Goal: Task Accomplishment & Management: Complete application form

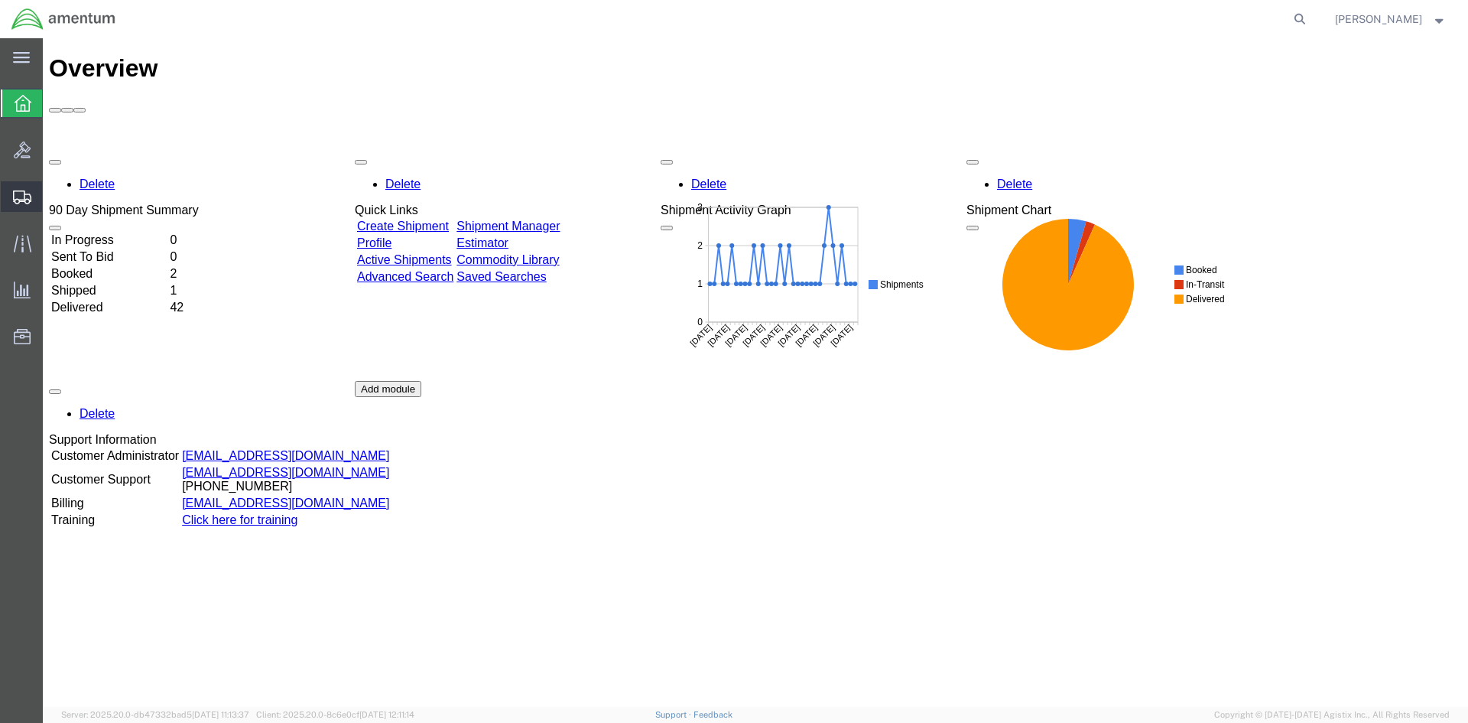
click at [0, 0] on span "Shipment Manager" at bounding box center [0, 0] width 0 height 0
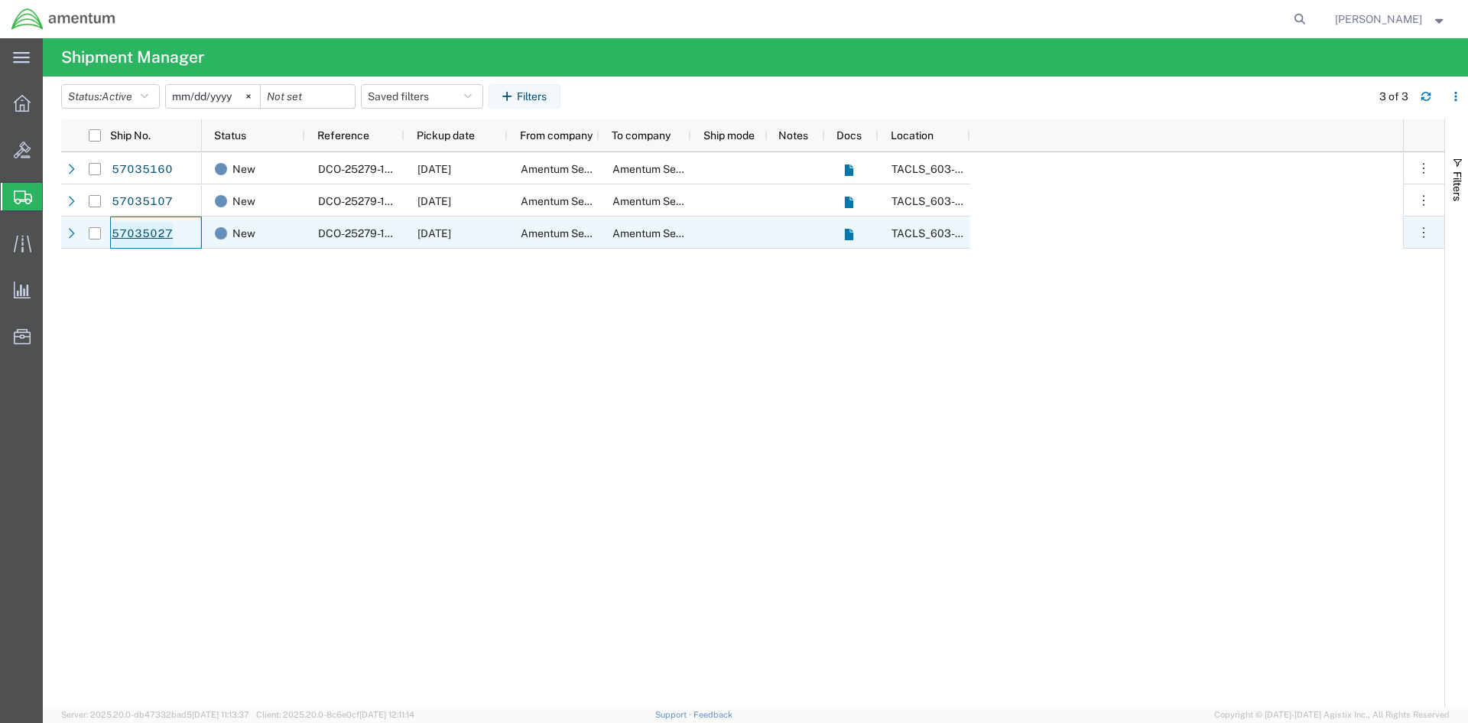
click at [132, 232] on link "57035027" at bounding box center [142, 234] width 63 height 24
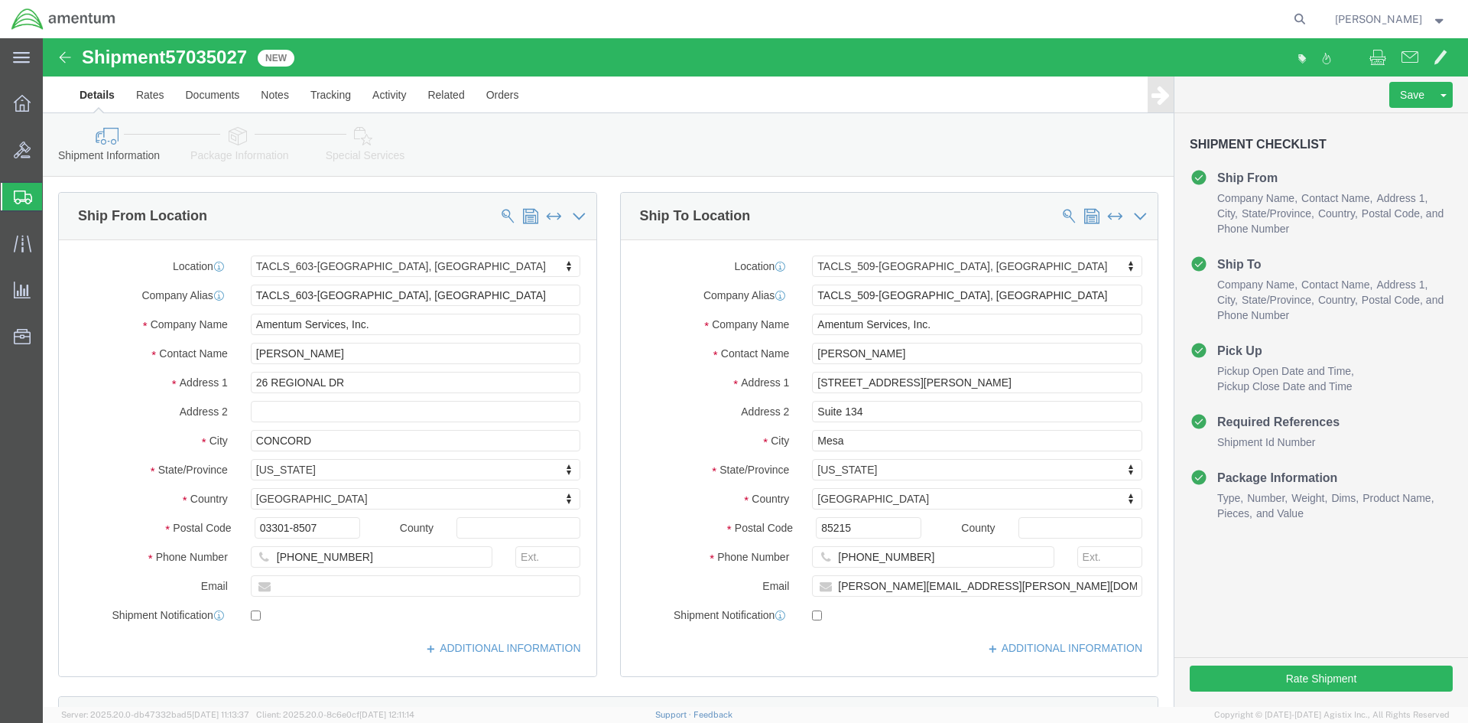
select select "42708"
select select "42689"
click button "Rate Shipment"
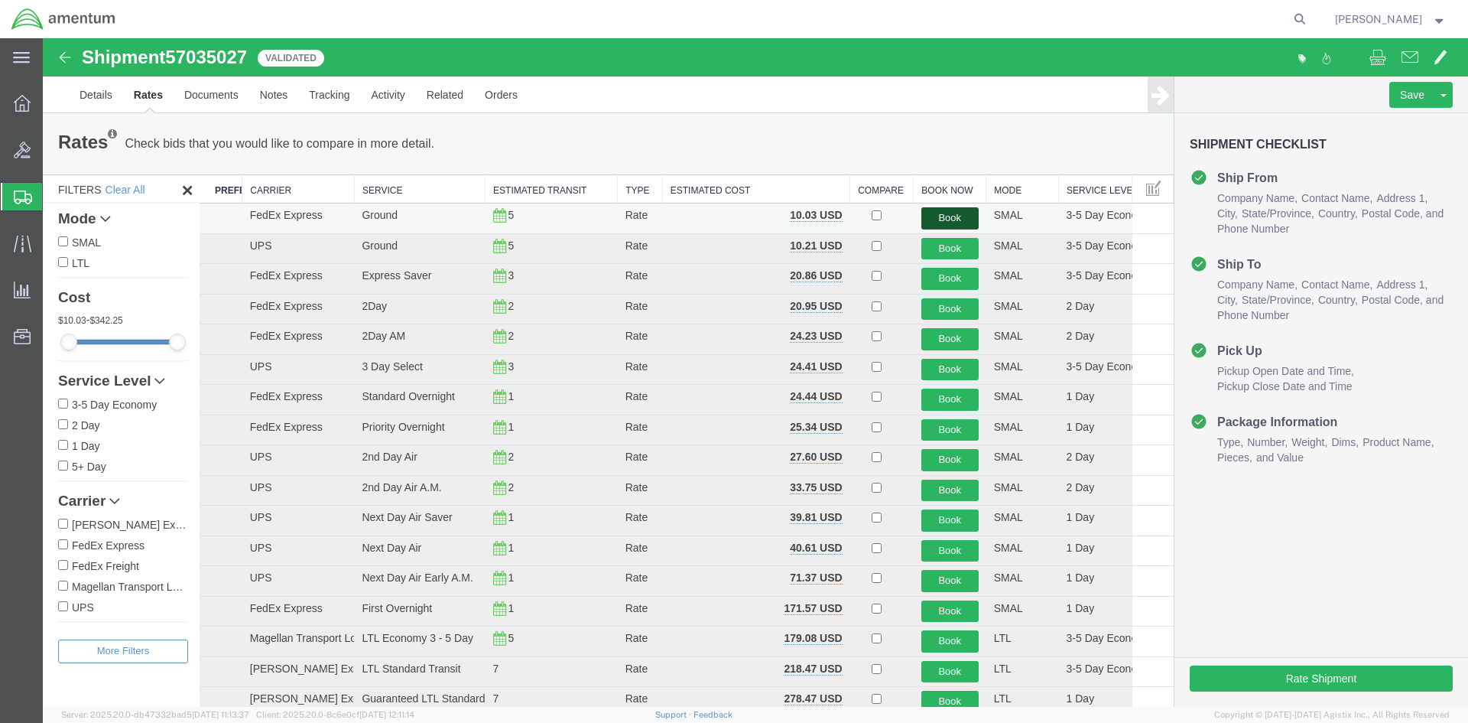
click at [942, 219] on button "Book" at bounding box center [949, 218] width 57 height 22
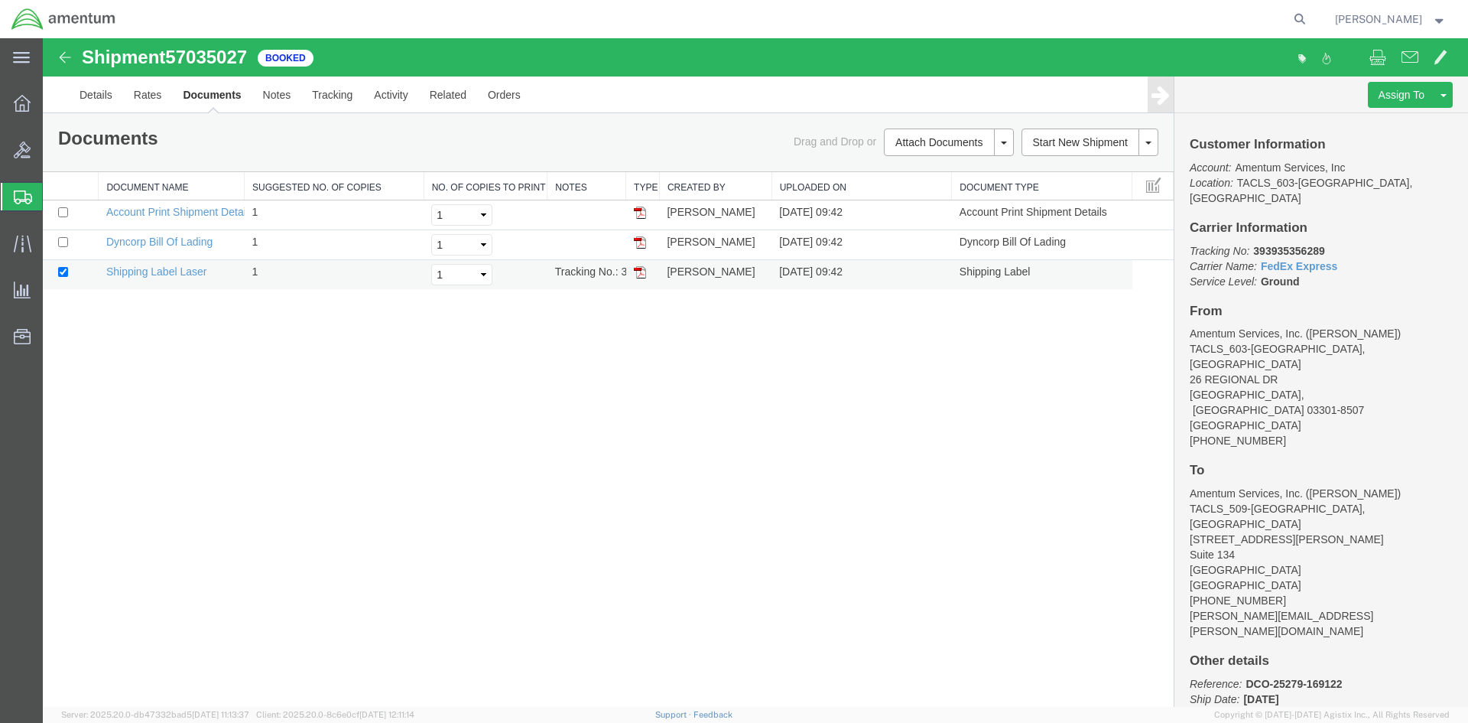
click at [635, 268] on img at bounding box center [640, 272] width 12 height 12
click at [0, 0] on span "Shipment Manager" at bounding box center [0, 0] width 0 height 0
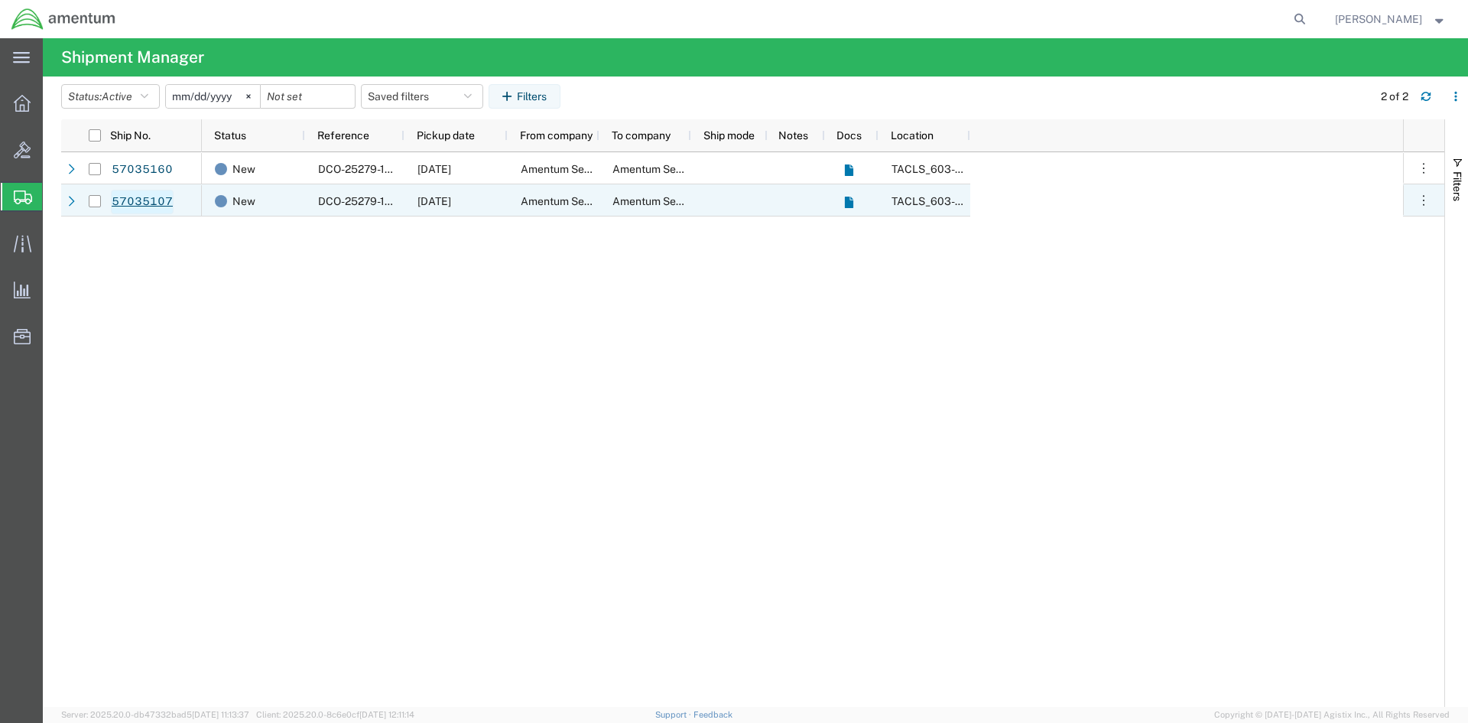
click at [139, 200] on link "57035107" at bounding box center [142, 202] width 63 height 24
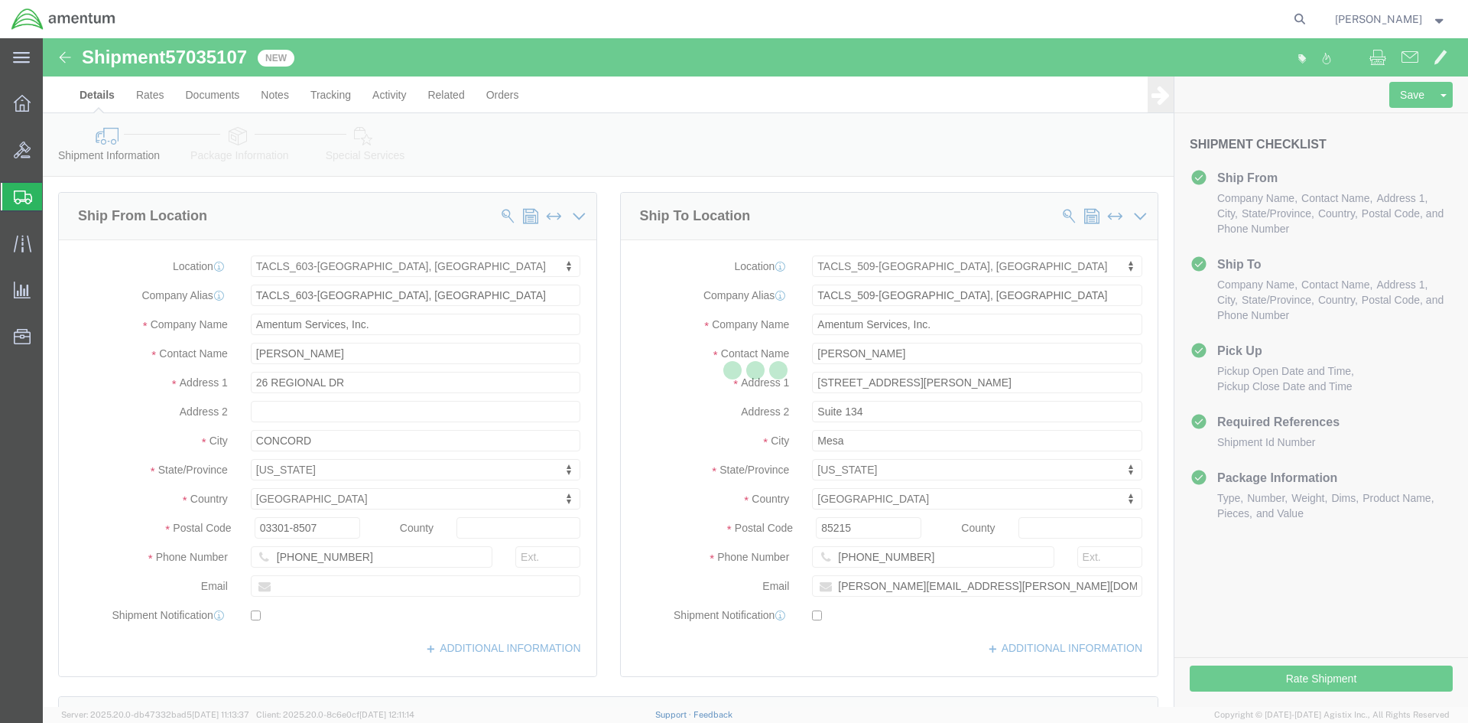
select select "42708"
select select "42689"
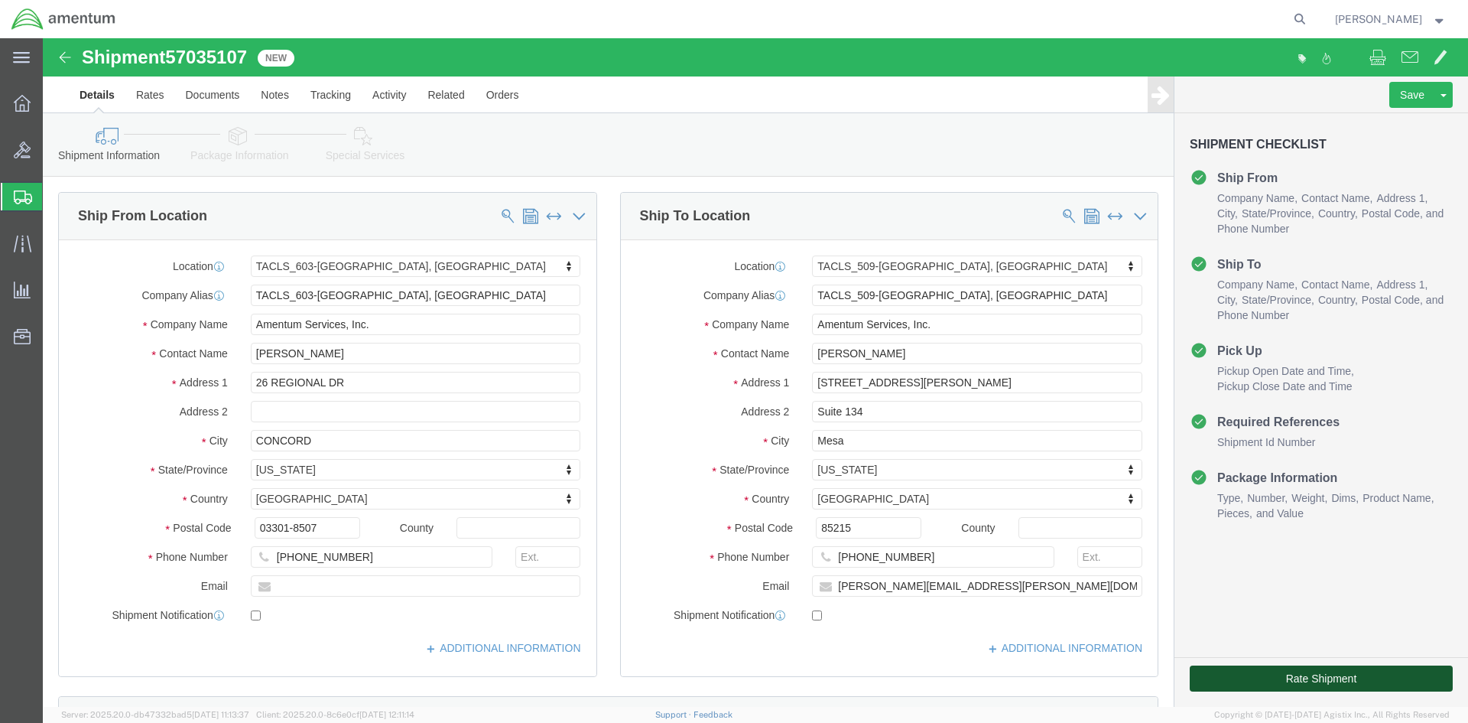
click button "Rate Shipment"
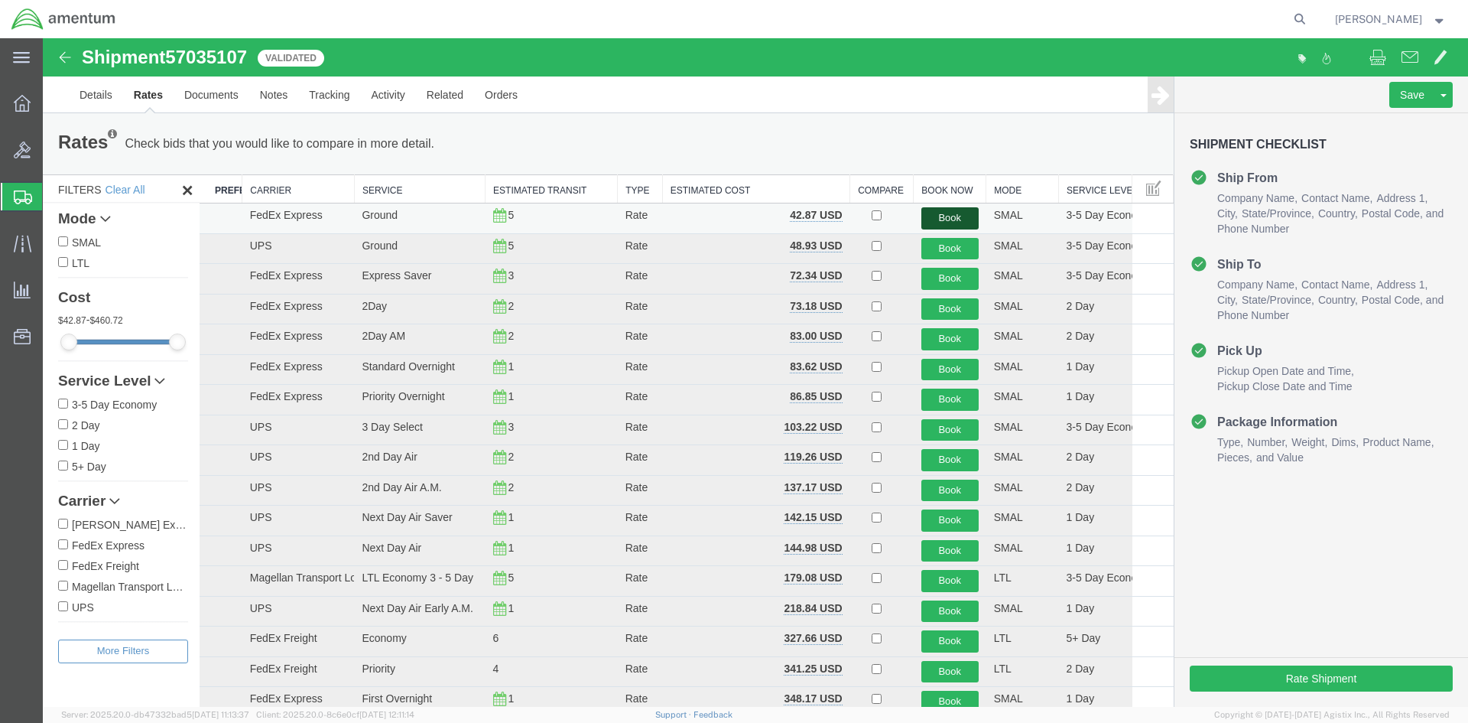
click at [940, 211] on button "Book" at bounding box center [949, 218] width 57 height 22
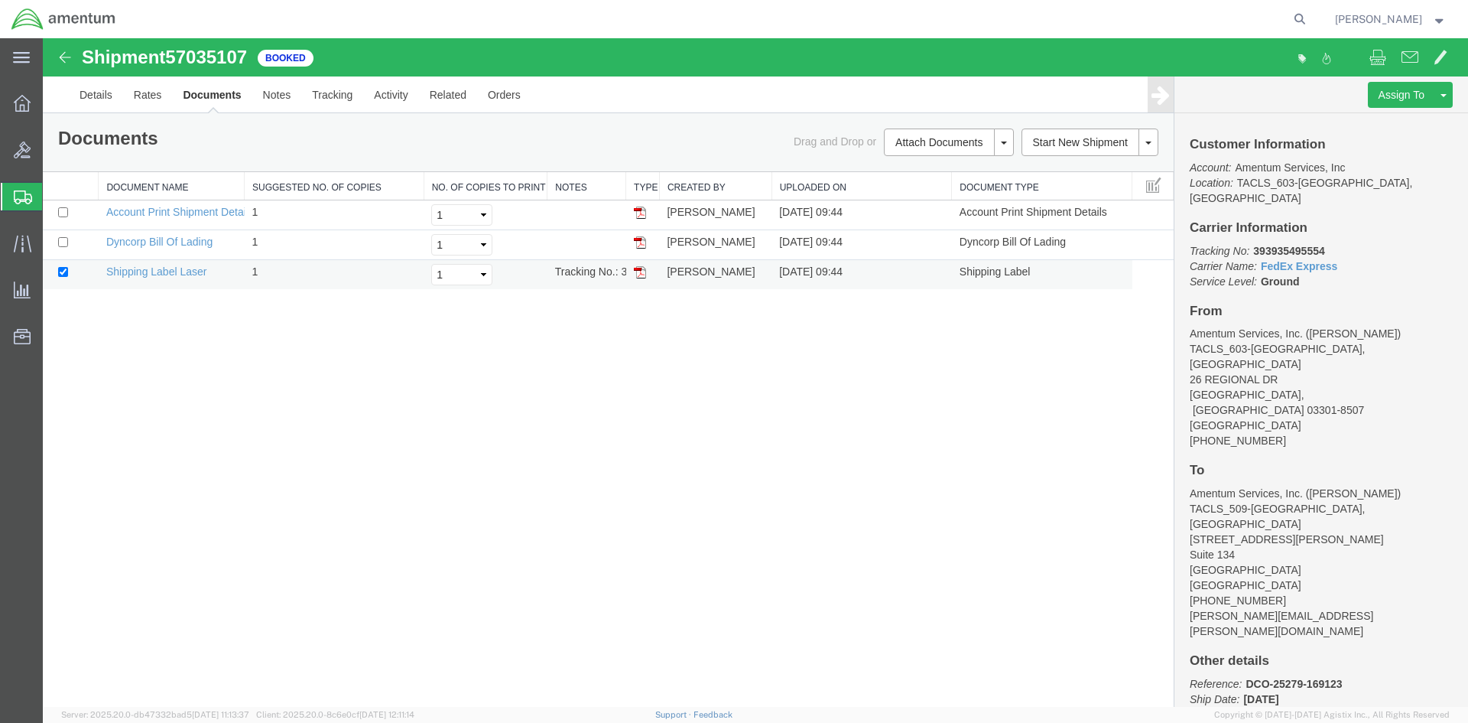
click at [635, 271] on img at bounding box center [640, 272] width 12 height 12
click at [0, 0] on span "Shipment Manager" at bounding box center [0, 0] width 0 height 0
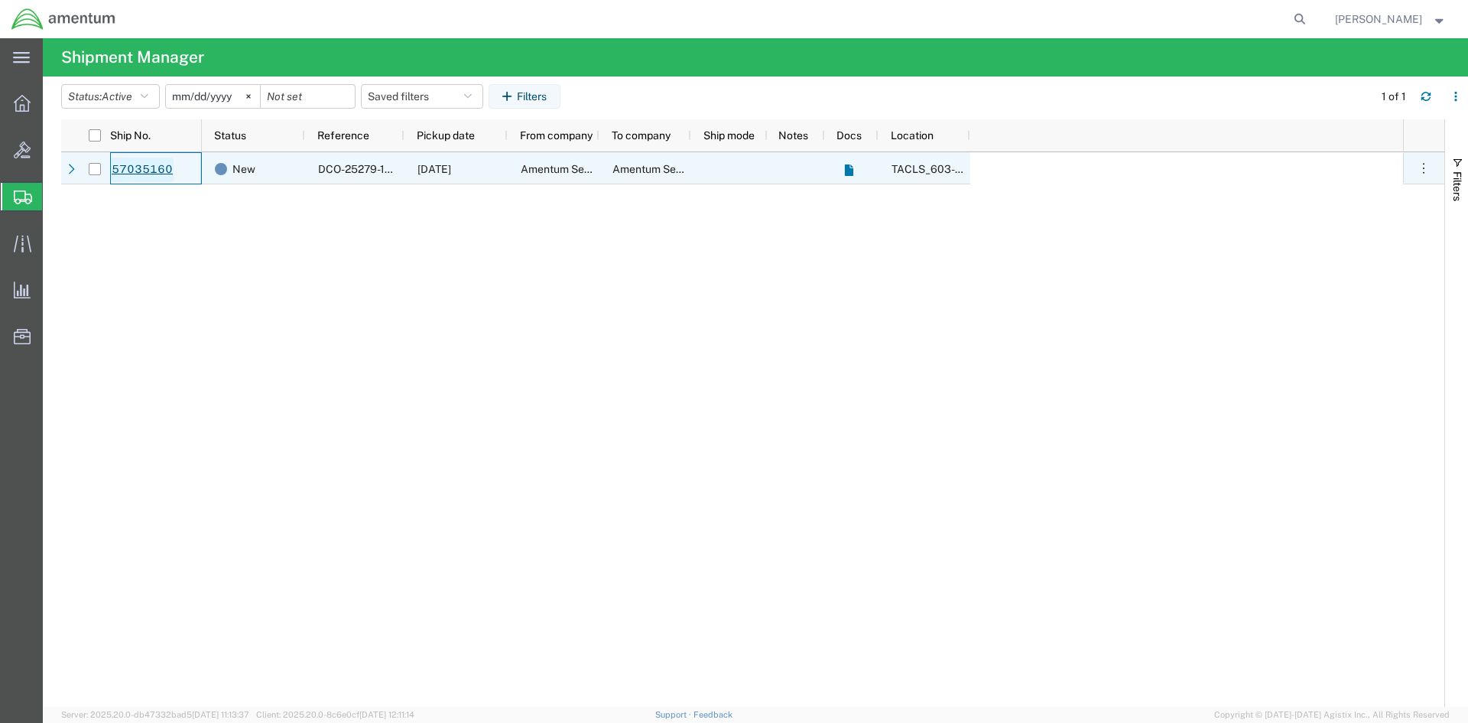
click at [137, 170] on link "57035160" at bounding box center [142, 170] width 63 height 24
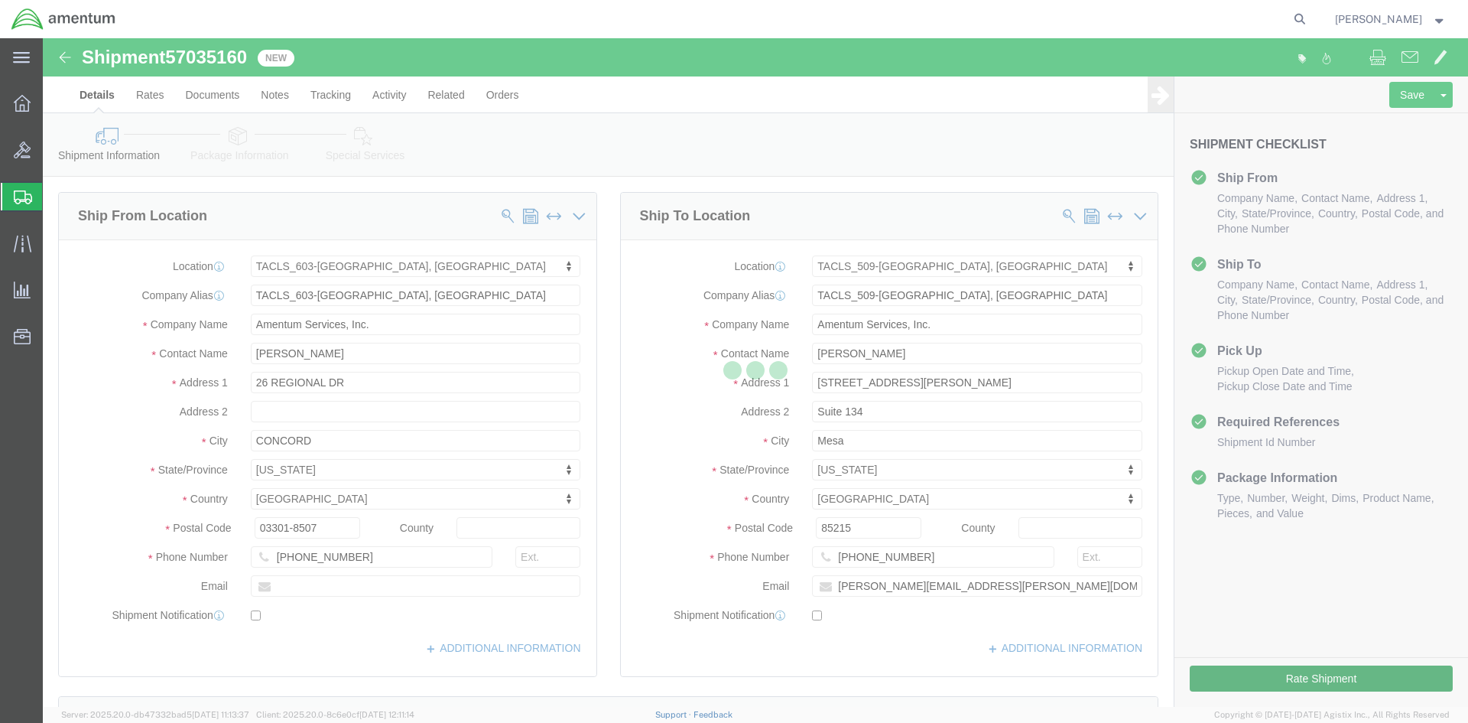
click at [1305, 671] on div at bounding box center [755, 372] width 1425 height 668
select select "42708"
select select "42689"
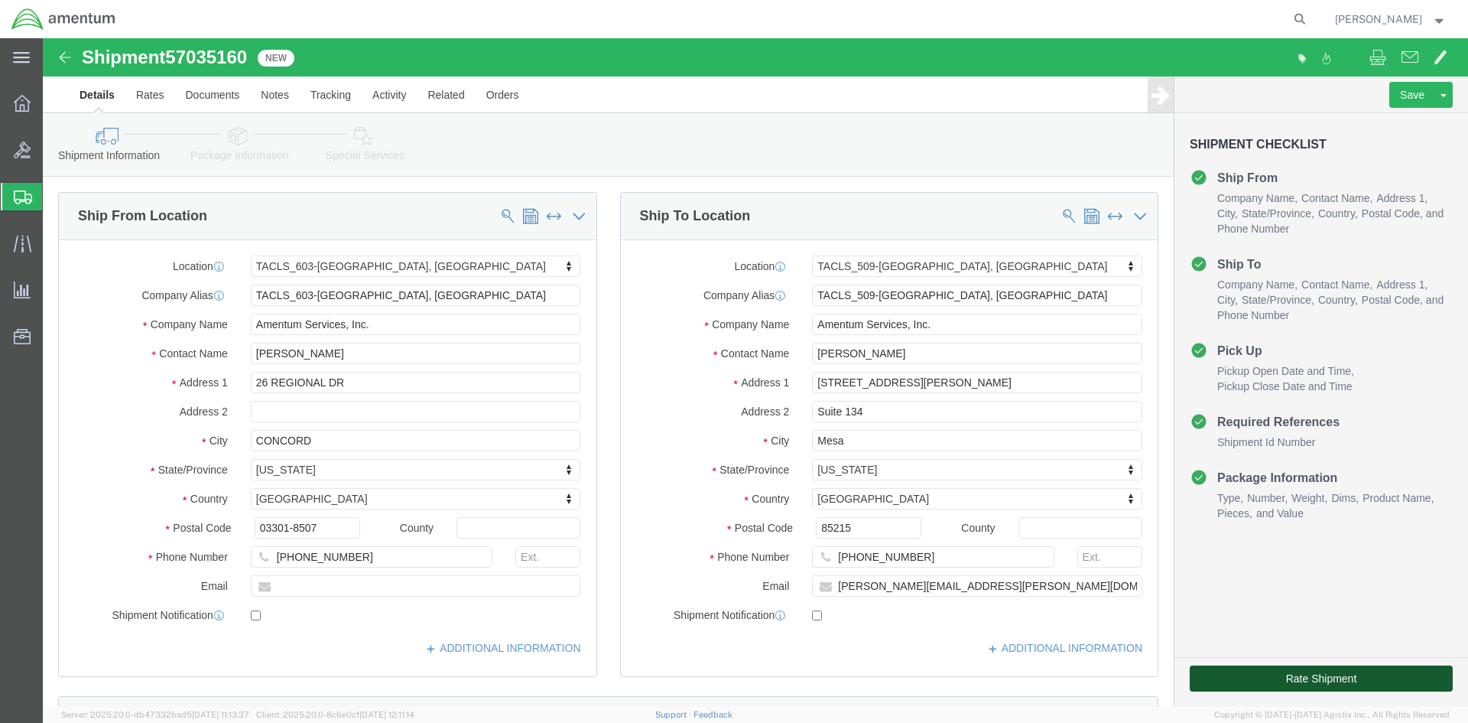
click button "Rate Shipment"
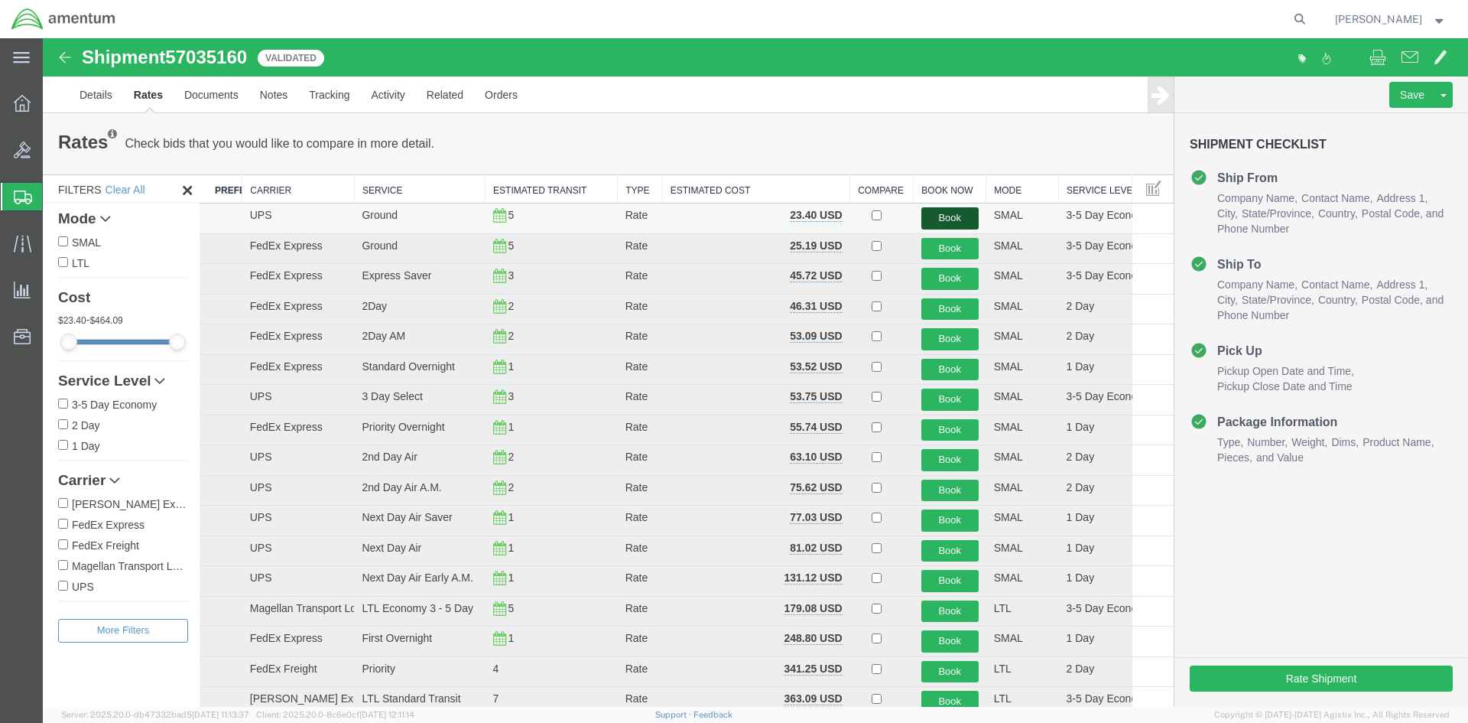
click at [950, 213] on button "Book" at bounding box center [949, 218] width 57 height 22
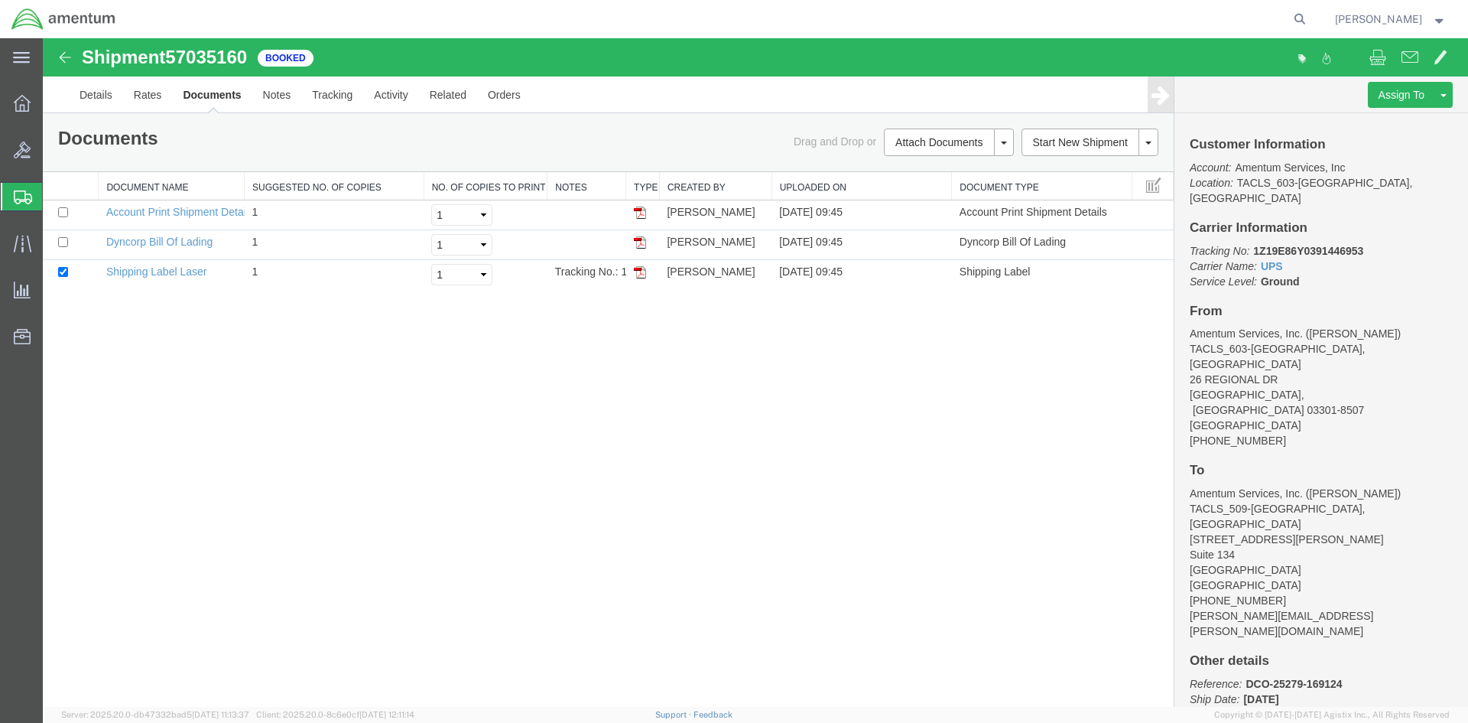
click at [65, 56] on img at bounding box center [65, 57] width 18 height 18
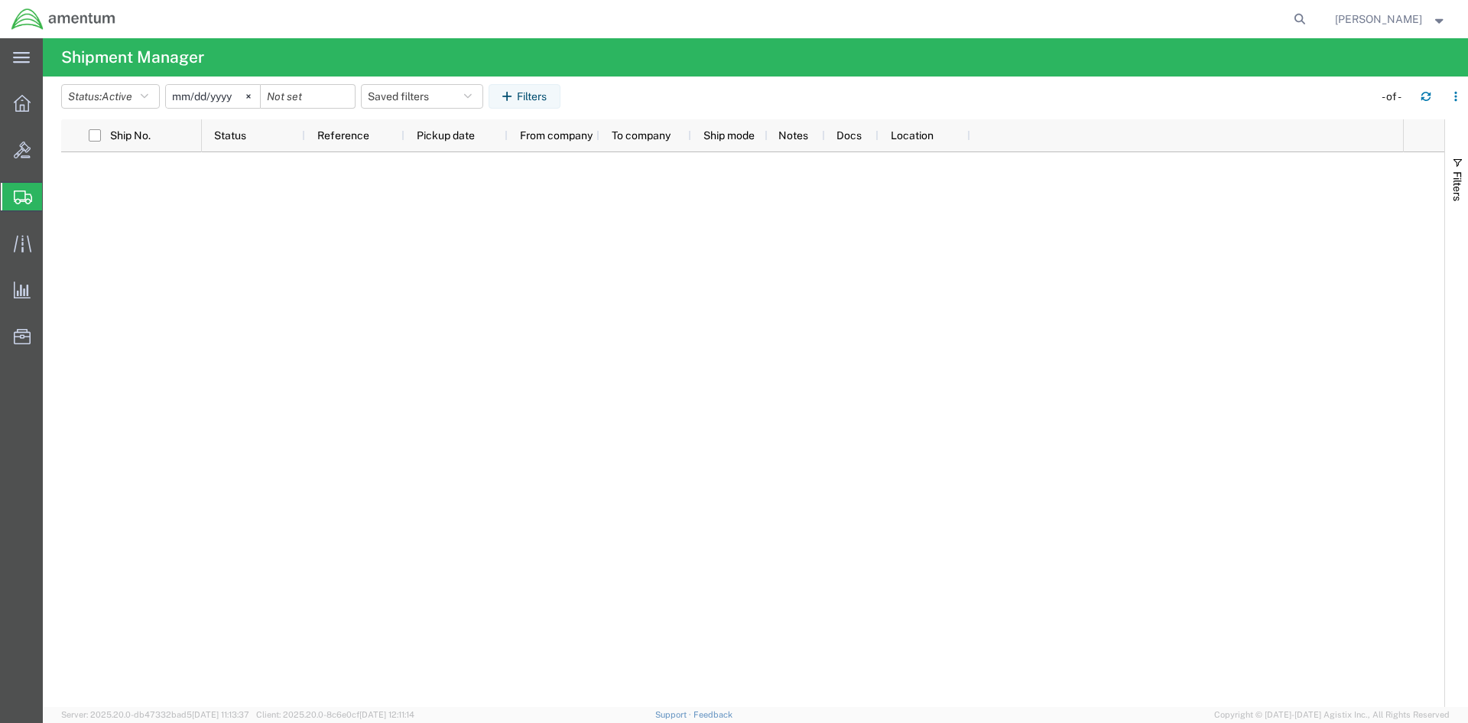
click at [0, 0] on span "Shipment Manager" at bounding box center [0, 0] width 0 height 0
click at [54, 193] on span "Shipments" at bounding box center [48, 196] width 12 height 31
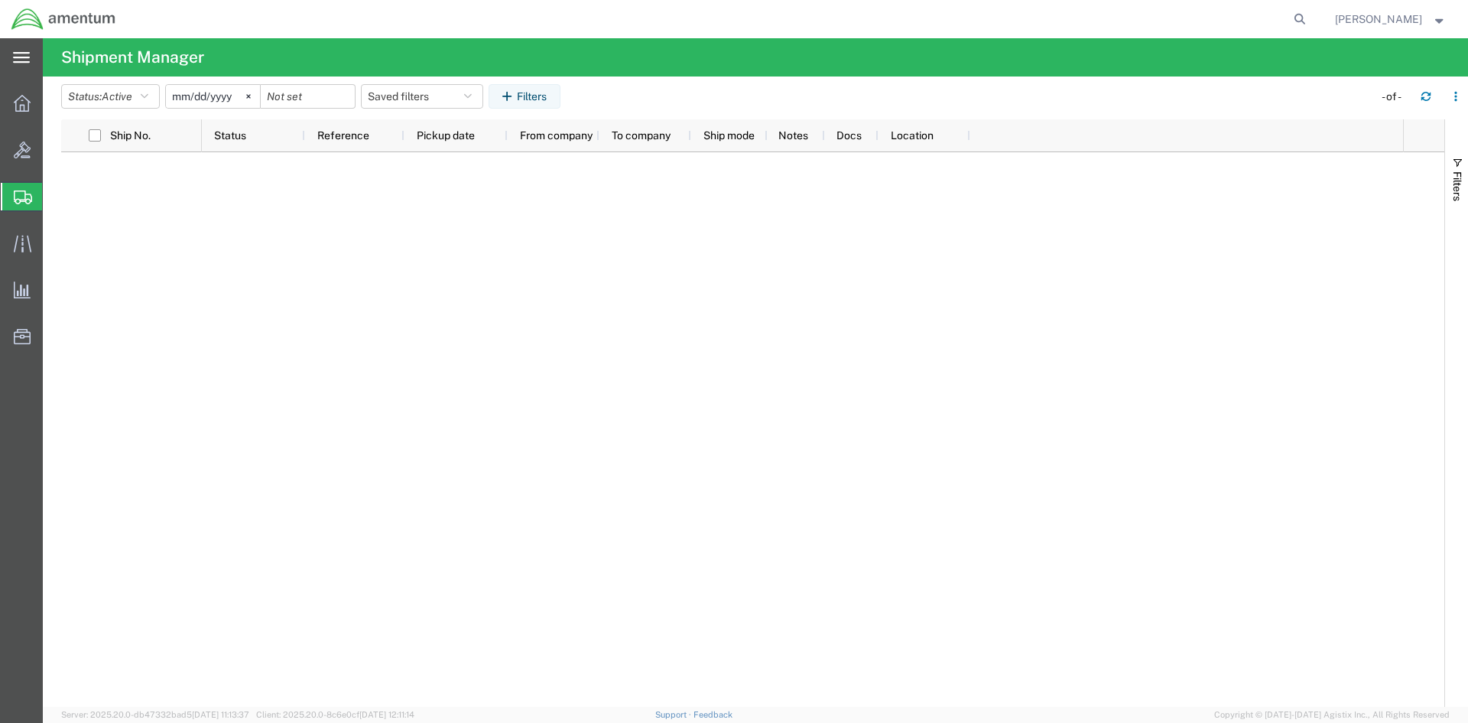
click at [20, 52] on icon at bounding box center [21, 57] width 17 height 11
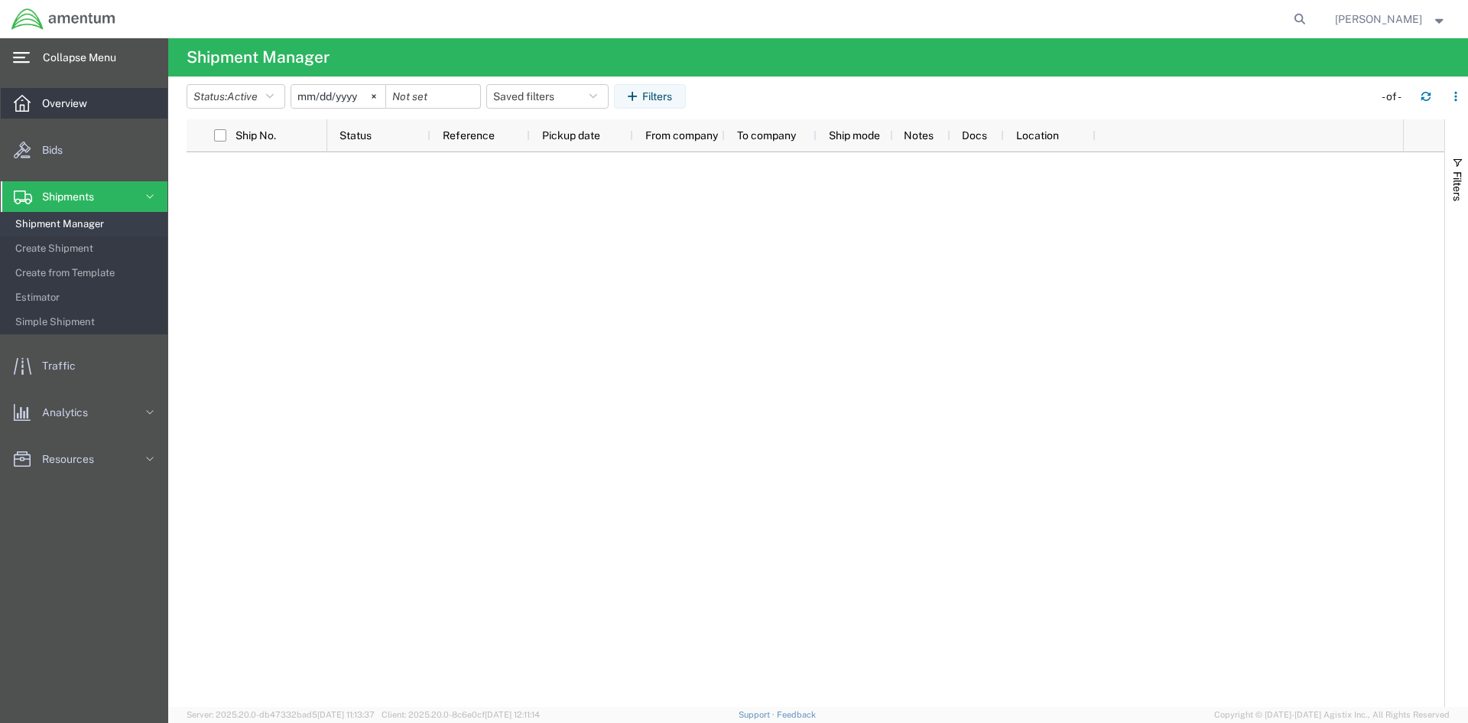
click at [58, 100] on span "Overview" at bounding box center [70, 103] width 56 height 31
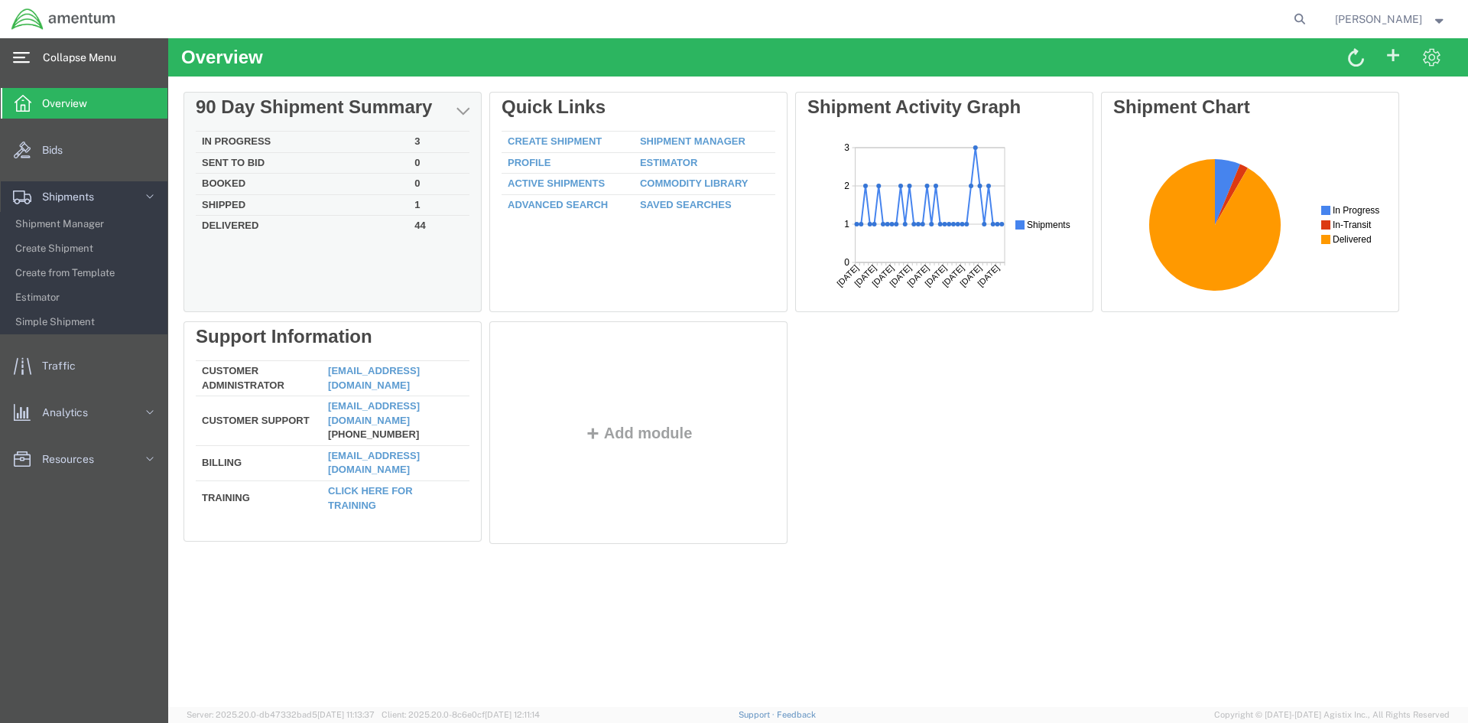
click at [231, 138] on td "In Progress" at bounding box center [302, 142] width 213 height 21
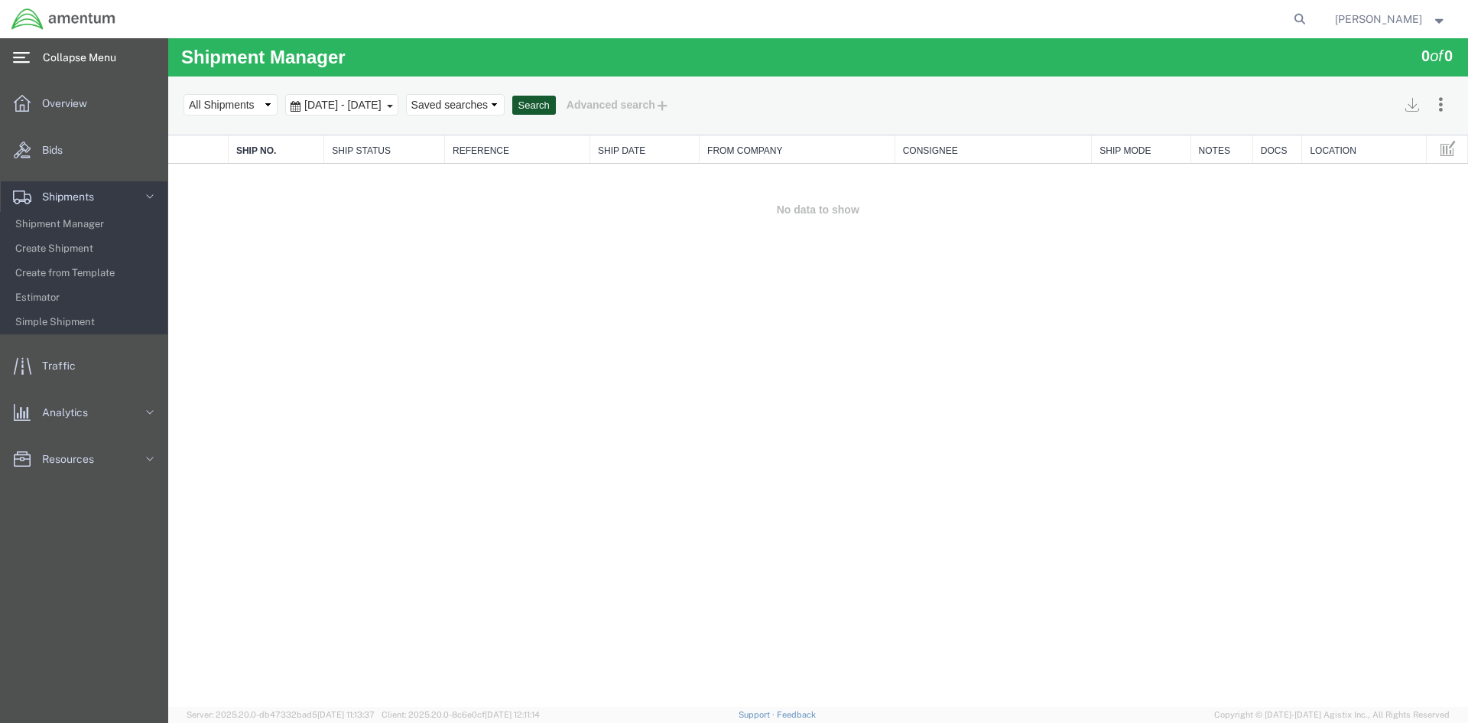
click at [556, 102] on button "Search" at bounding box center [534, 106] width 44 height 20
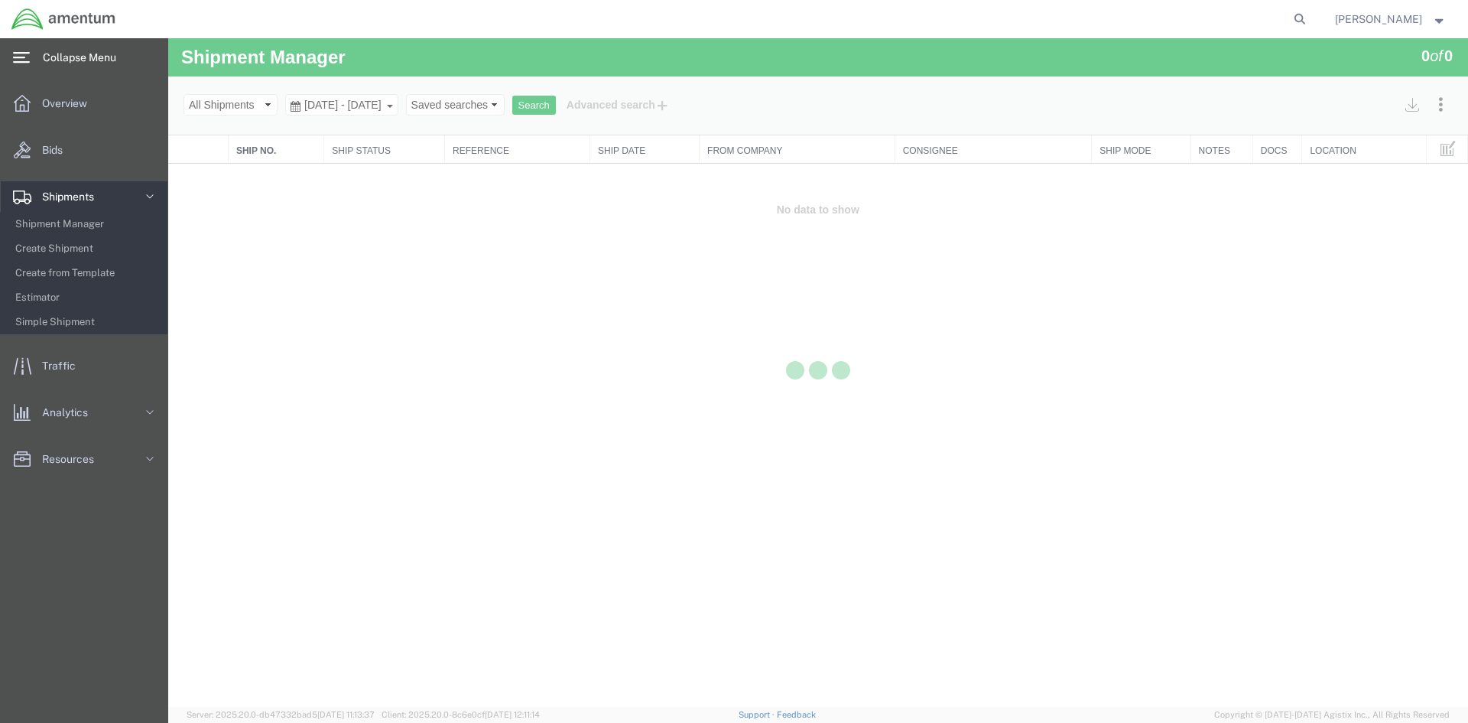
click at [151, 193] on icon at bounding box center [149, 196] width 15 height 15
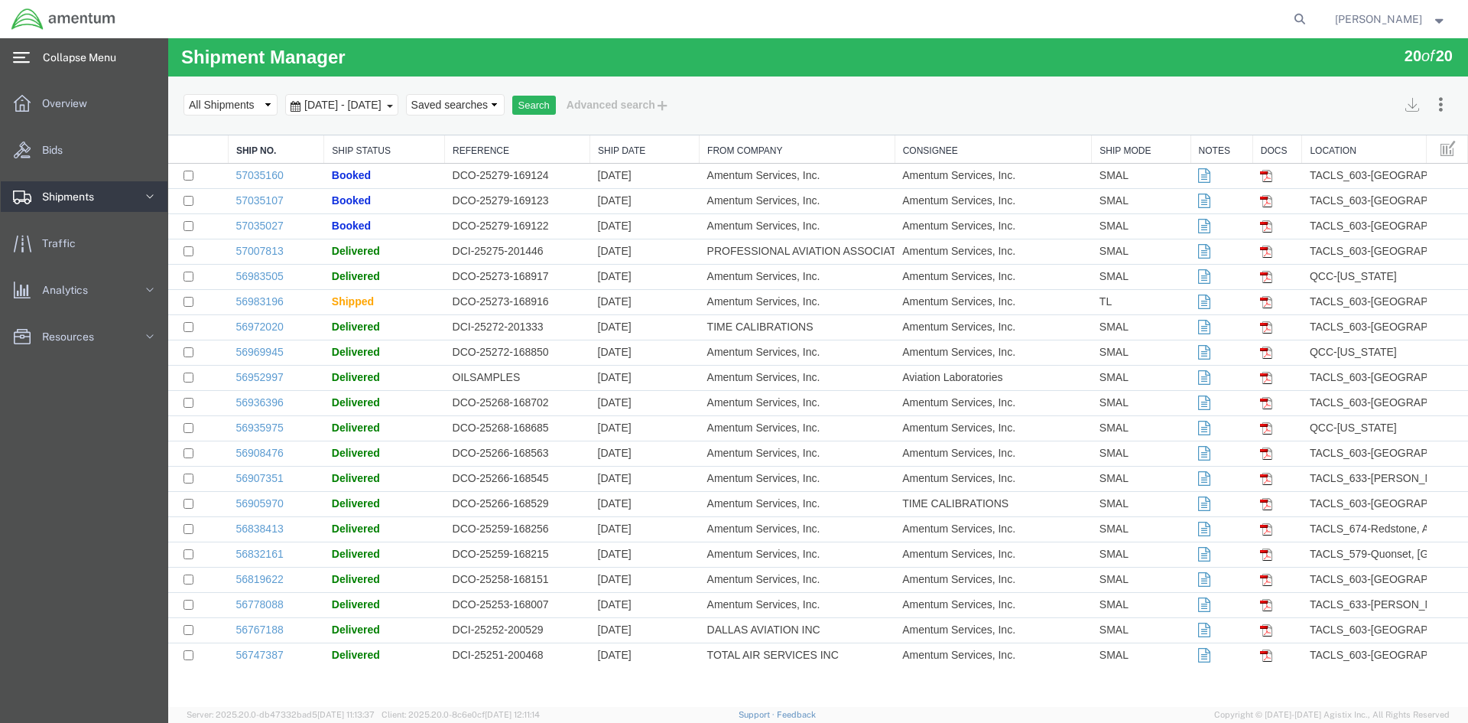
click at [81, 194] on span "Shipments" at bounding box center [73, 196] width 63 height 31
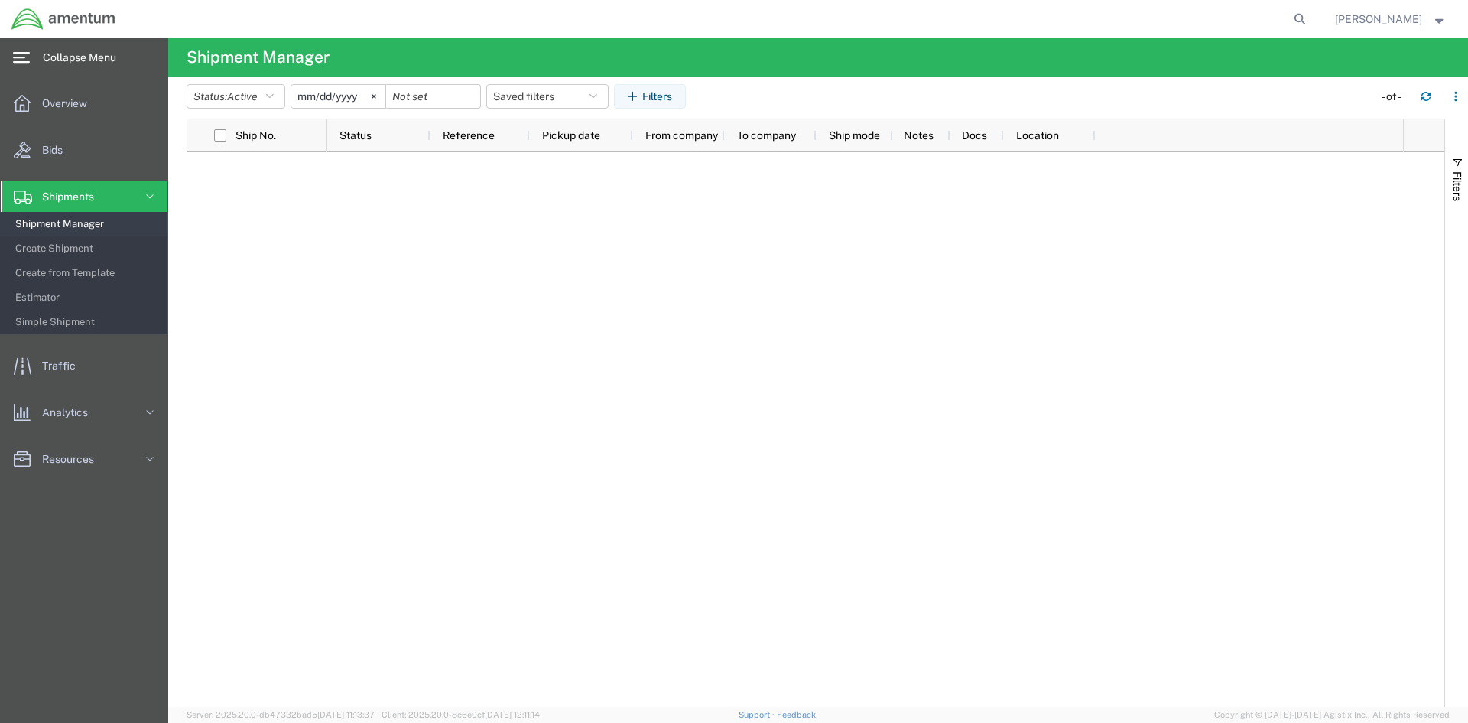
click at [72, 224] on span "Shipment Manager" at bounding box center [85, 224] width 141 height 31
click at [63, 95] on span "Overview" at bounding box center [70, 103] width 56 height 31
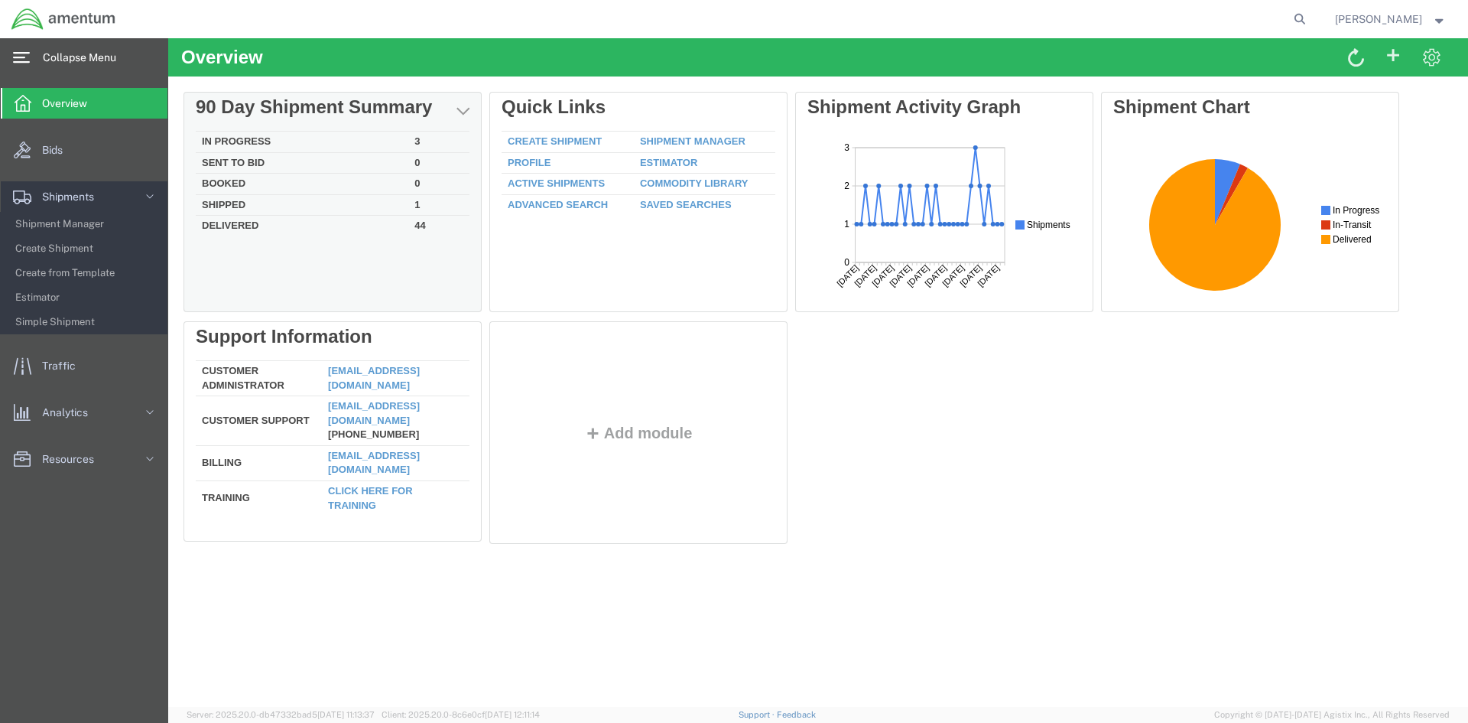
click at [239, 139] on td "In Progress" at bounding box center [302, 142] width 213 height 21
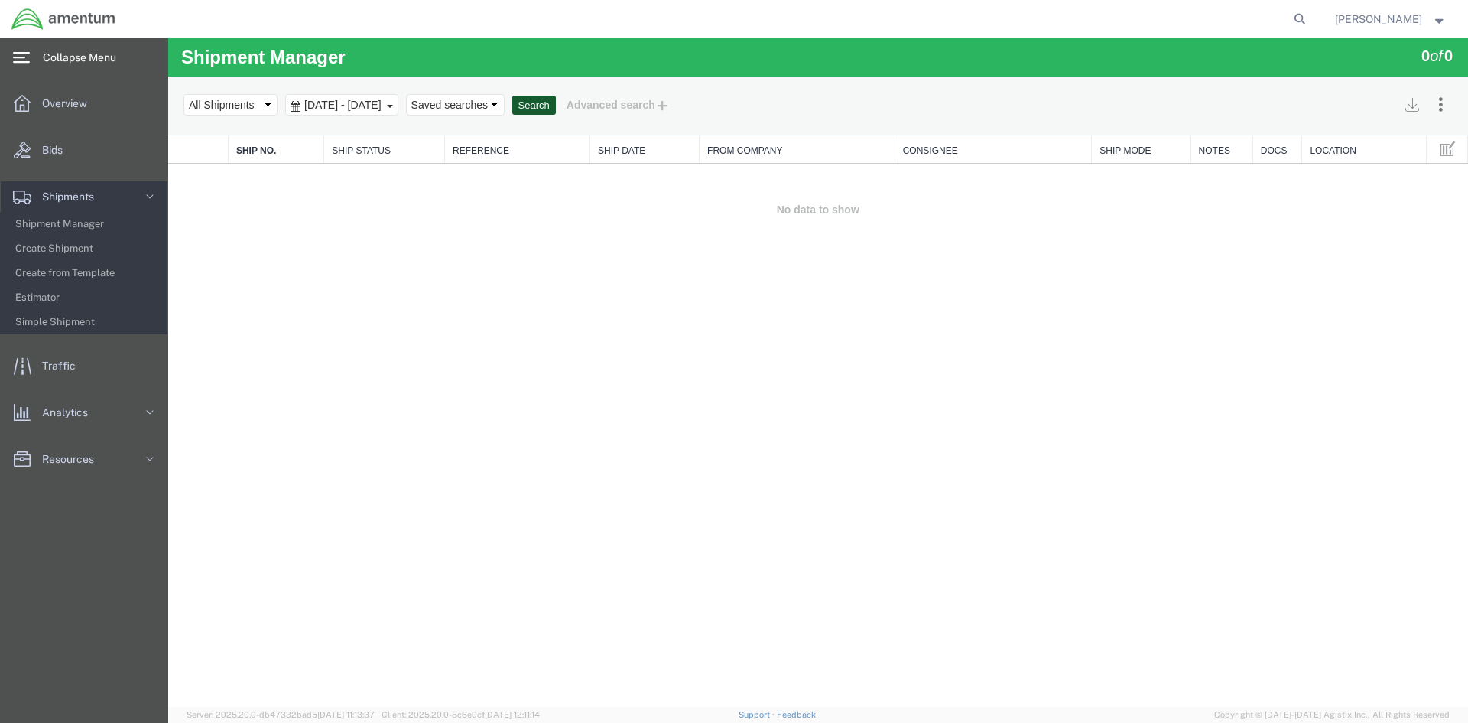
click at [556, 102] on button "Search" at bounding box center [534, 106] width 44 height 20
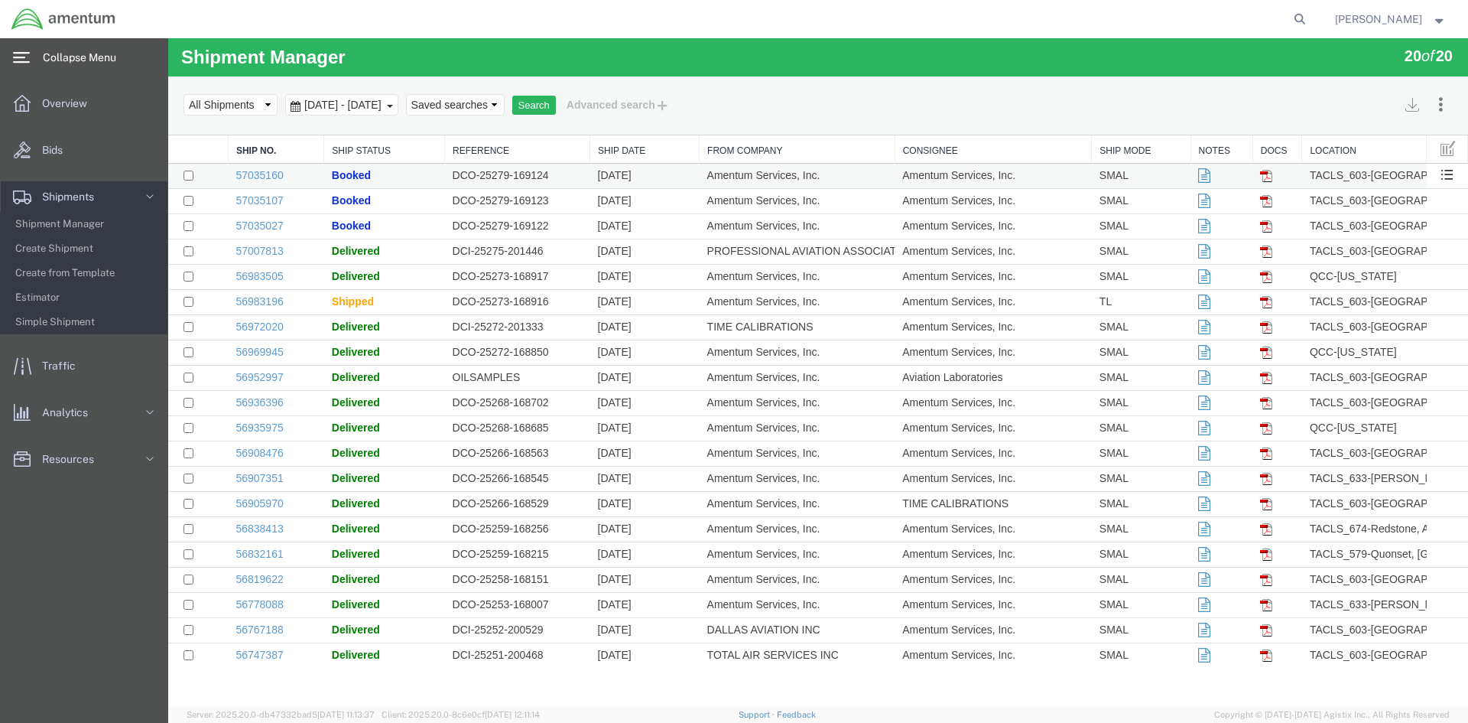
click at [346, 174] on span "Booked" at bounding box center [351, 175] width 39 height 12
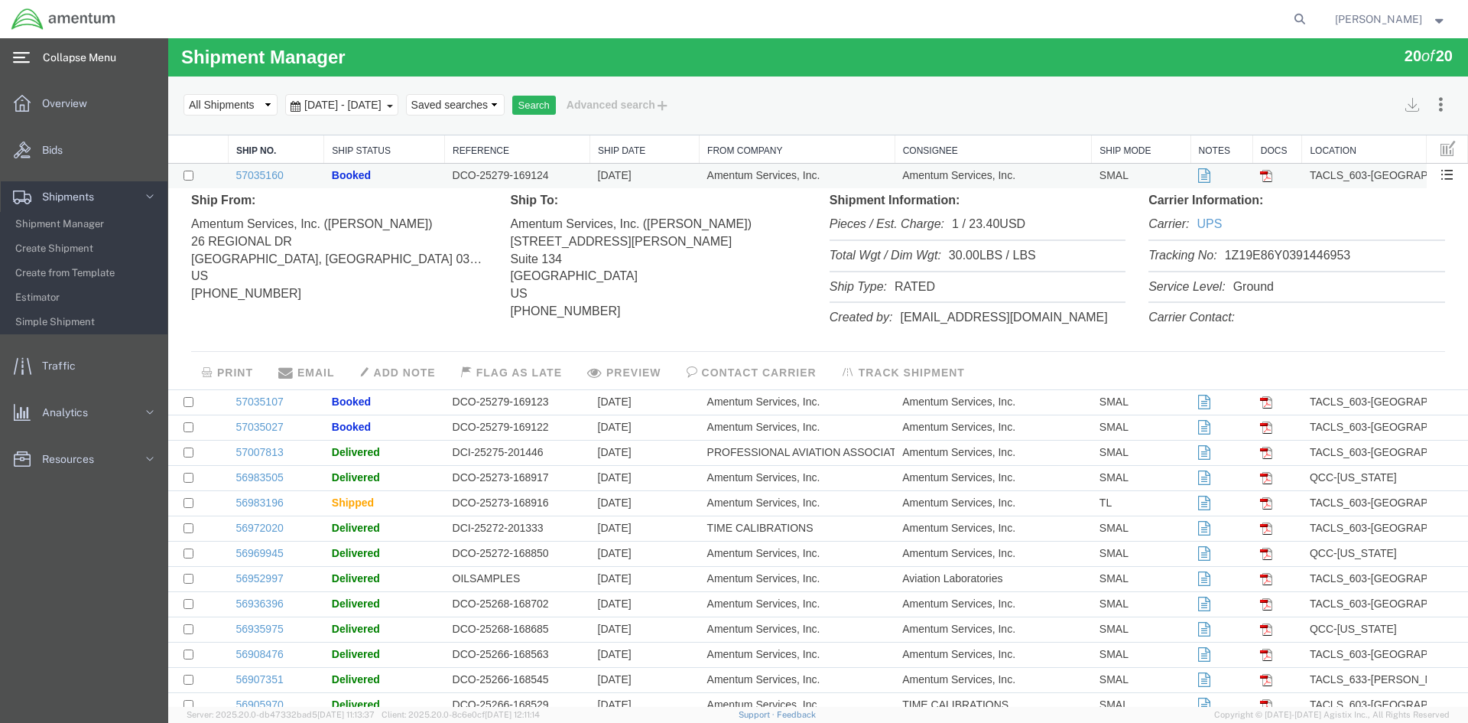
click at [1260, 173] on img at bounding box center [1266, 176] width 12 height 12
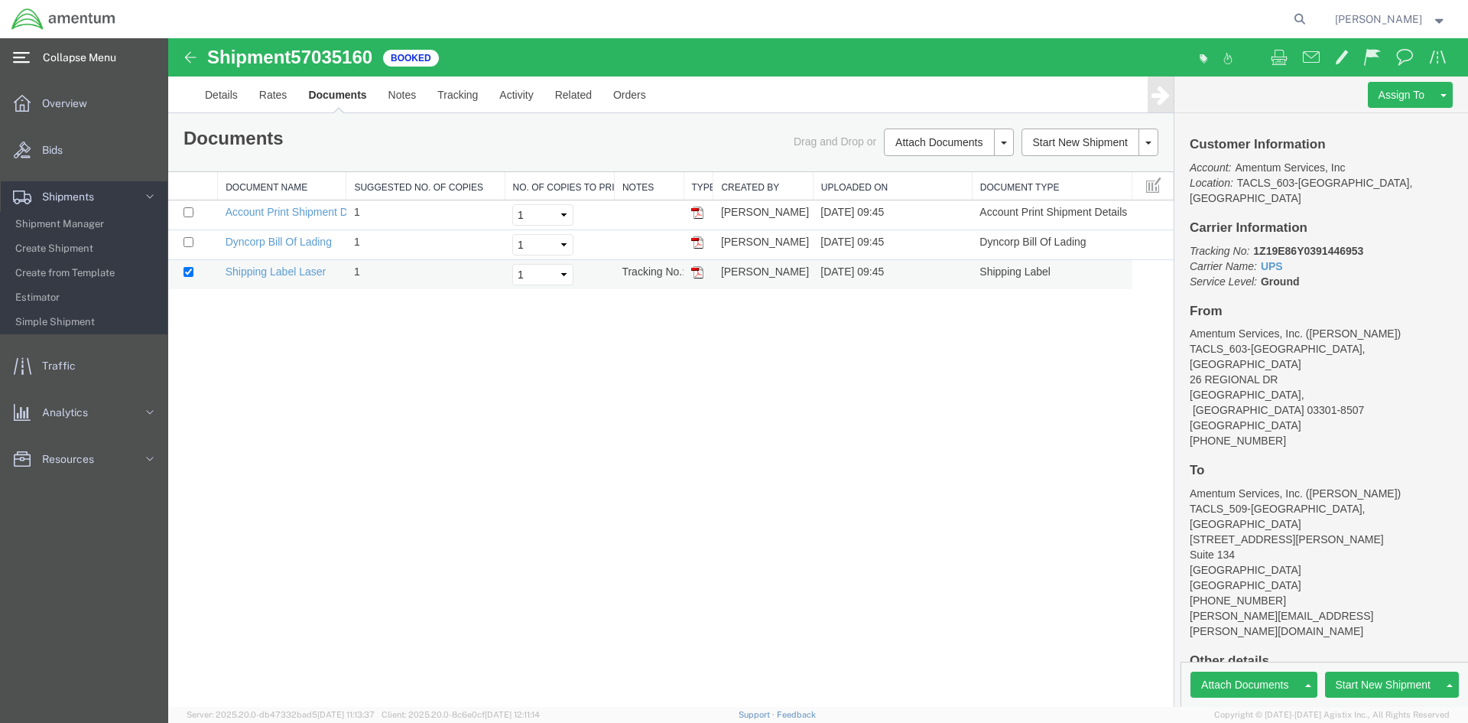
click at [695, 272] on img at bounding box center [697, 272] width 12 height 12
click at [50, 249] on span "Create Shipment" at bounding box center [85, 248] width 141 height 31
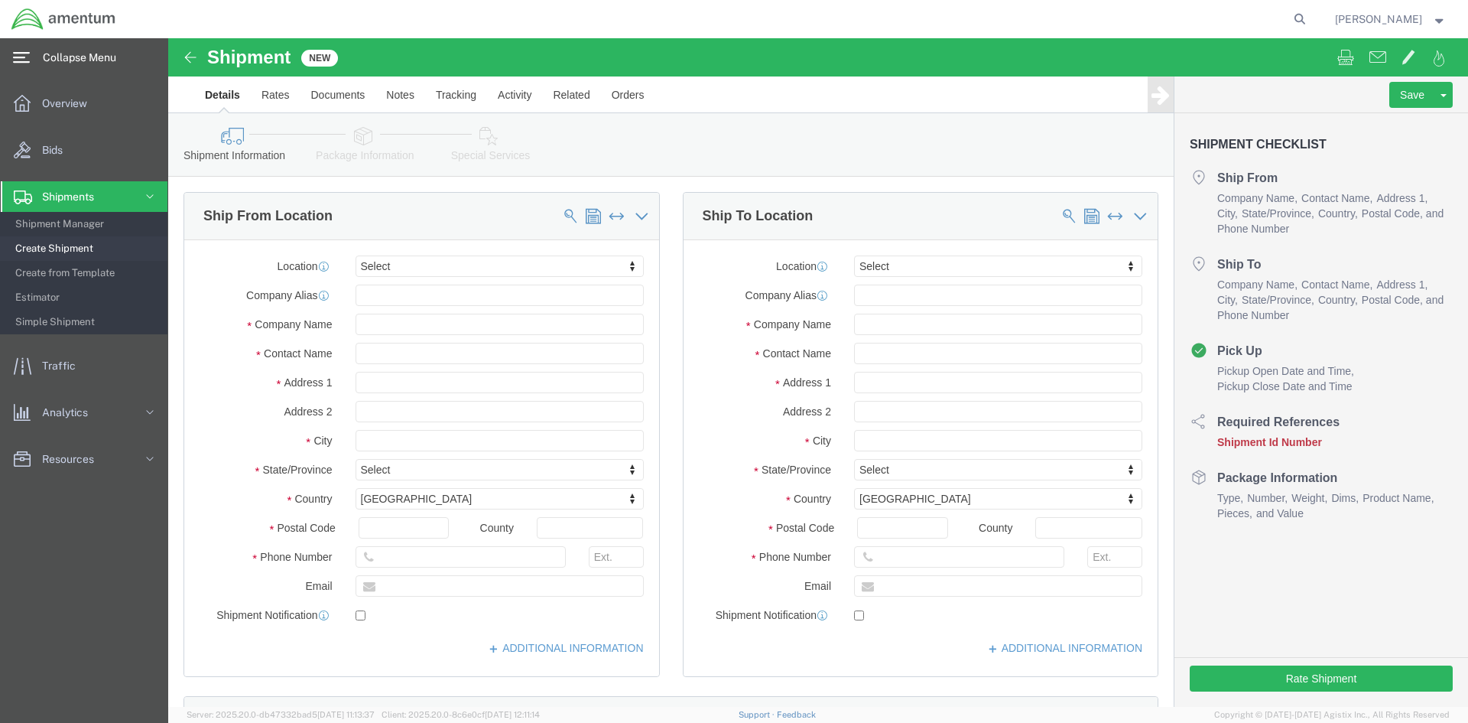
select select
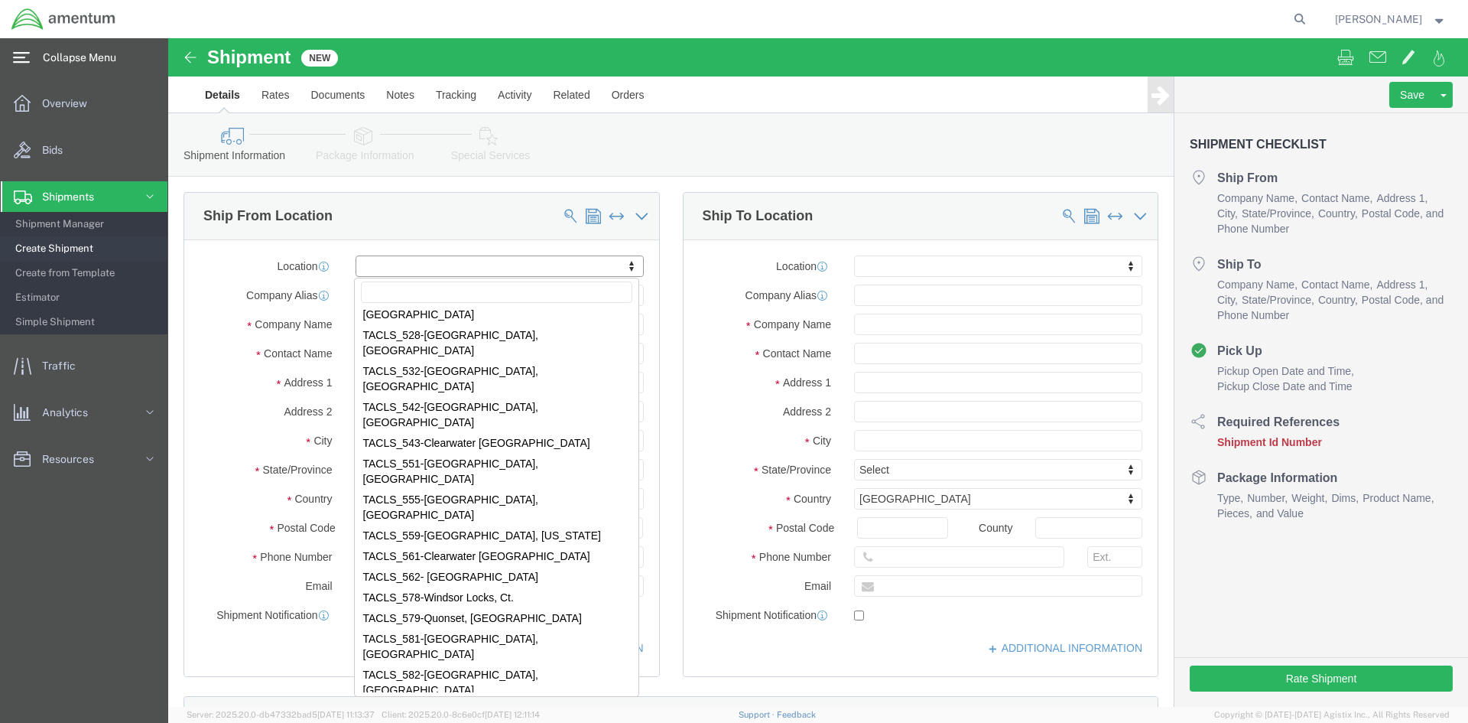
scroll to position [5353, 0]
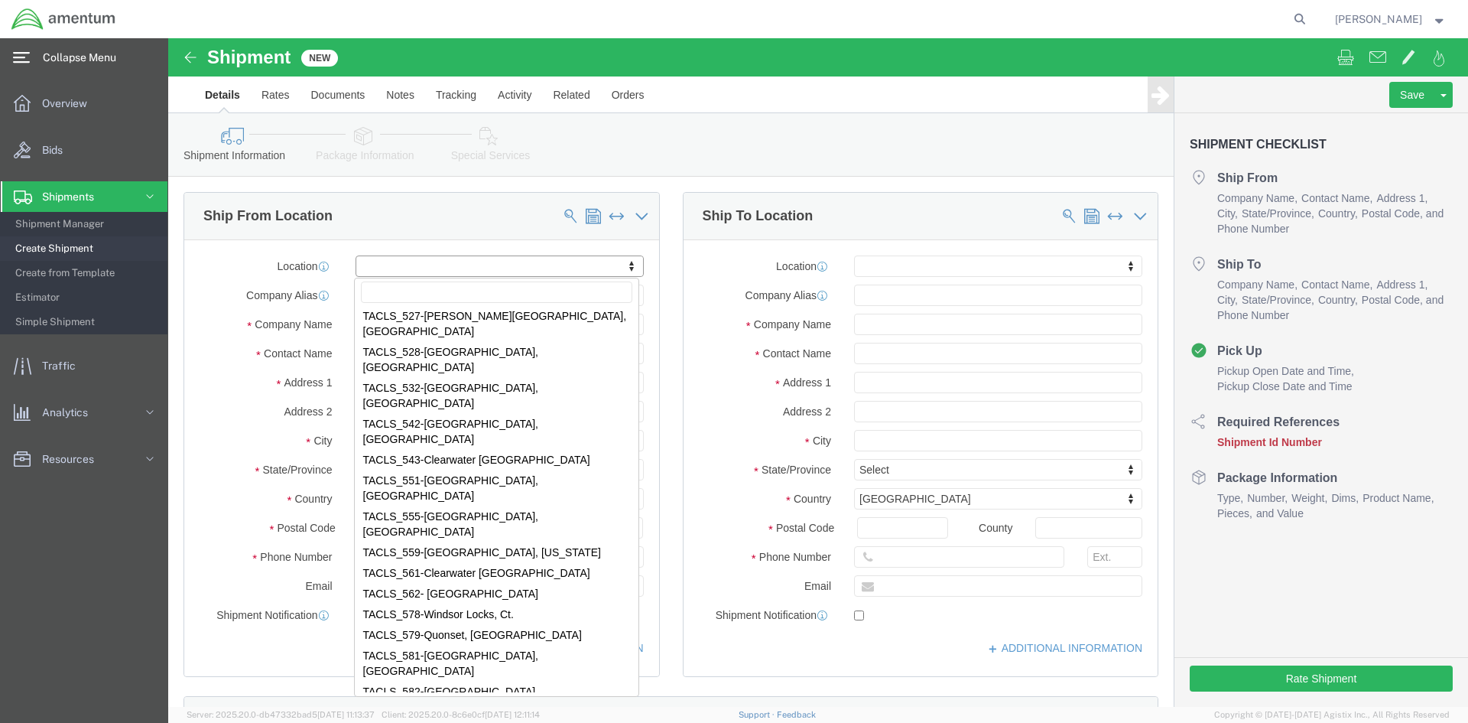
select select "42708"
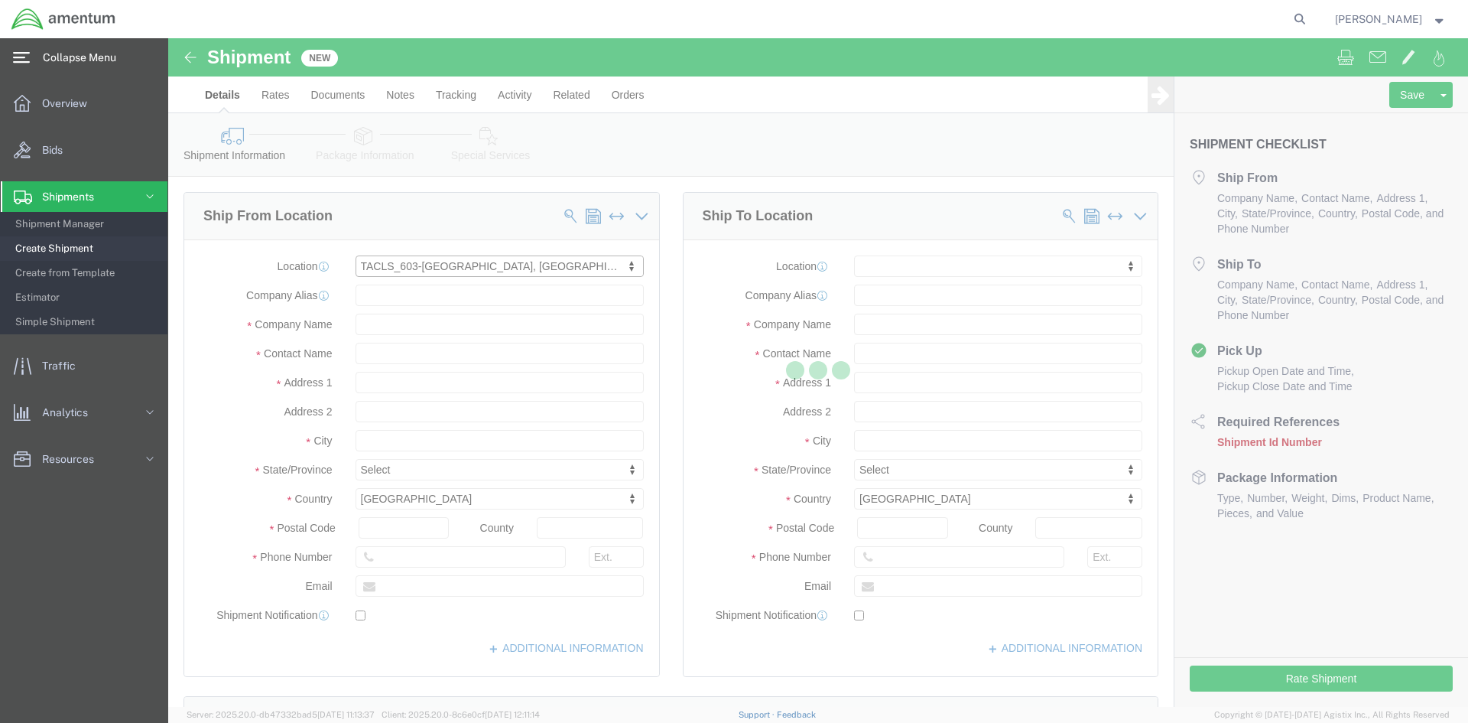
select select "NH"
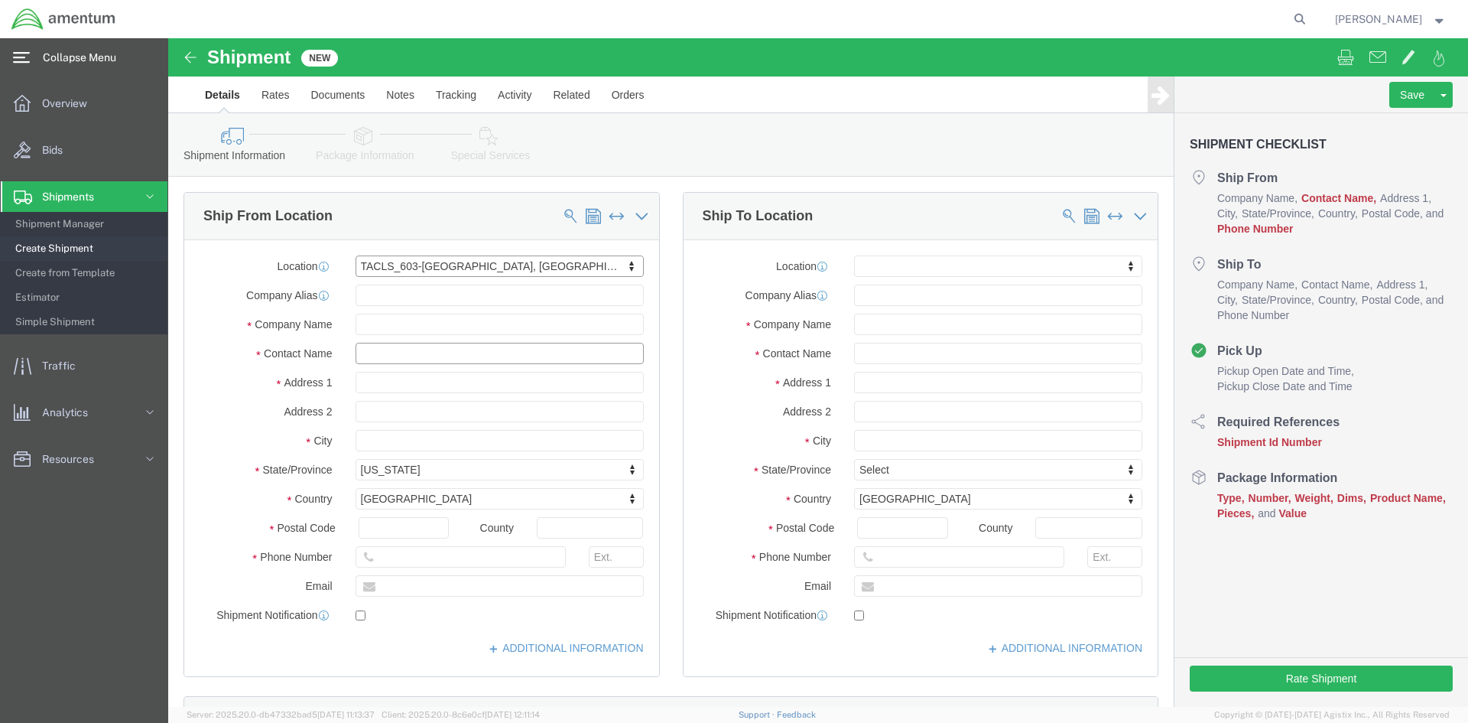
click input "text"
type input "[PERSON_NAME]"
click input "text"
type input "[PHONE_NUMBER]"
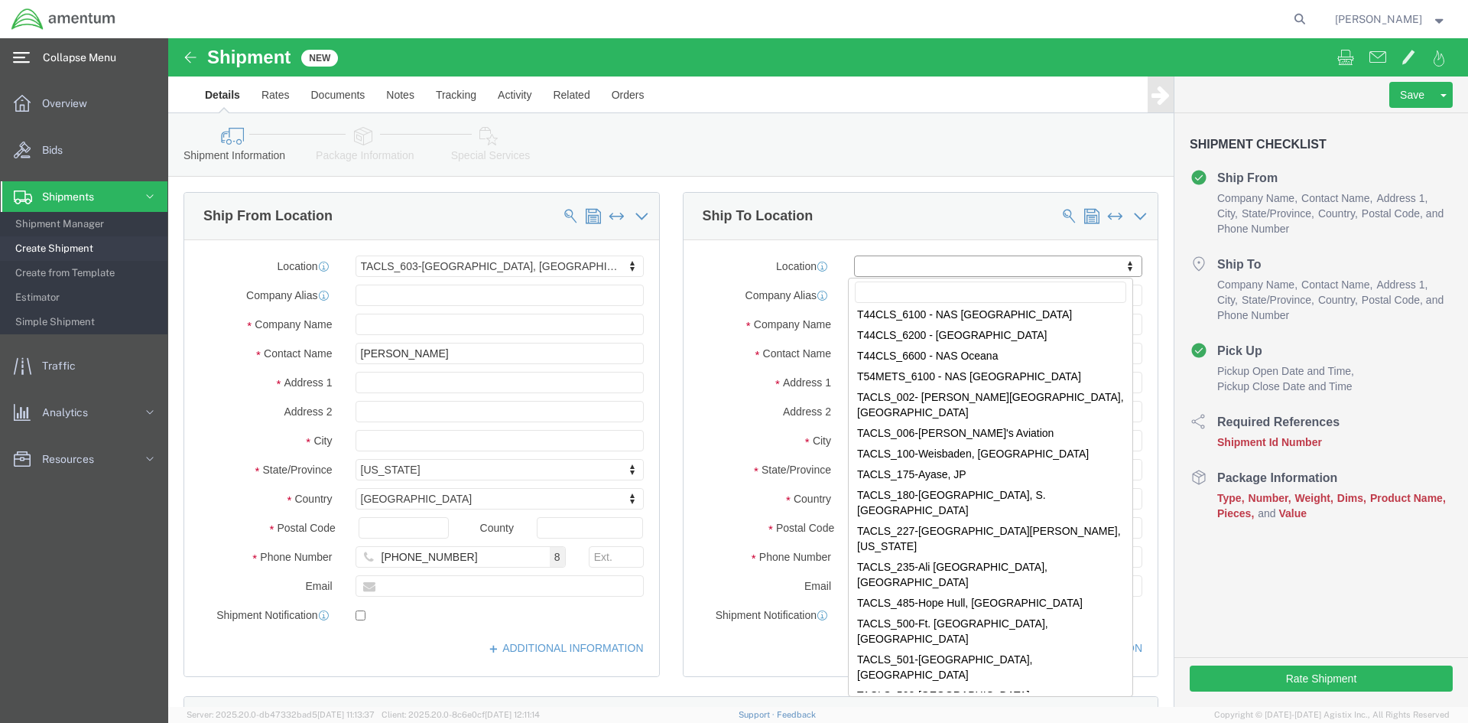
scroll to position [4818, 0]
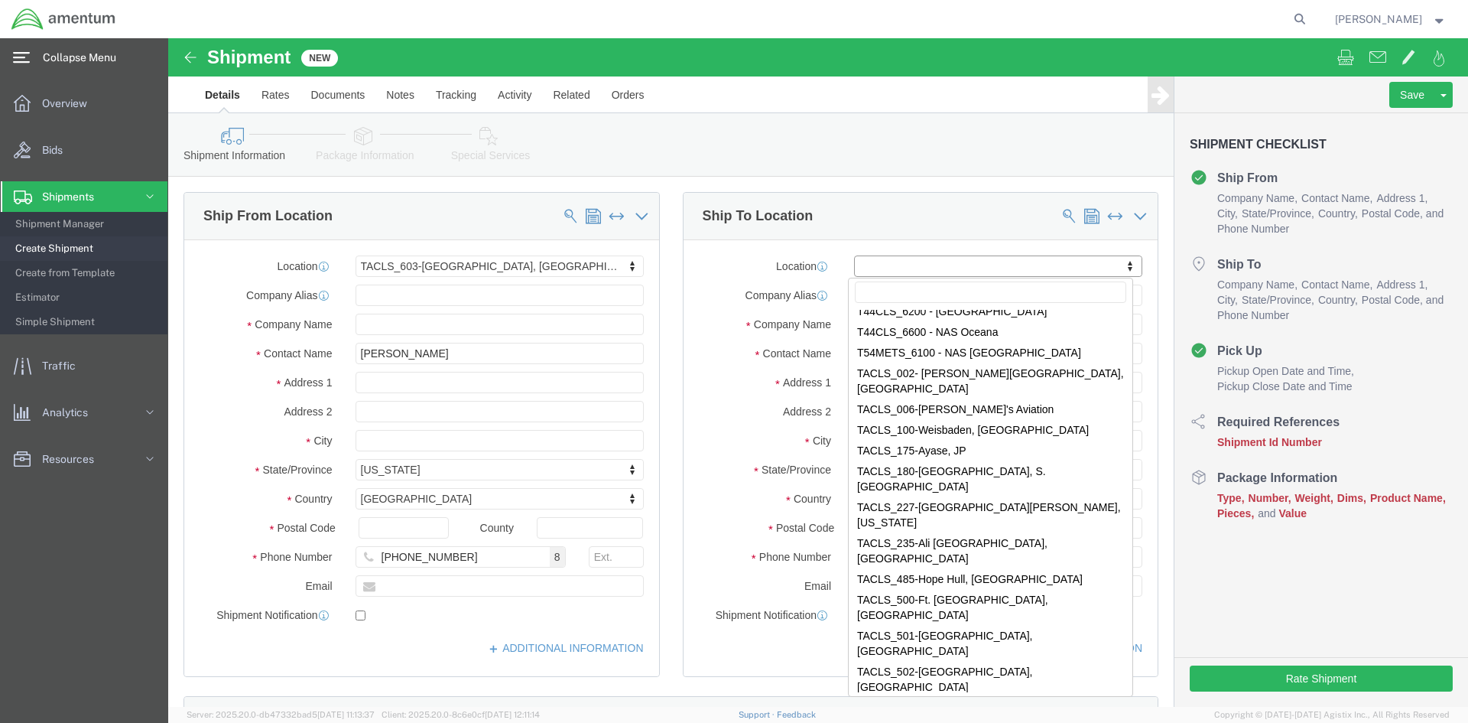
select select "42689"
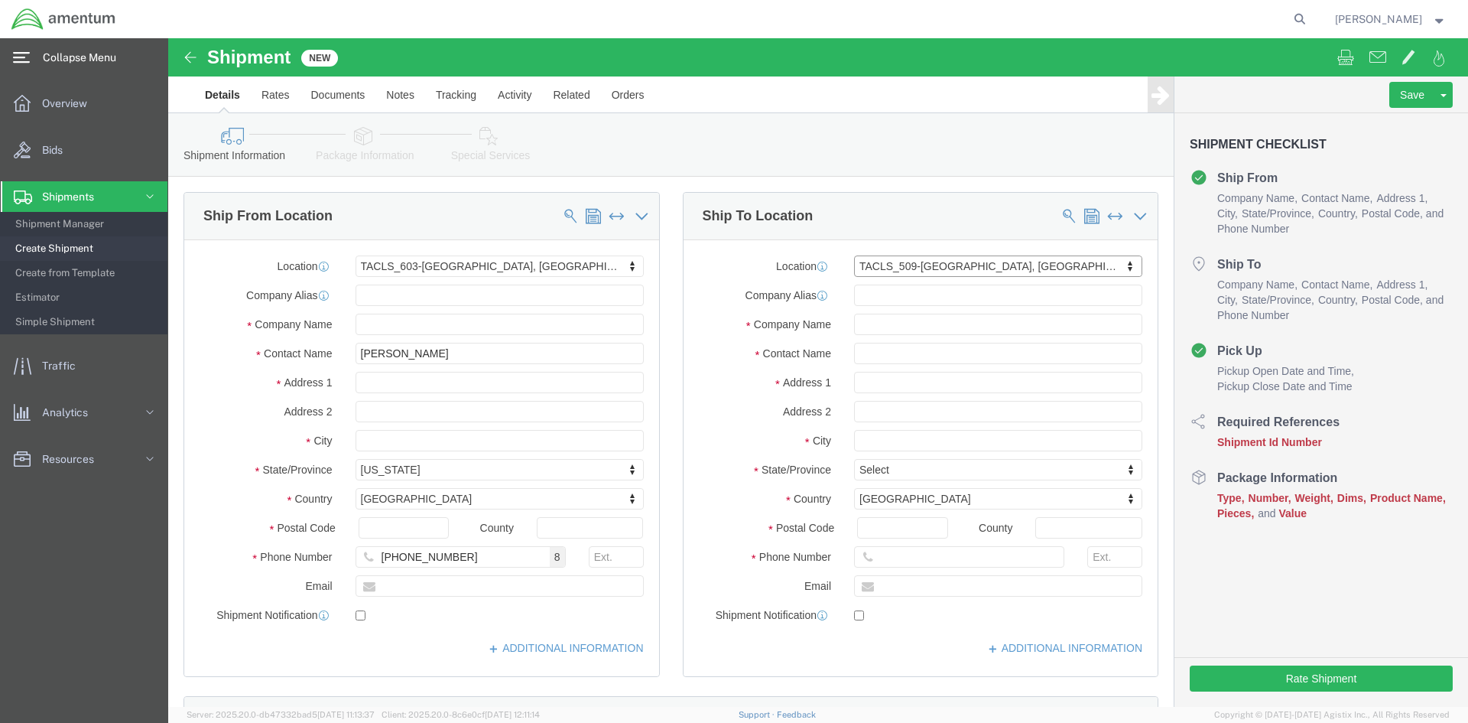
select select "AZ"
click input "text"
type input "[PERSON_NAME]"
click div "Location TACLS_509-[GEOGRAPHIC_DATA], [GEOGRAPHIC_DATA] My Profile Location [PH…"
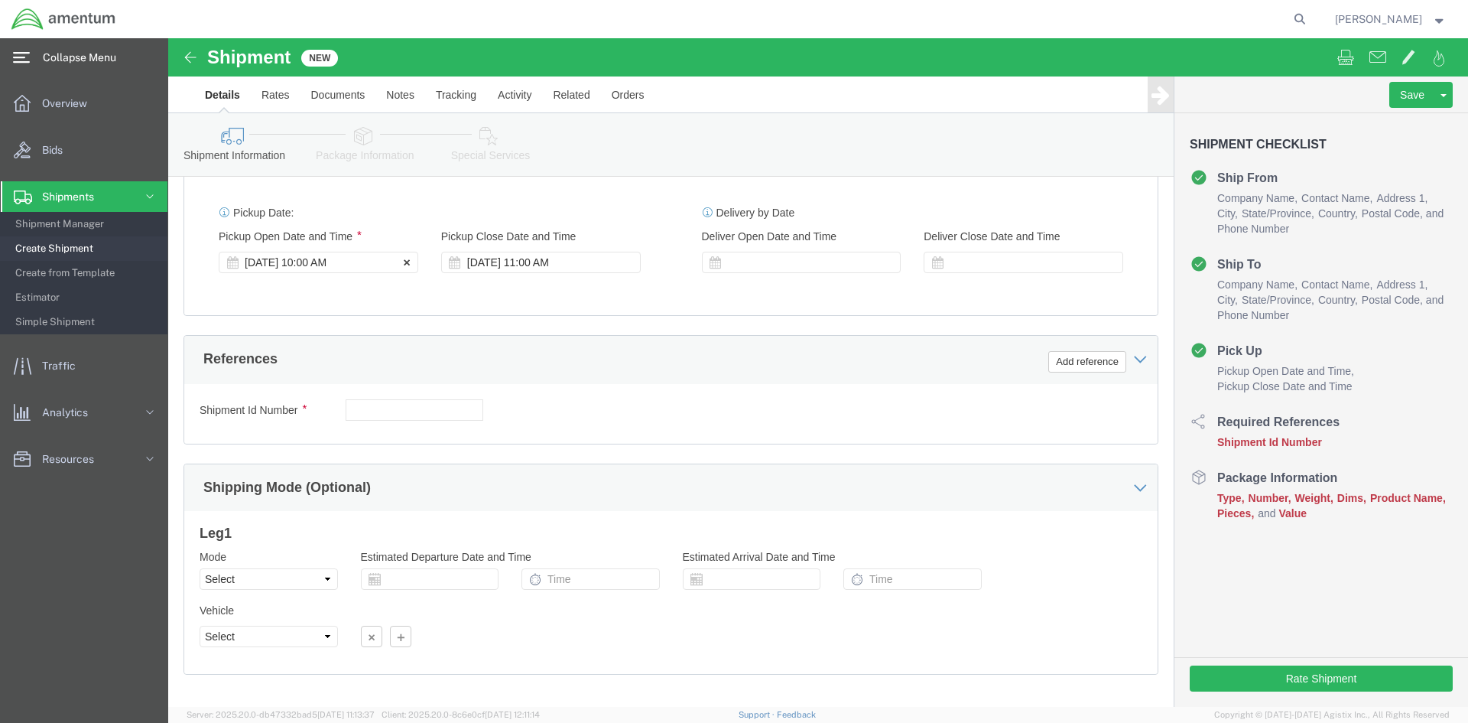
scroll to position [612, 0]
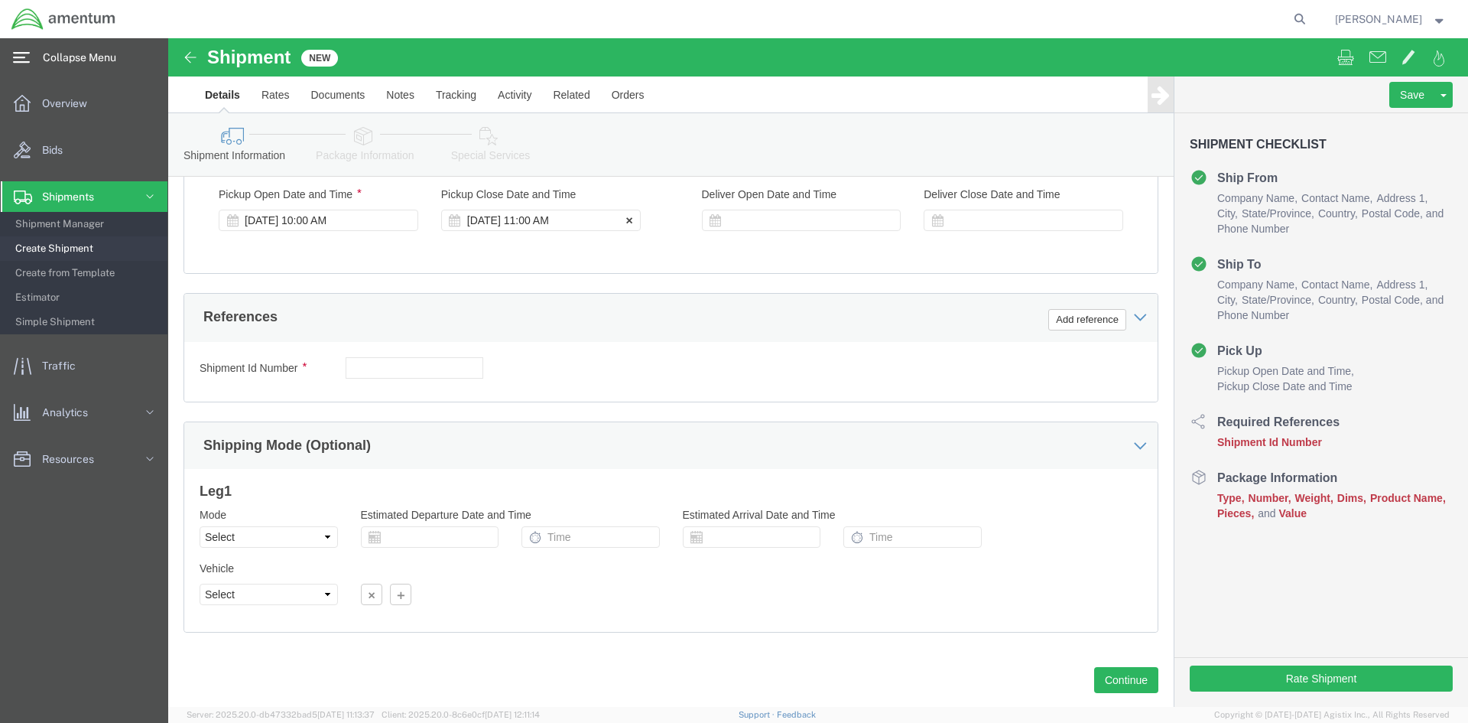
click icon
click div "[DATE] 11:00 AM"
click button "Apply"
click icon
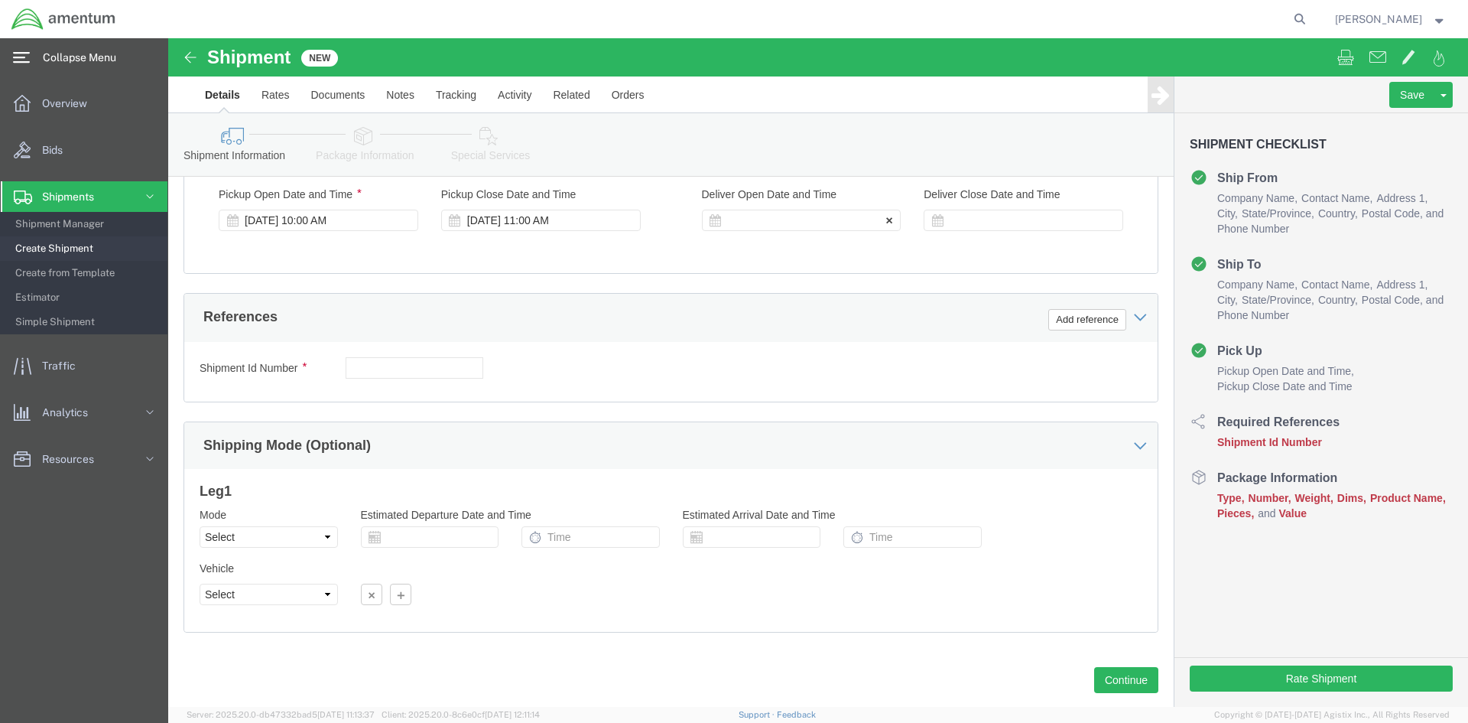
click icon
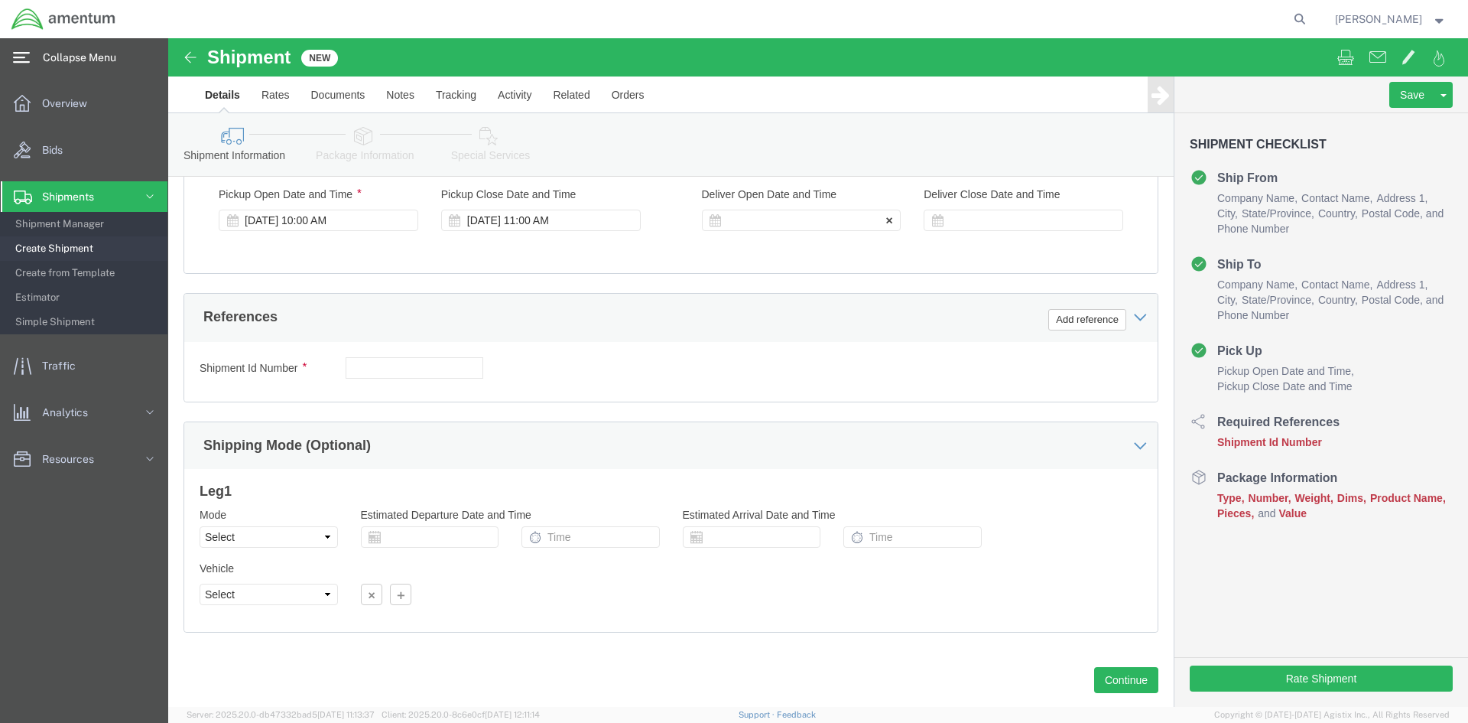
click div
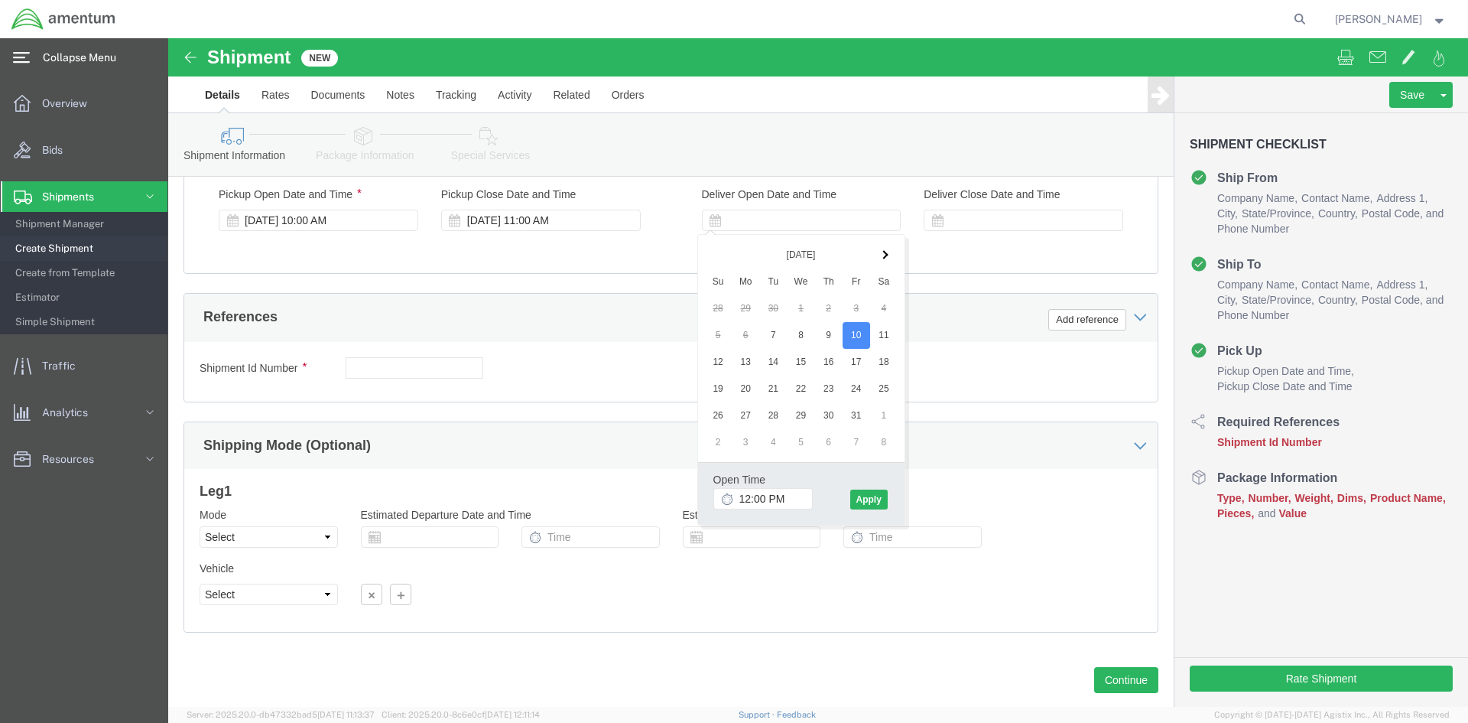
click icon
type input "8:00 PM"
click button "Apply"
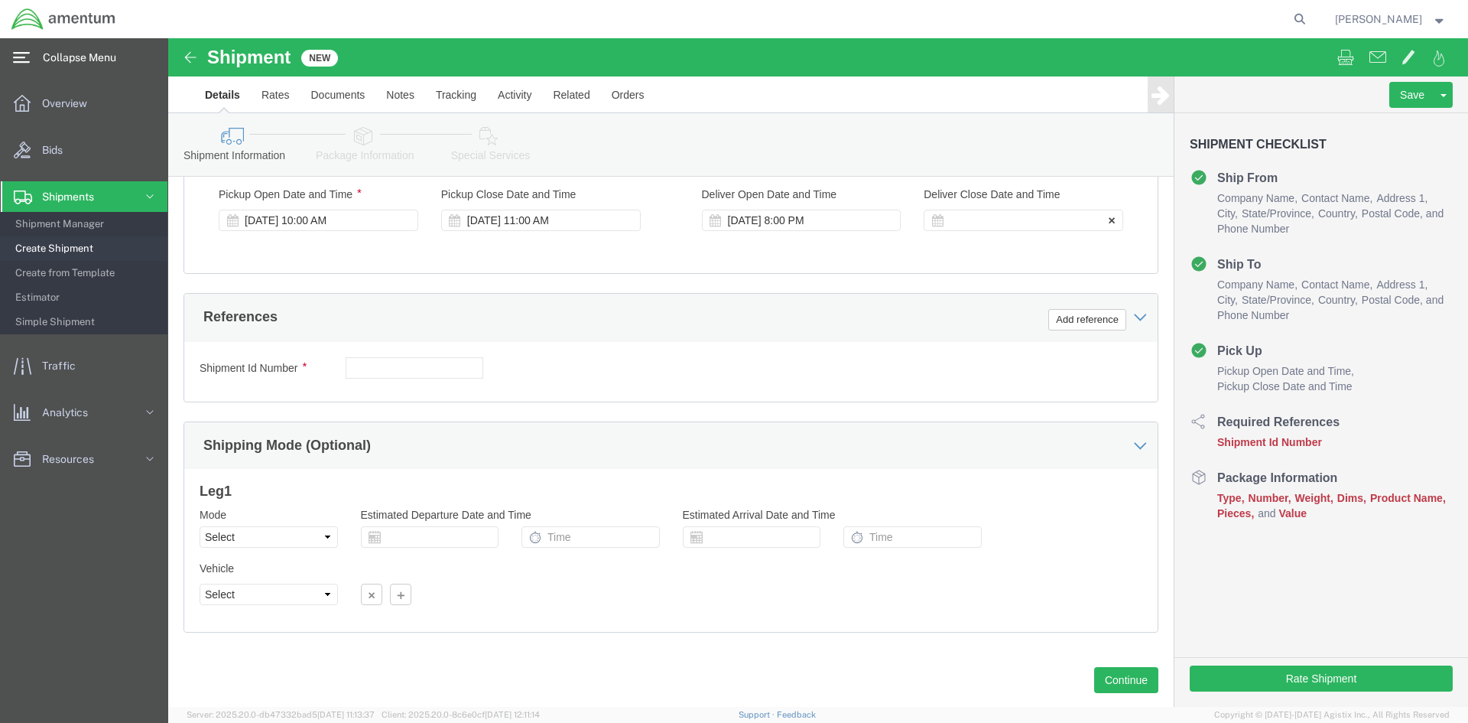
click icon
click div
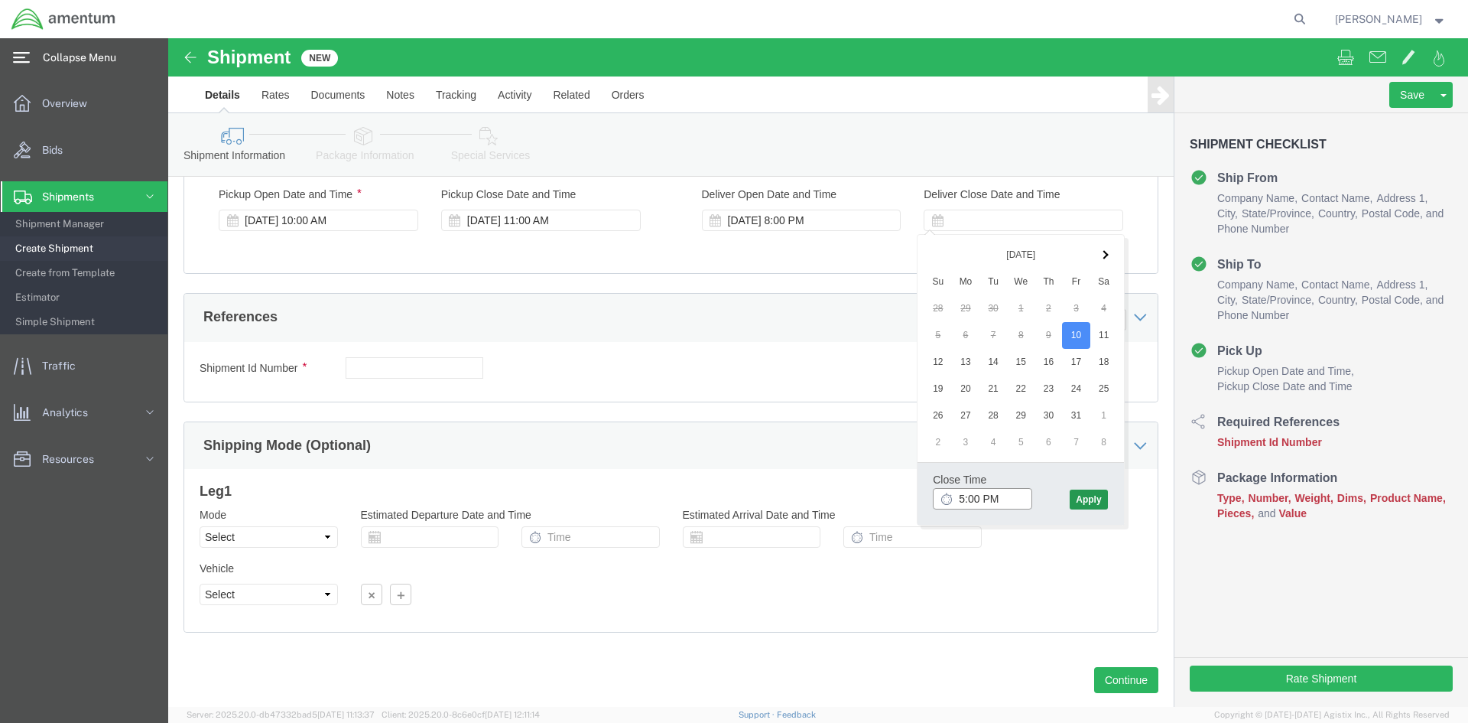
type input "5:00 PM"
click button "Apply"
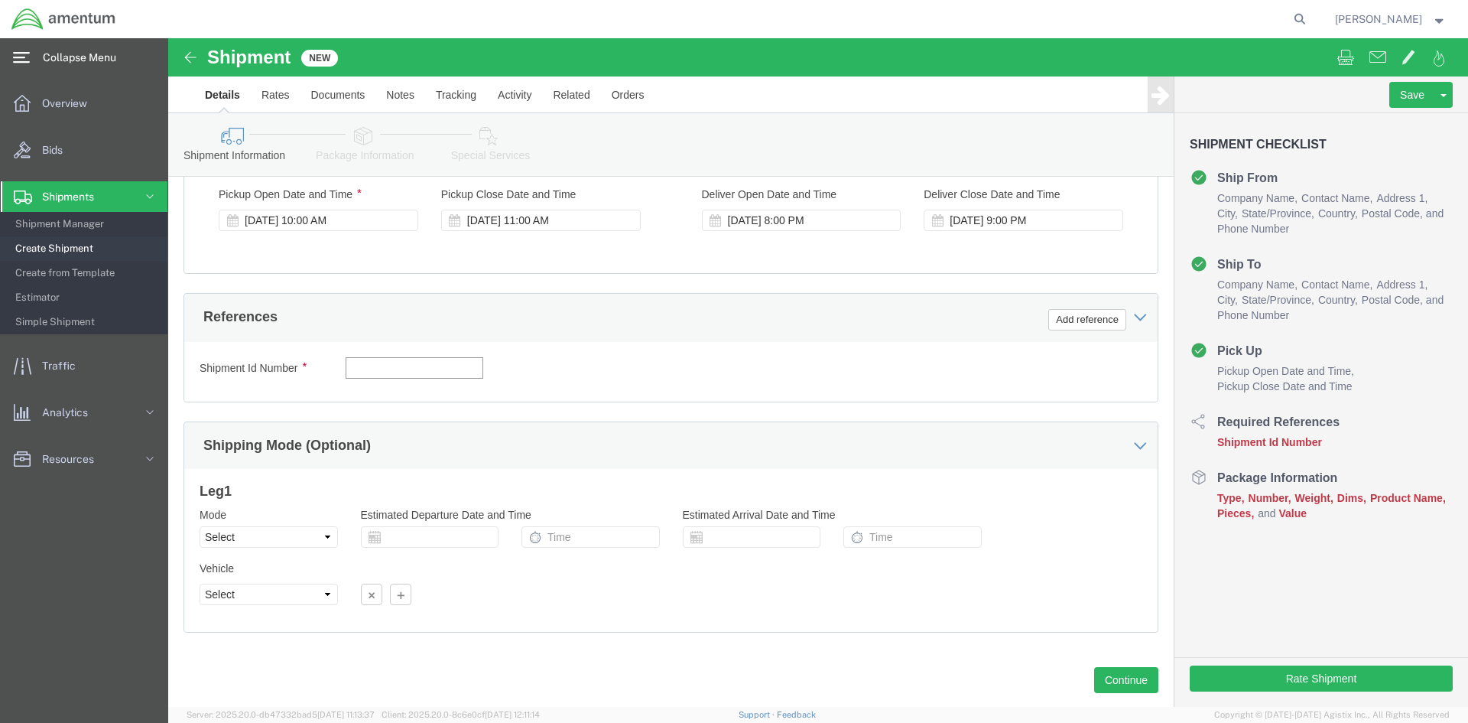
click input "text"
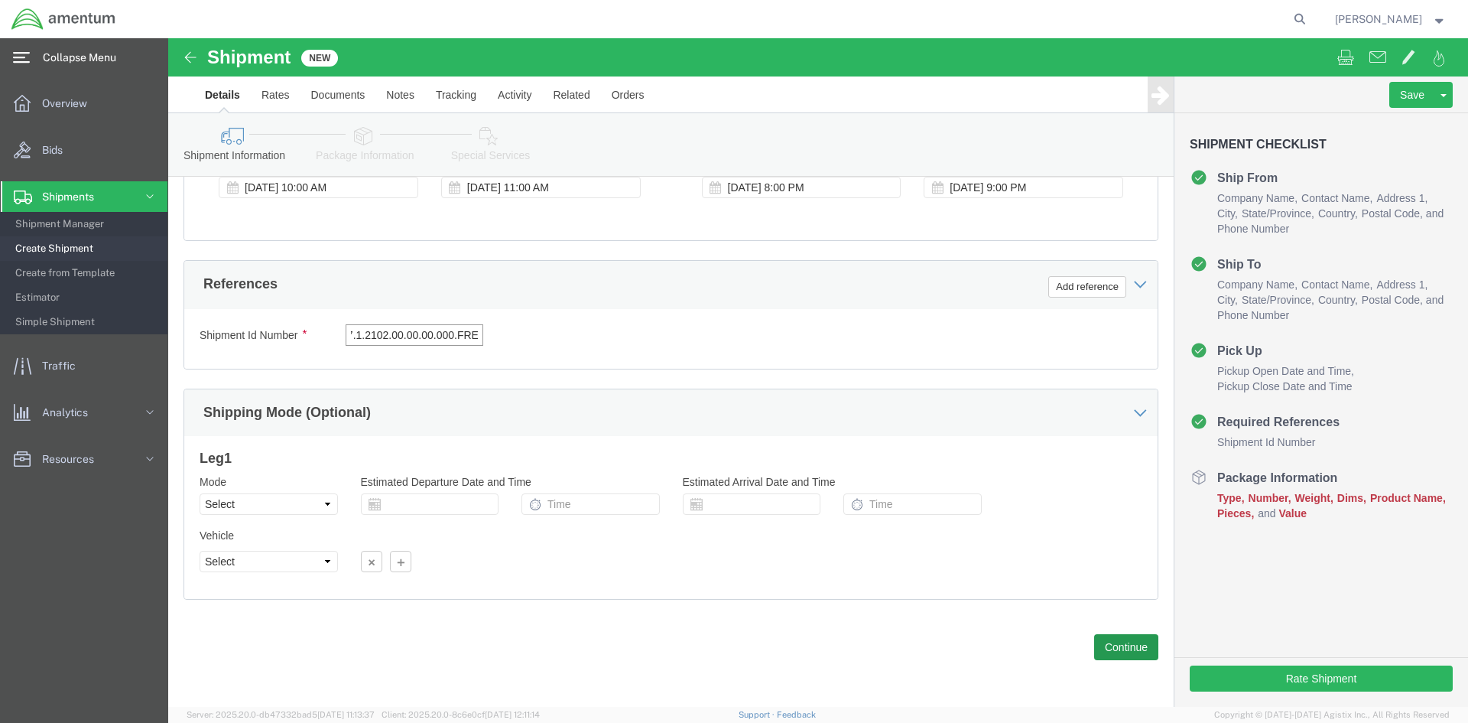
type input "4857.1.2102.00.00.00.000.FRE"
click button "Continue"
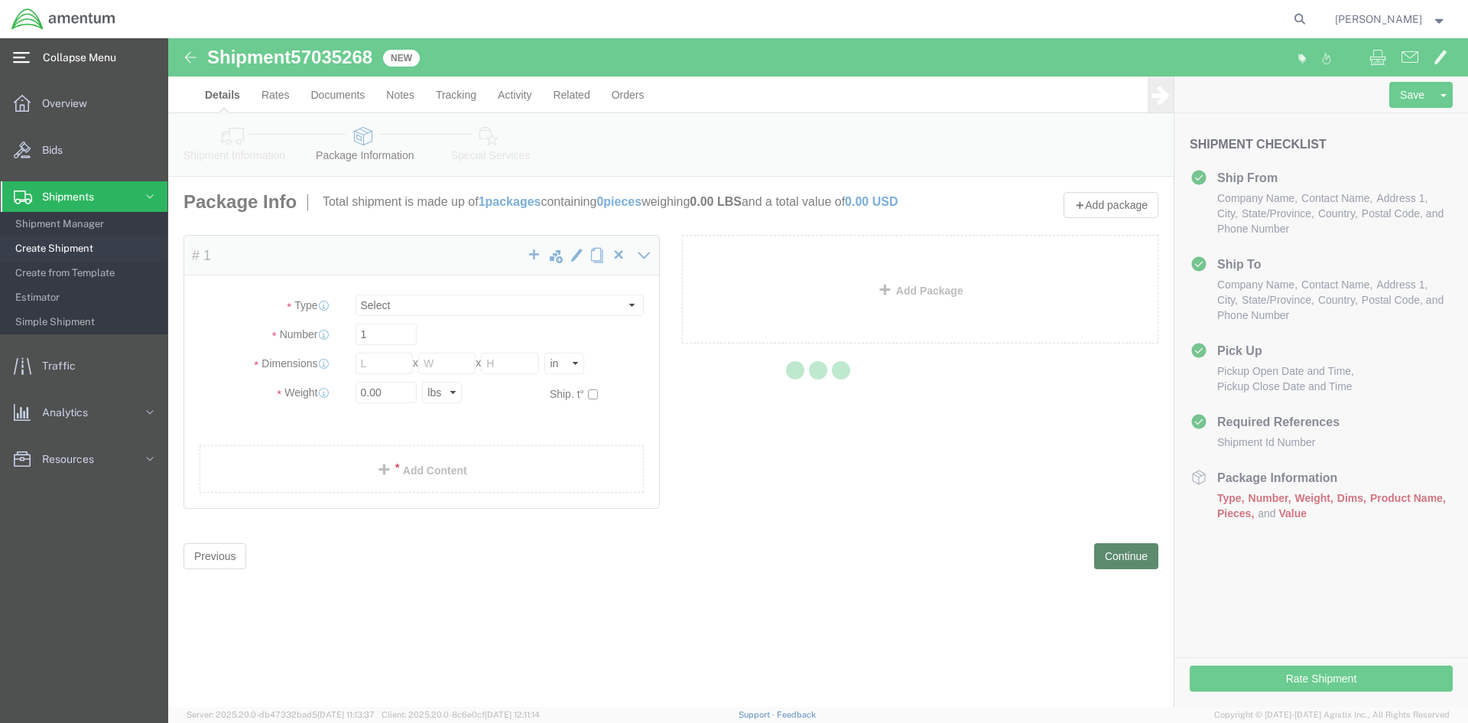
select select "CBOX"
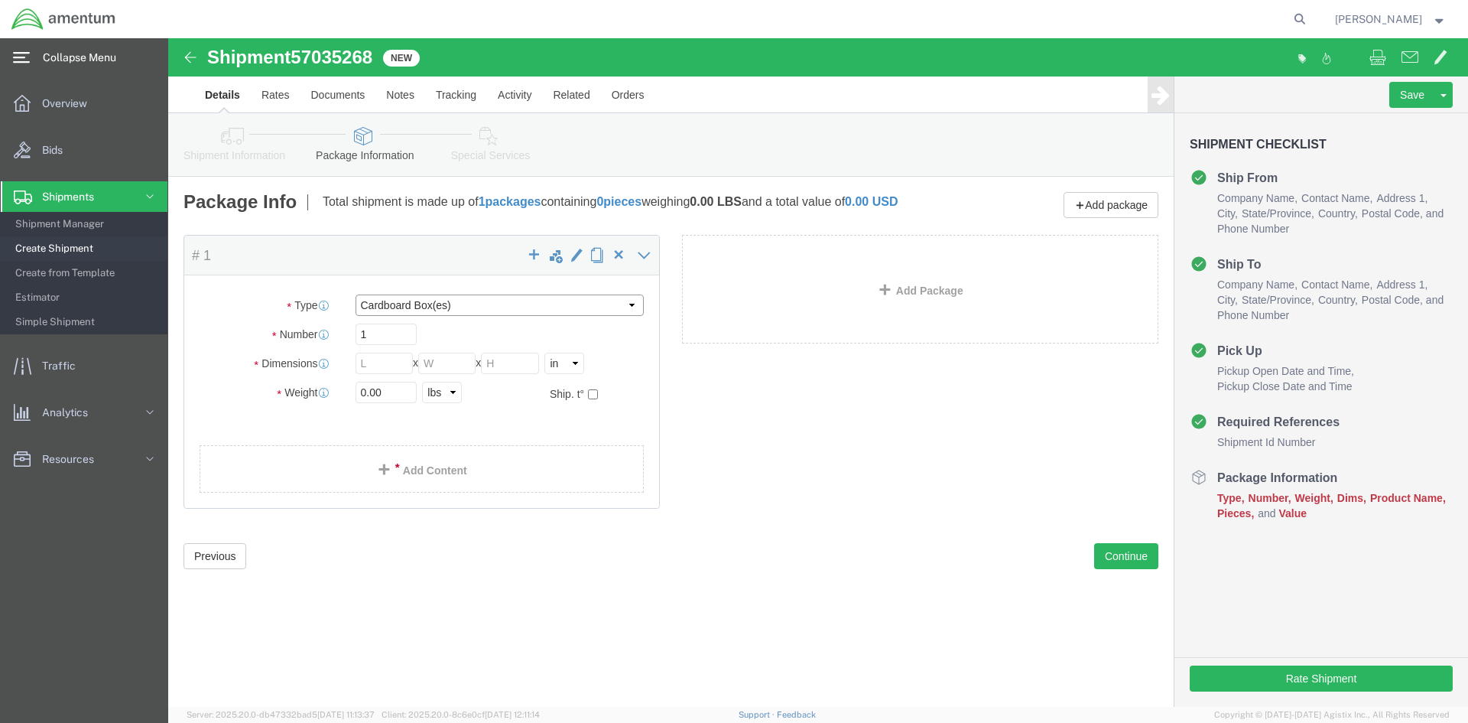
click select "Select BCK Boxes Bale(s) Basket(s) Bolt(s) Bottle(s) Buckets Bulk Bundle(s) Can…"
click input "text"
type input "20"
type input "12"
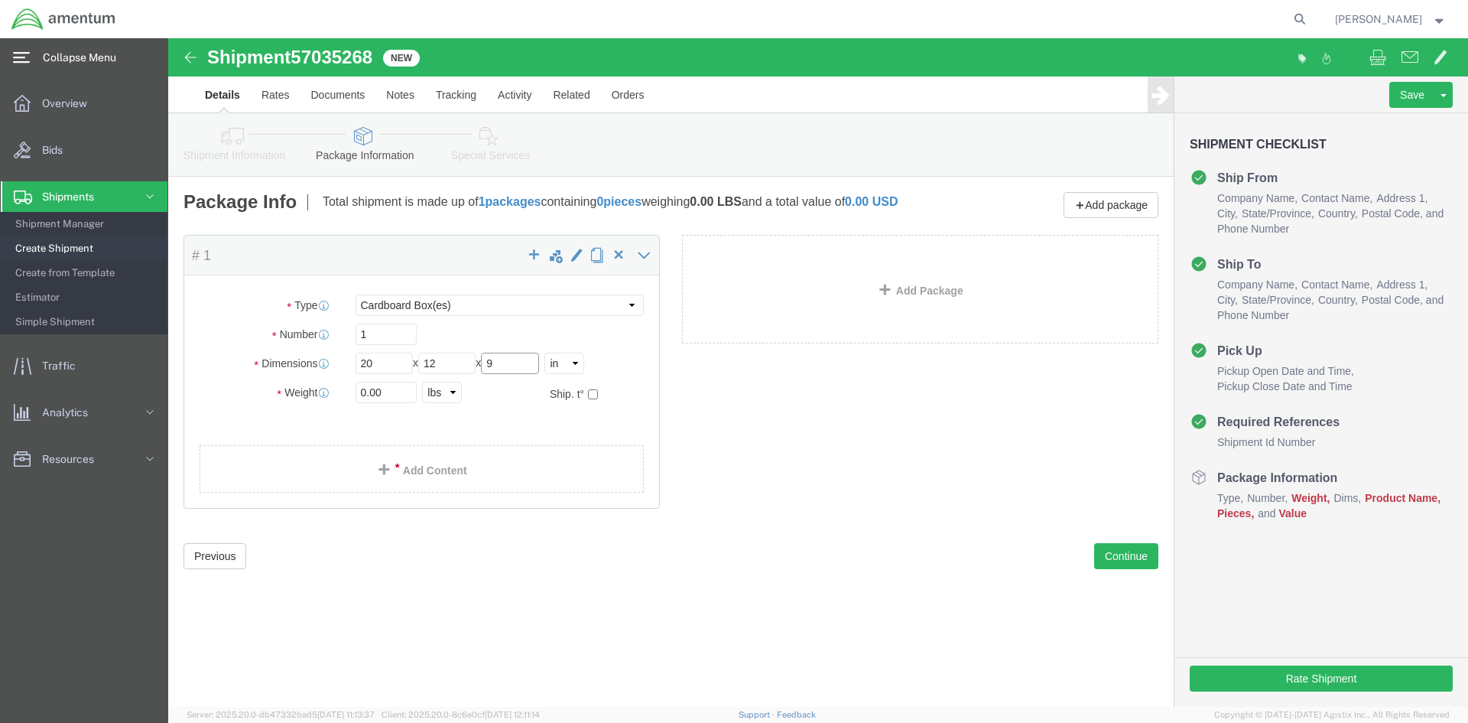
type input "9"
drag, startPoint x: 212, startPoint y: 365, endPoint x: 190, endPoint y: 363, distance: 21.5
click input "0.00"
drag, startPoint x: 190, startPoint y: 363, endPoint x: 220, endPoint y: 363, distance: 30.6
click input "0.00"
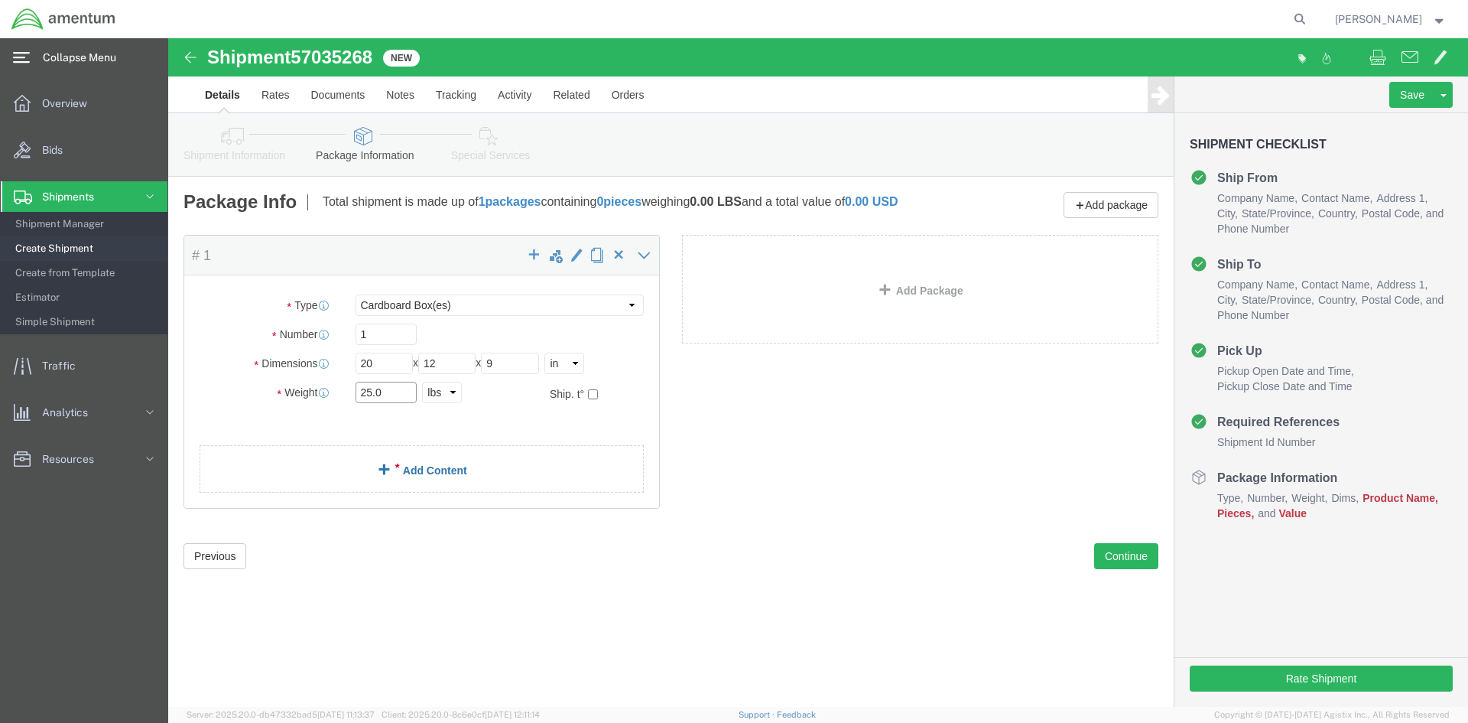
type input "25.0"
click link "Add Content"
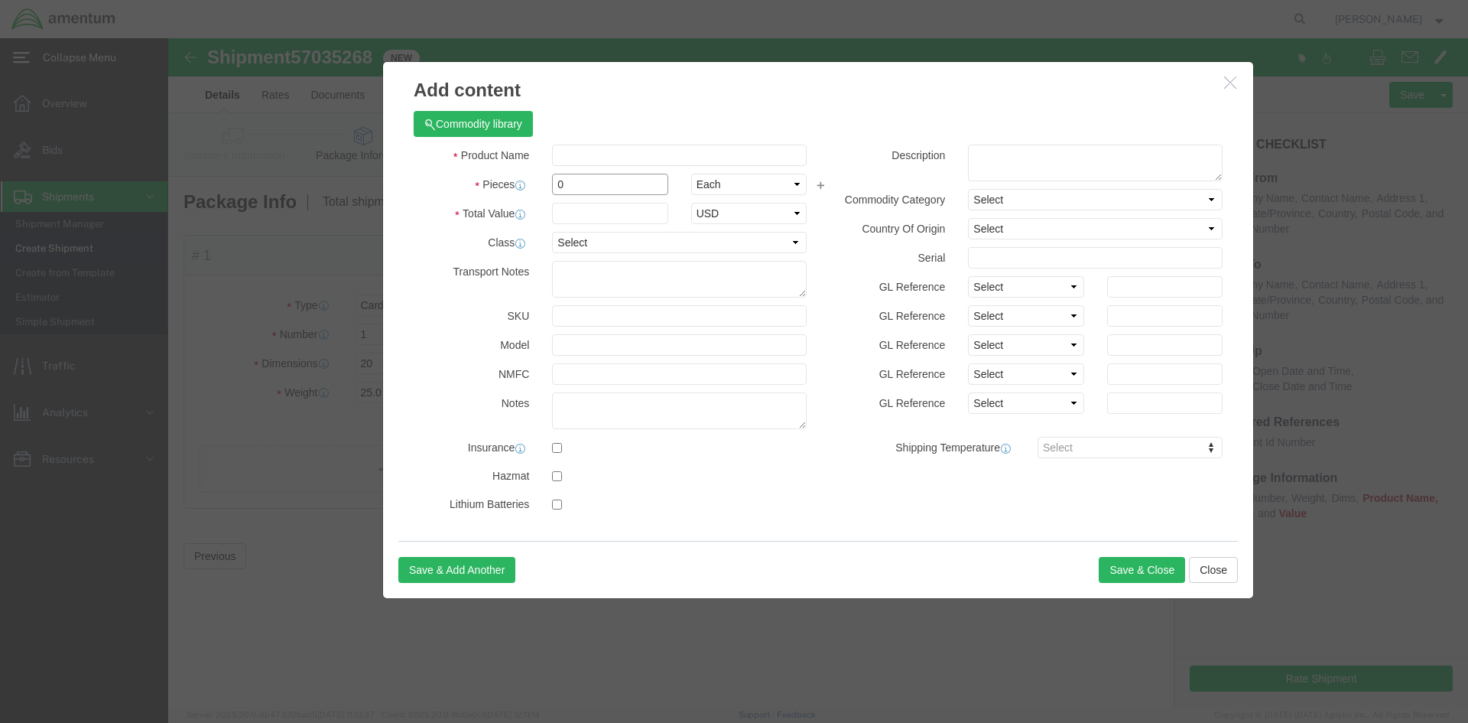
drag, startPoint x: 408, startPoint y: 141, endPoint x: 385, endPoint y: 148, distance: 24.0
click input "0"
type input "1"
click input "text"
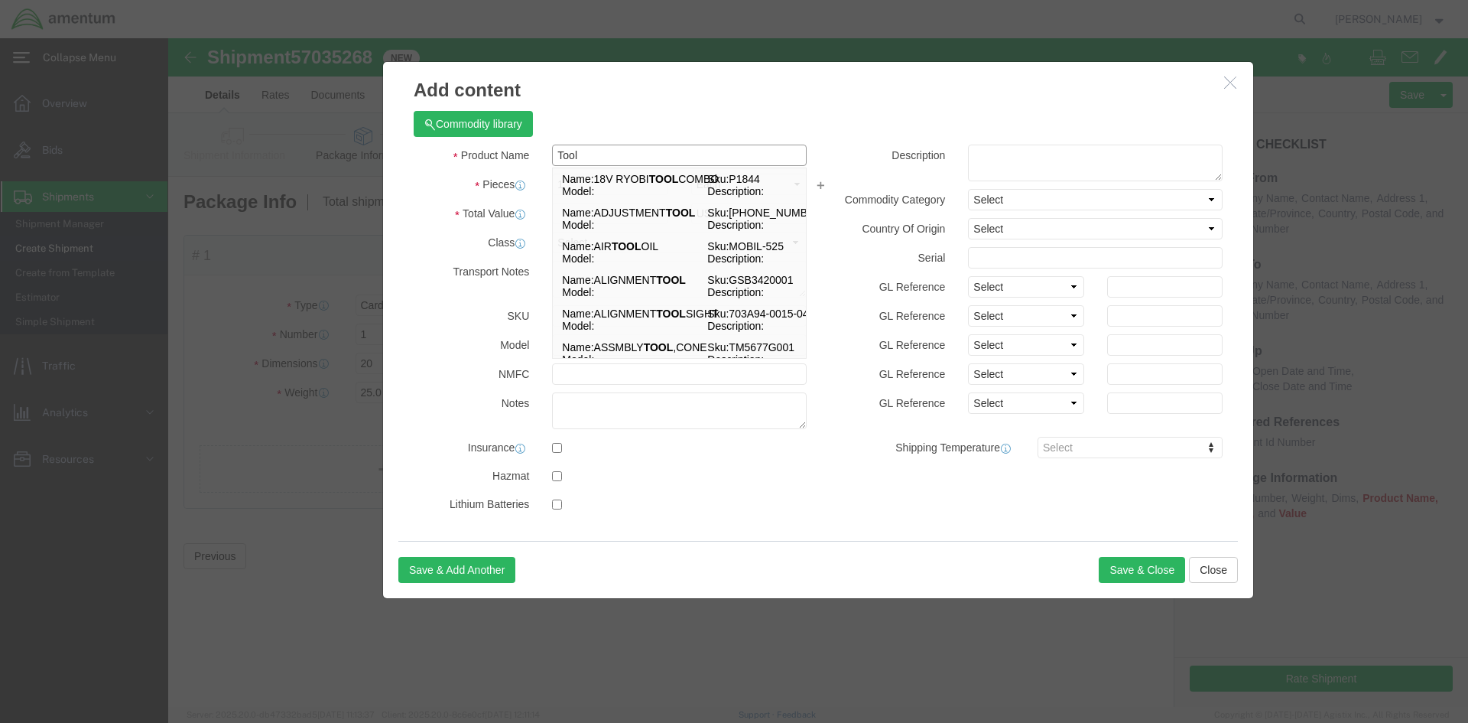
type input "Tool"
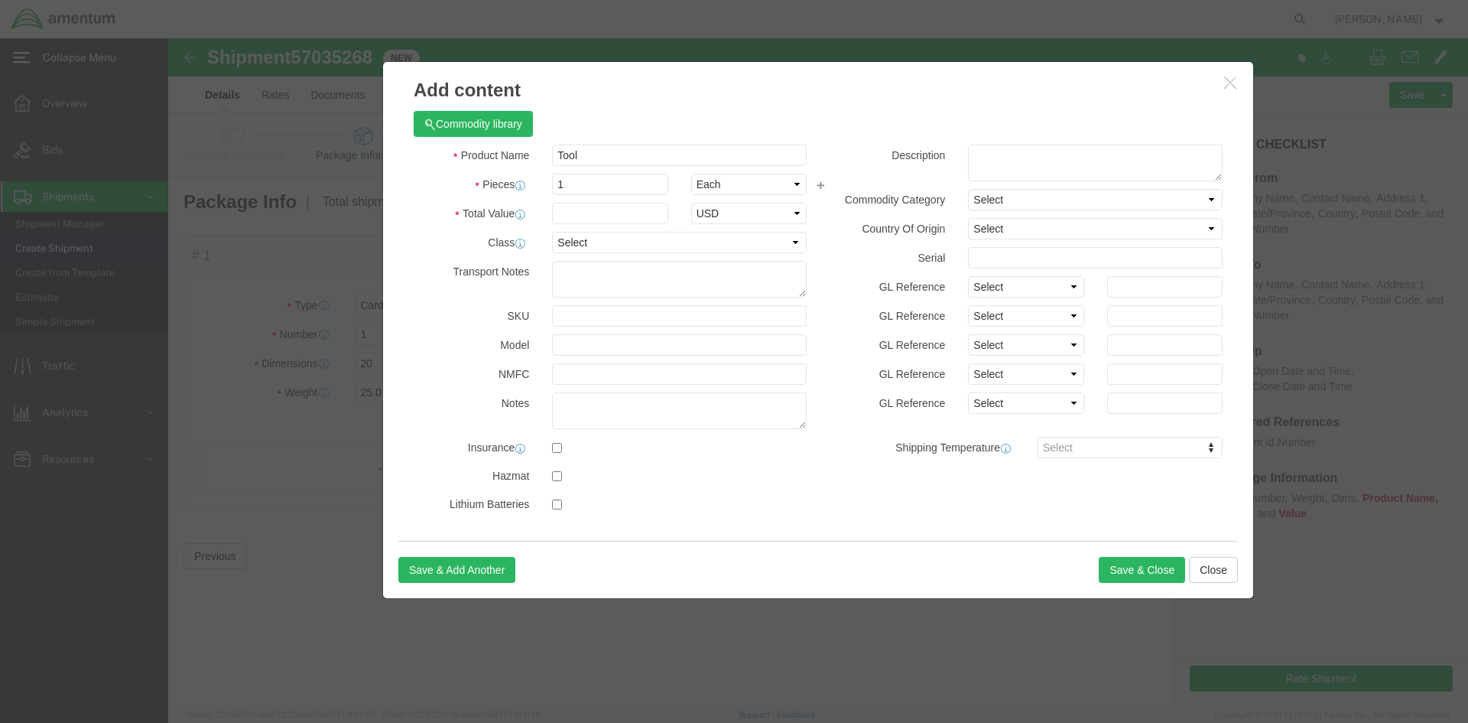
click label "Model"
click input "text"
type input "1000.00"
click button "Save & Close"
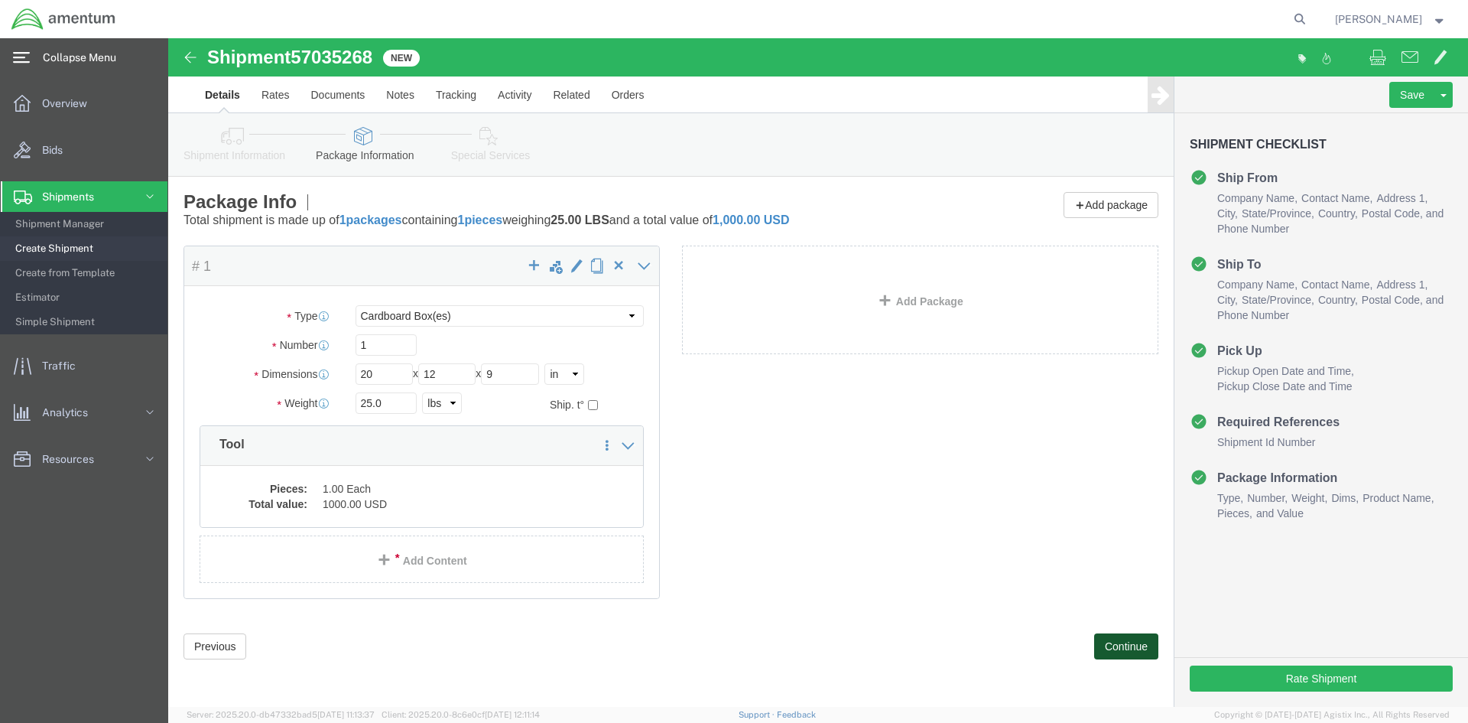
click button "Continue"
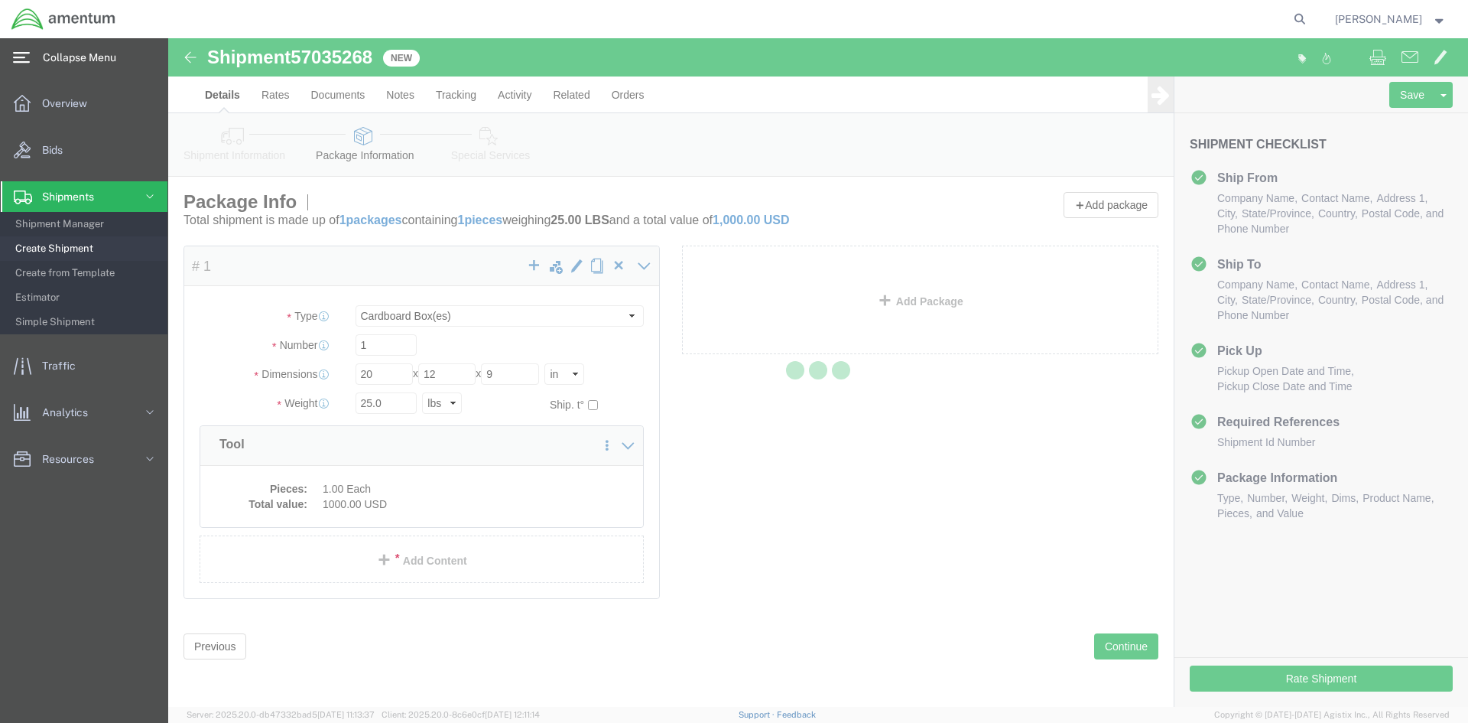
select select
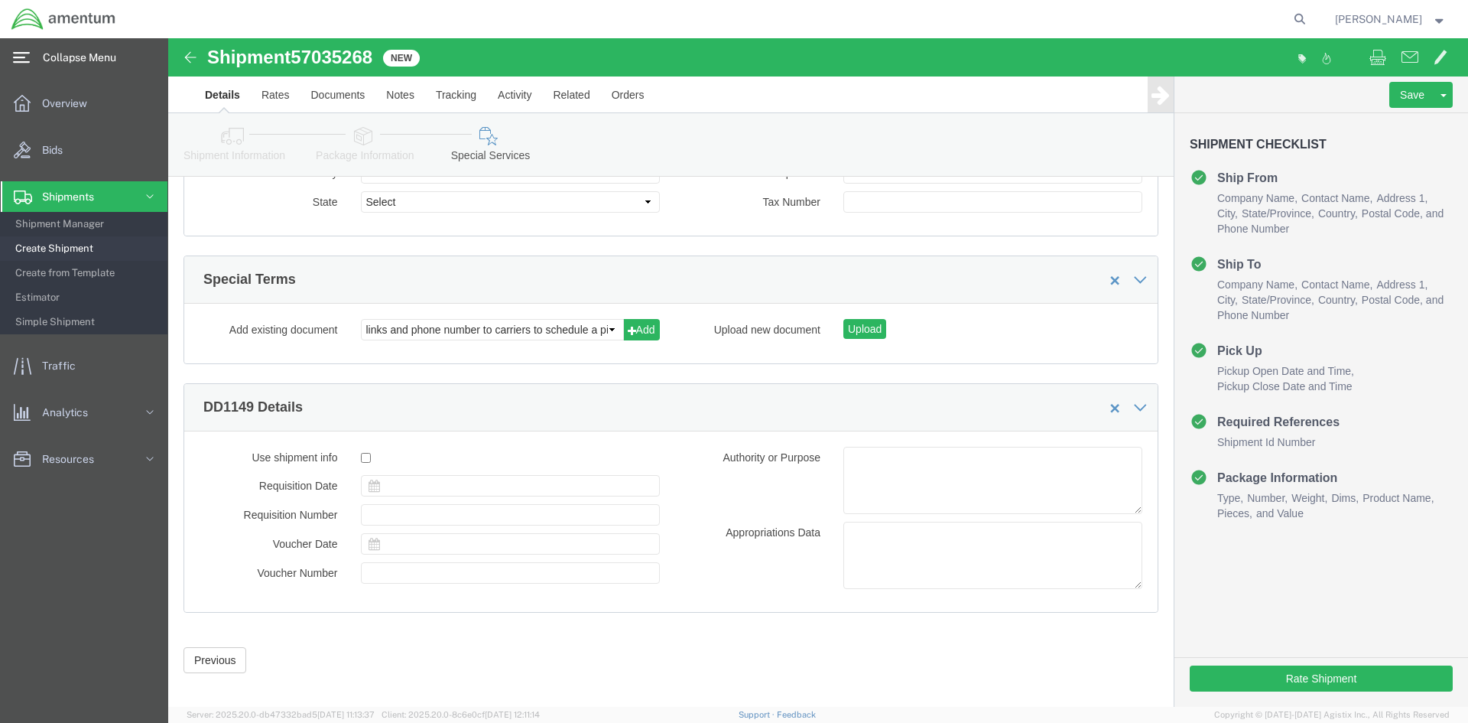
scroll to position [1263, 0]
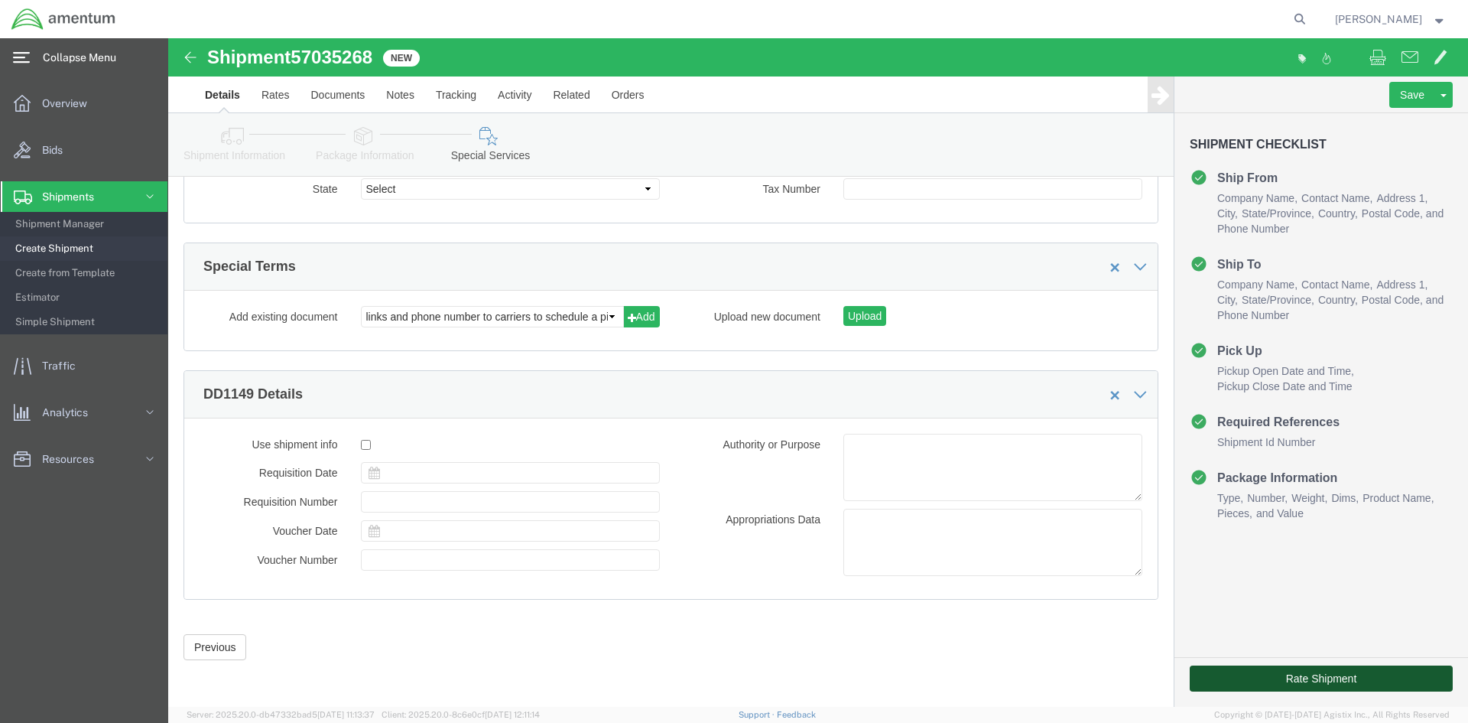
click button "Rate Shipment"
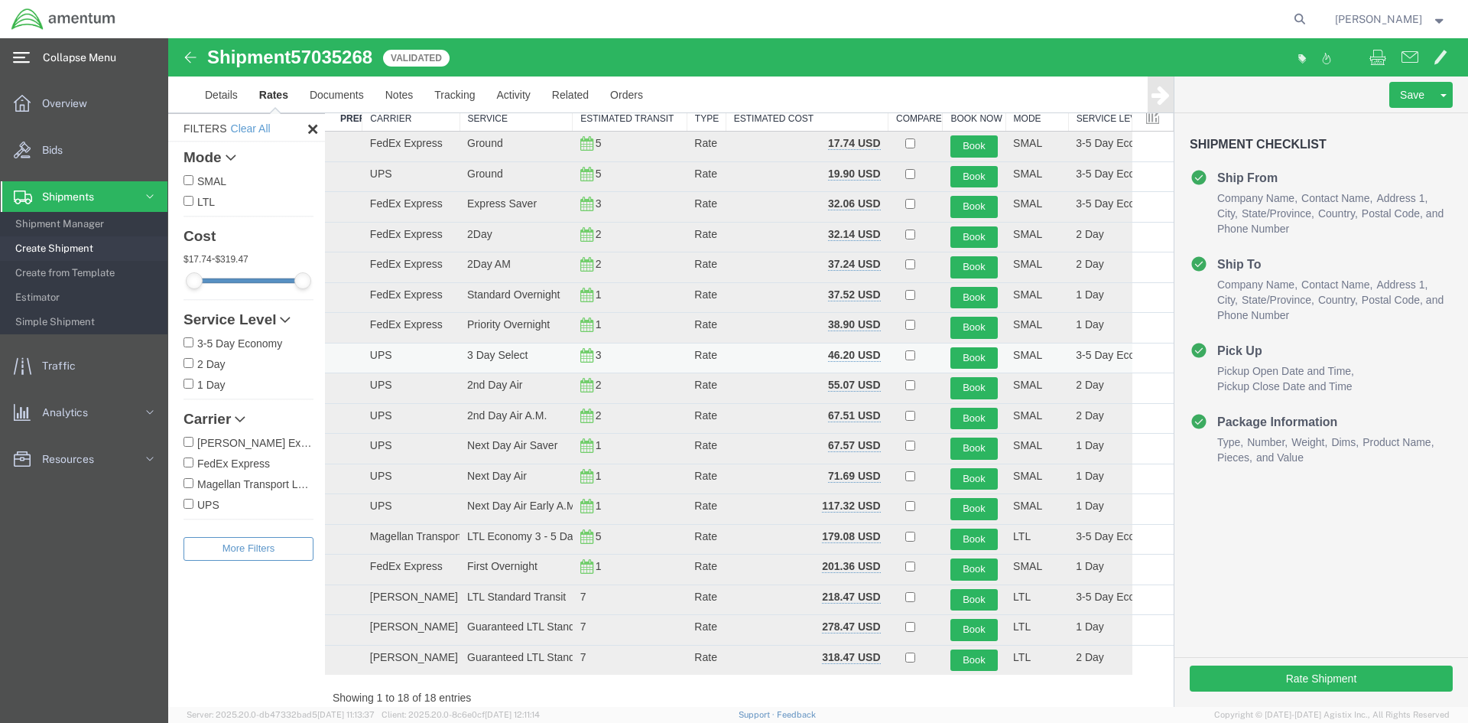
scroll to position [0, 0]
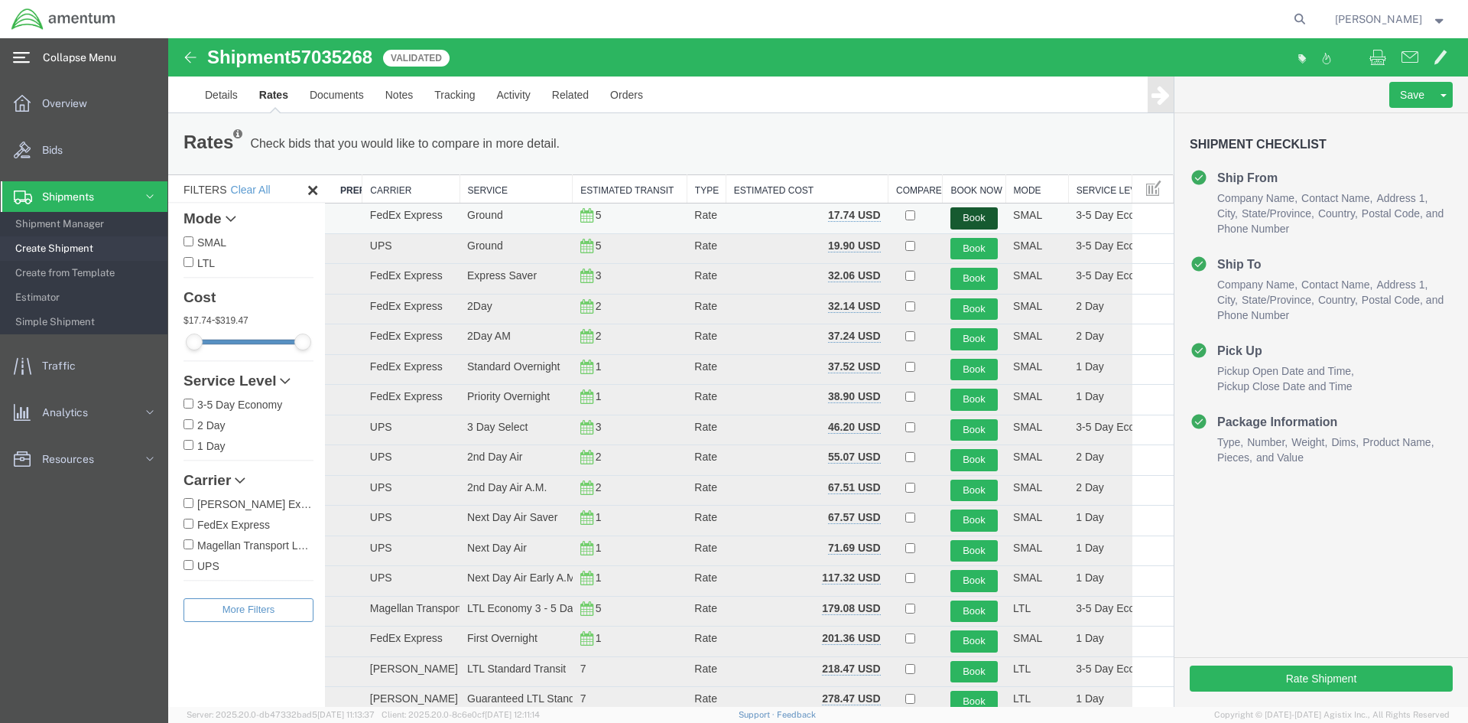
click at [964, 215] on button "Book" at bounding box center [974, 218] width 47 height 22
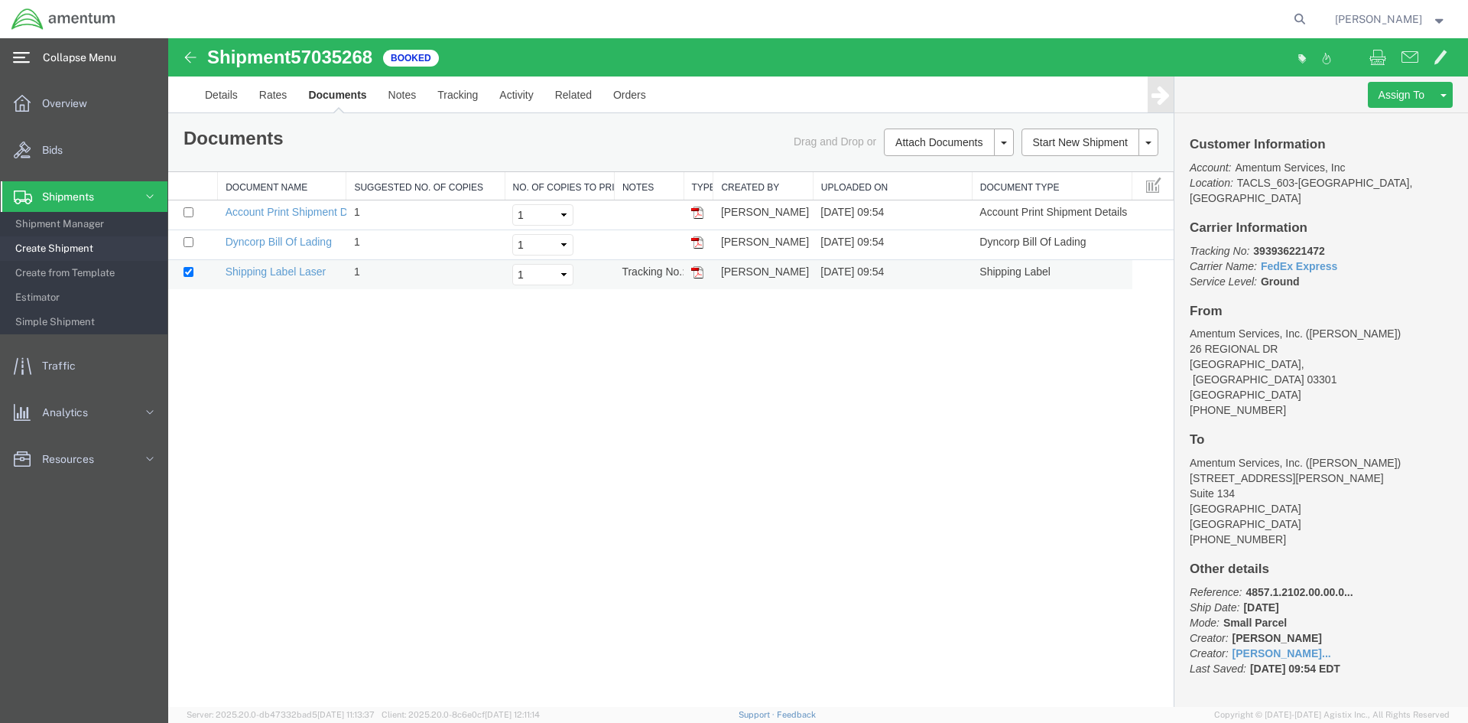
click at [695, 275] on img at bounding box center [697, 272] width 12 height 12
click at [54, 226] on span "Shipment Manager" at bounding box center [85, 224] width 141 height 31
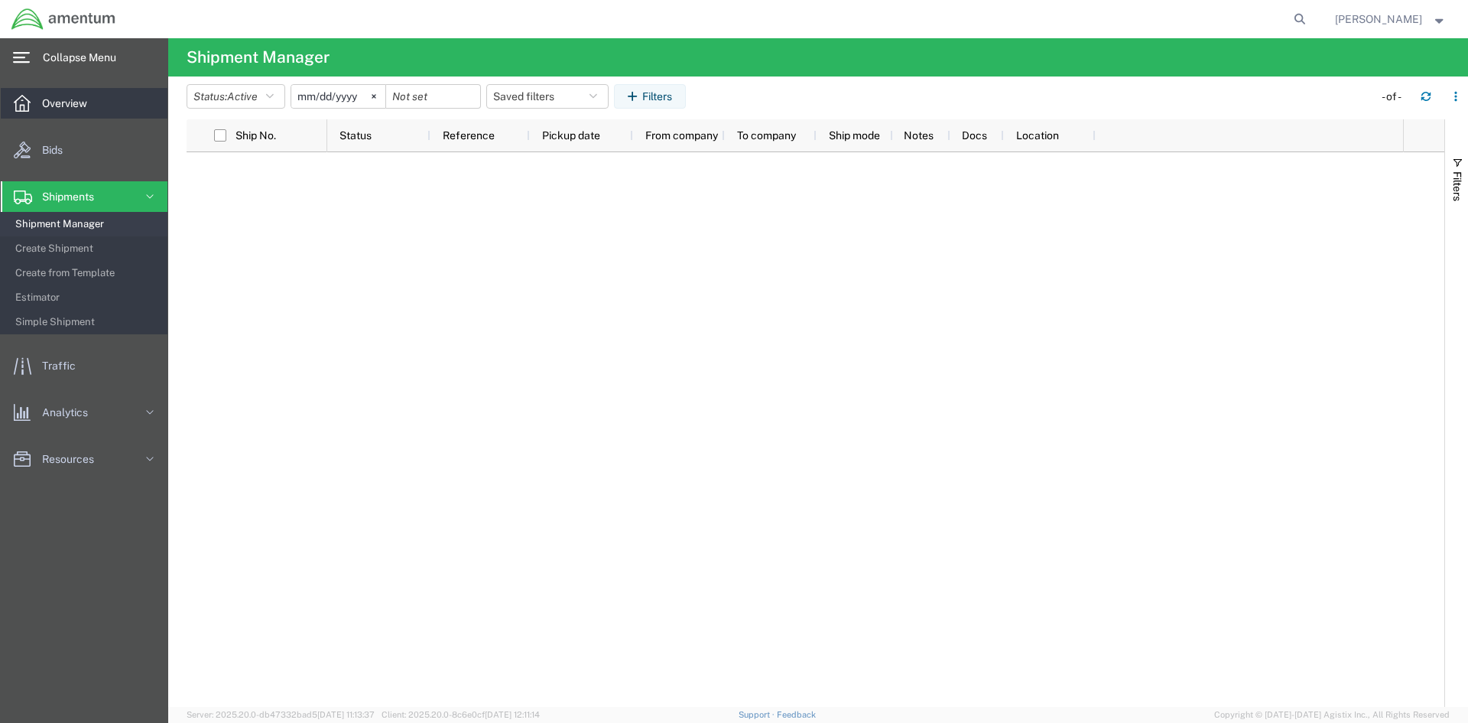
click at [61, 104] on span "Overview" at bounding box center [70, 103] width 56 height 31
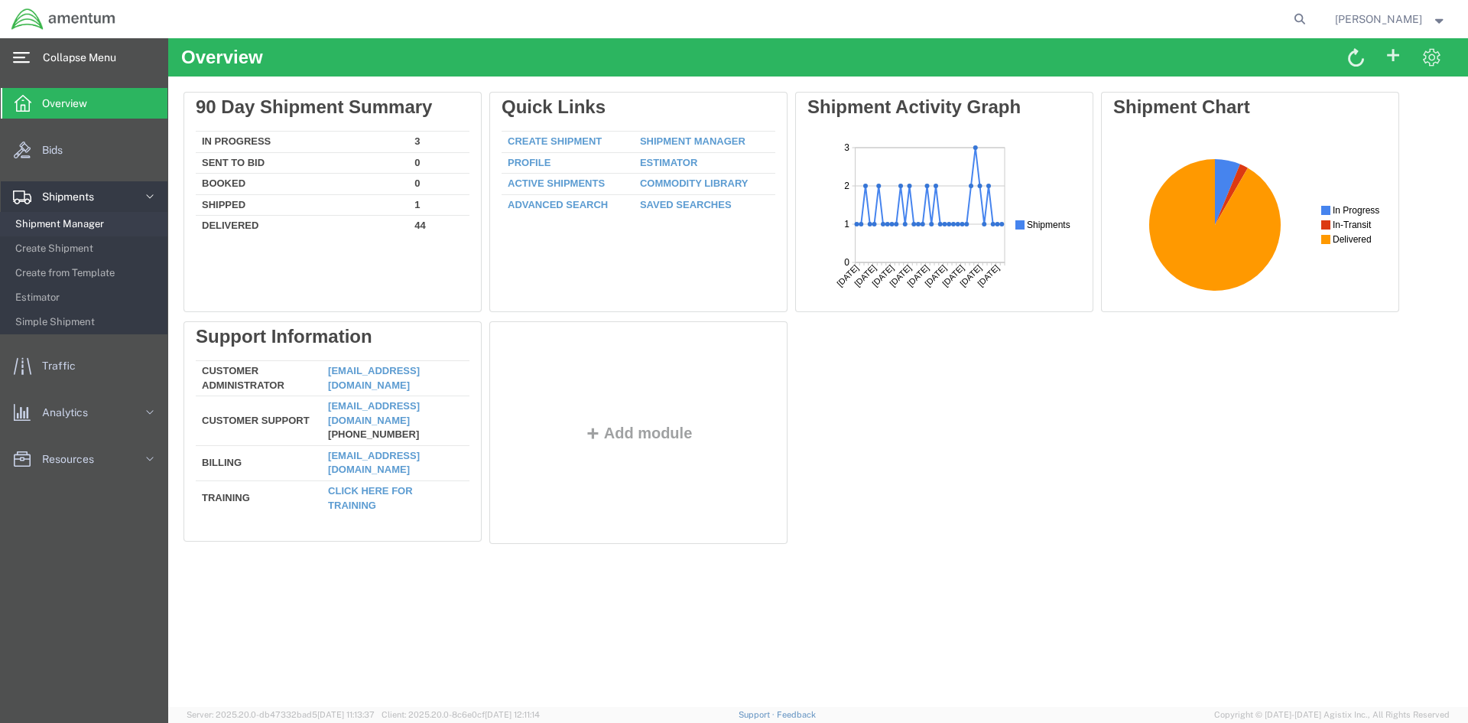
click at [50, 219] on span "Shipment Manager" at bounding box center [85, 224] width 141 height 31
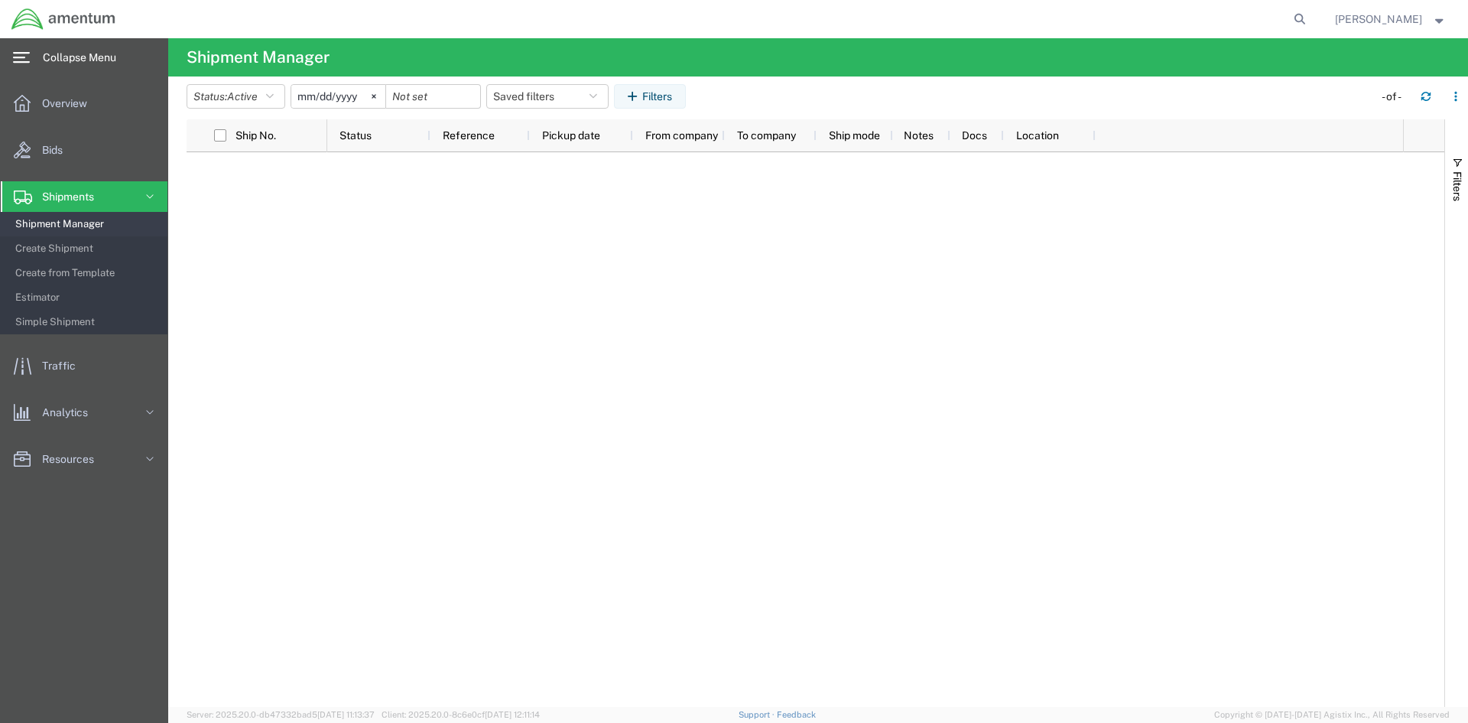
click at [54, 223] on span "Shipment Manager" at bounding box center [85, 224] width 141 height 31
click at [65, 104] on span "Overview" at bounding box center [70, 103] width 56 height 31
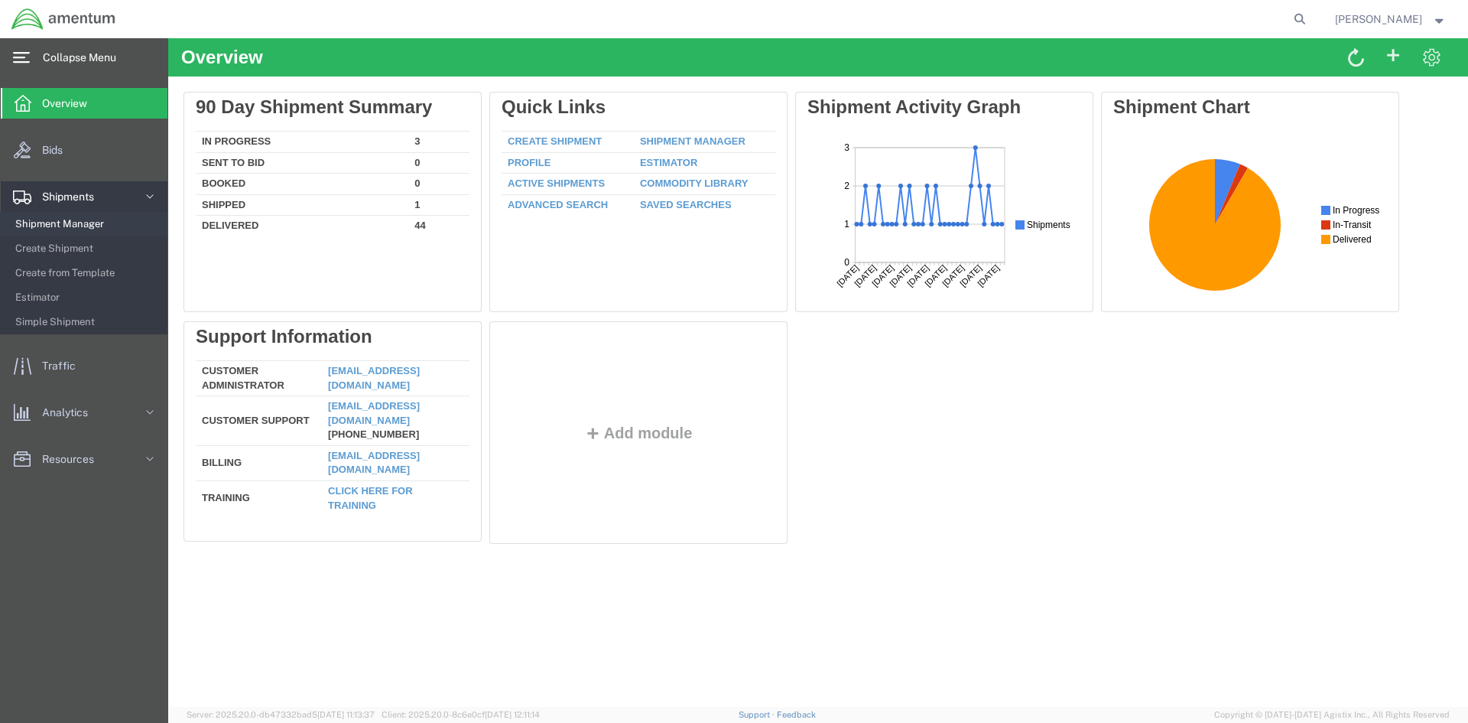
click at [50, 221] on span "Shipment Manager" at bounding box center [85, 224] width 141 height 31
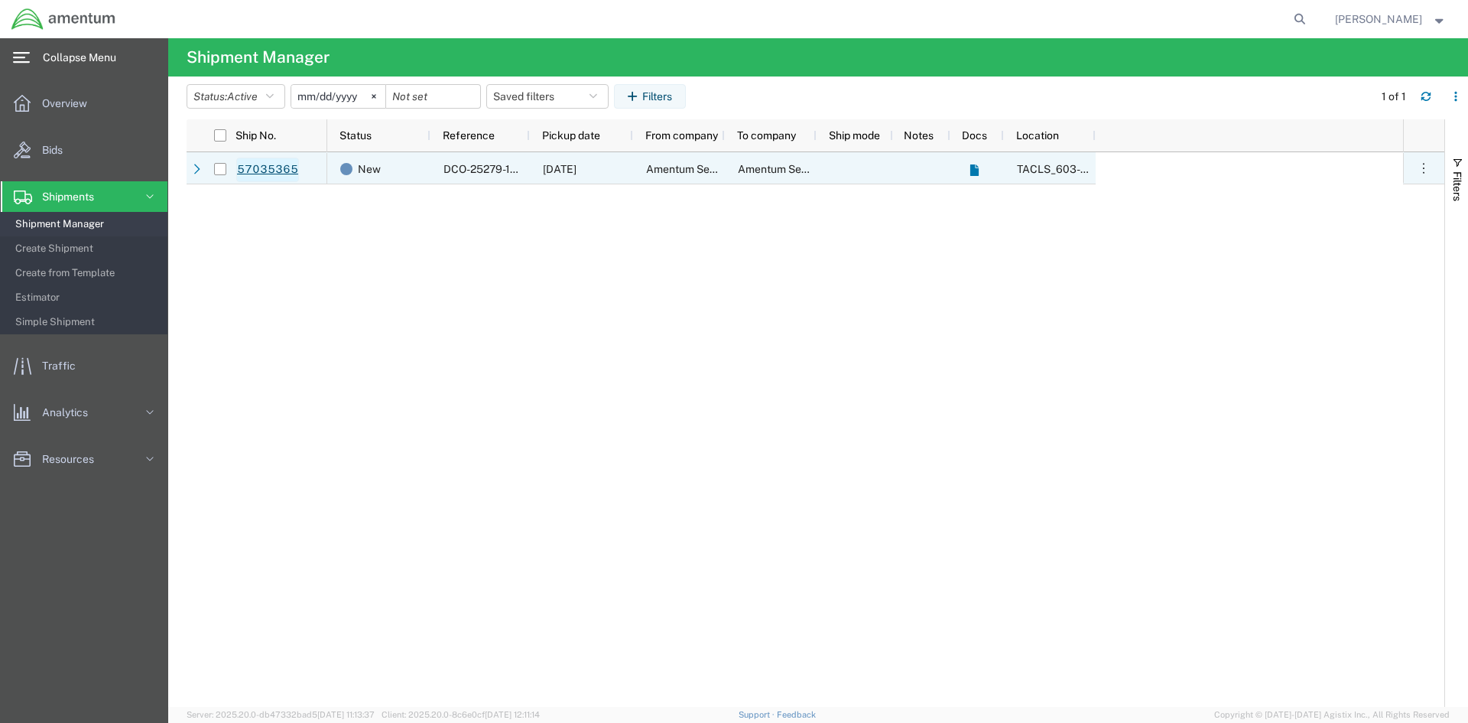
click at [255, 171] on link "57035365" at bounding box center [267, 170] width 63 height 24
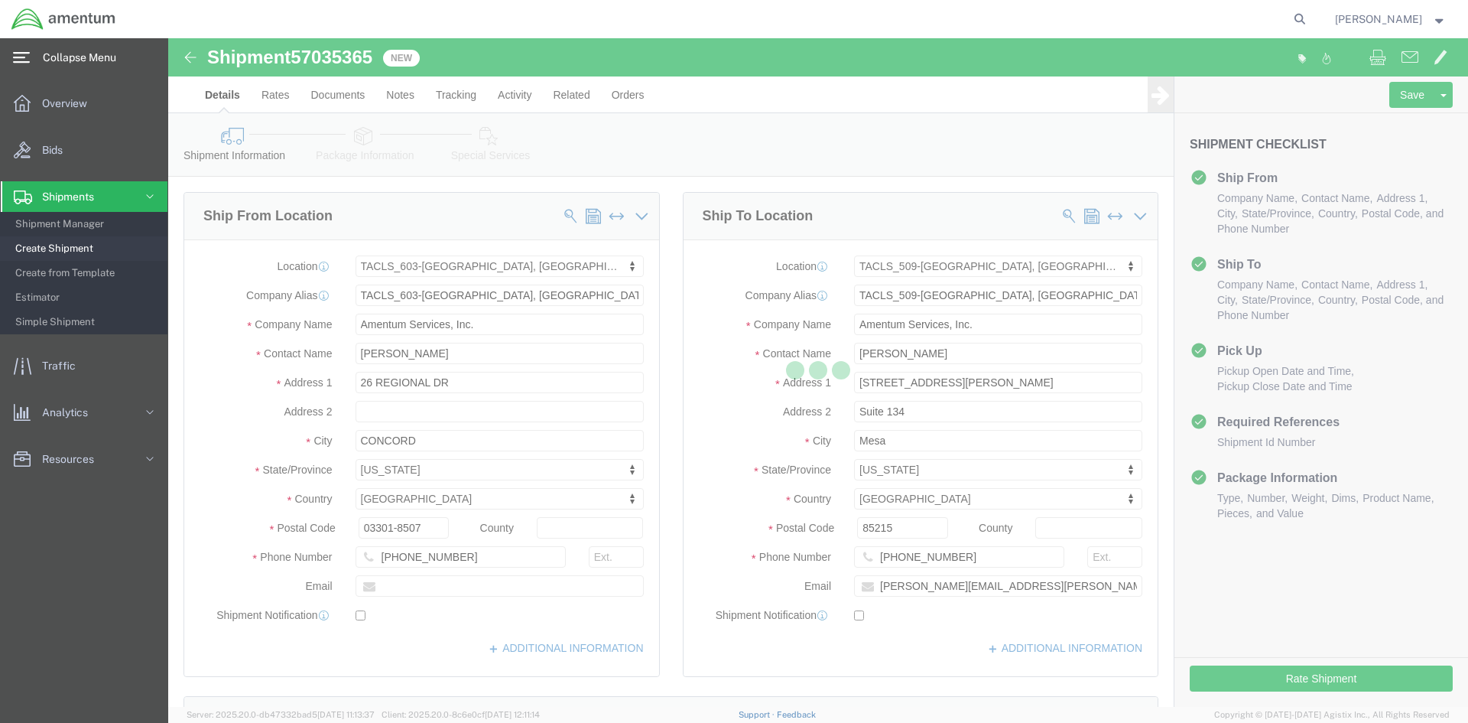
select select "42708"
select select "42689"
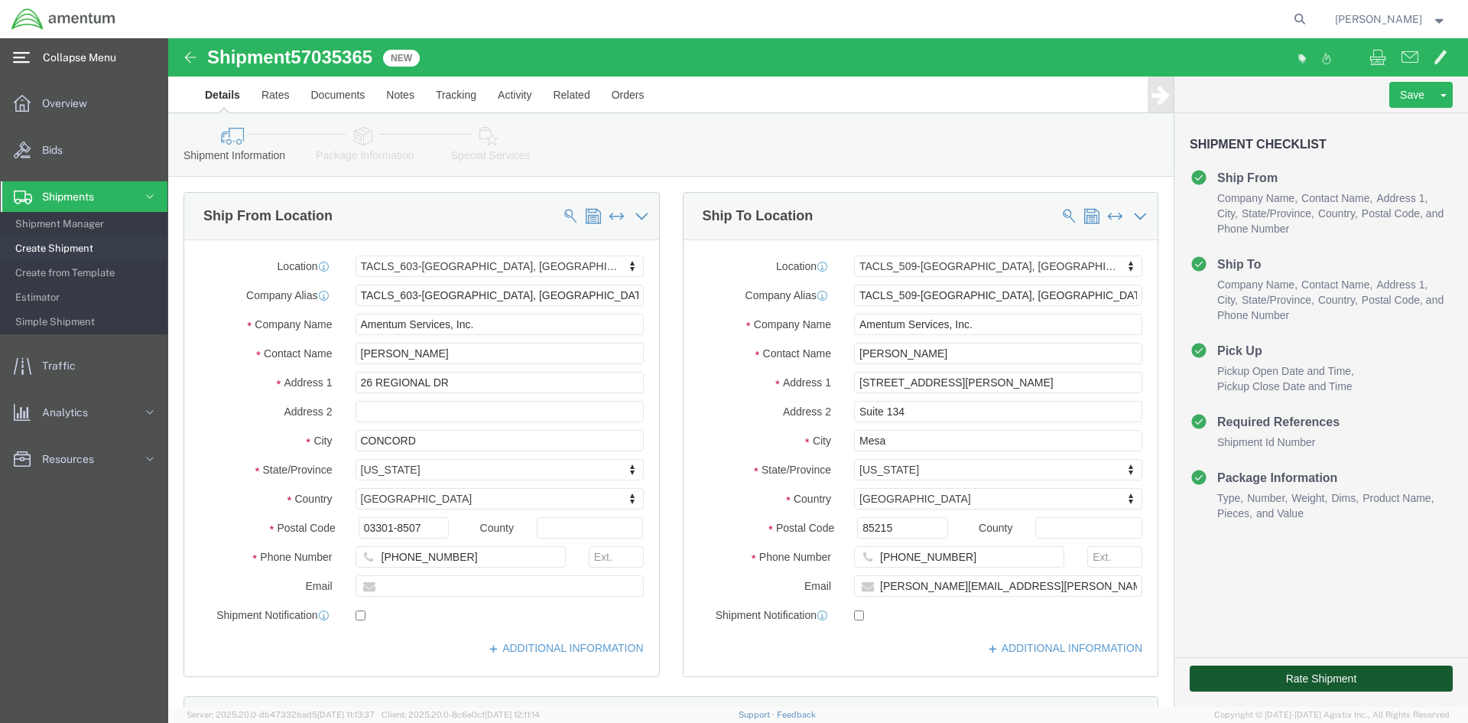
click button "Rate Shipment"
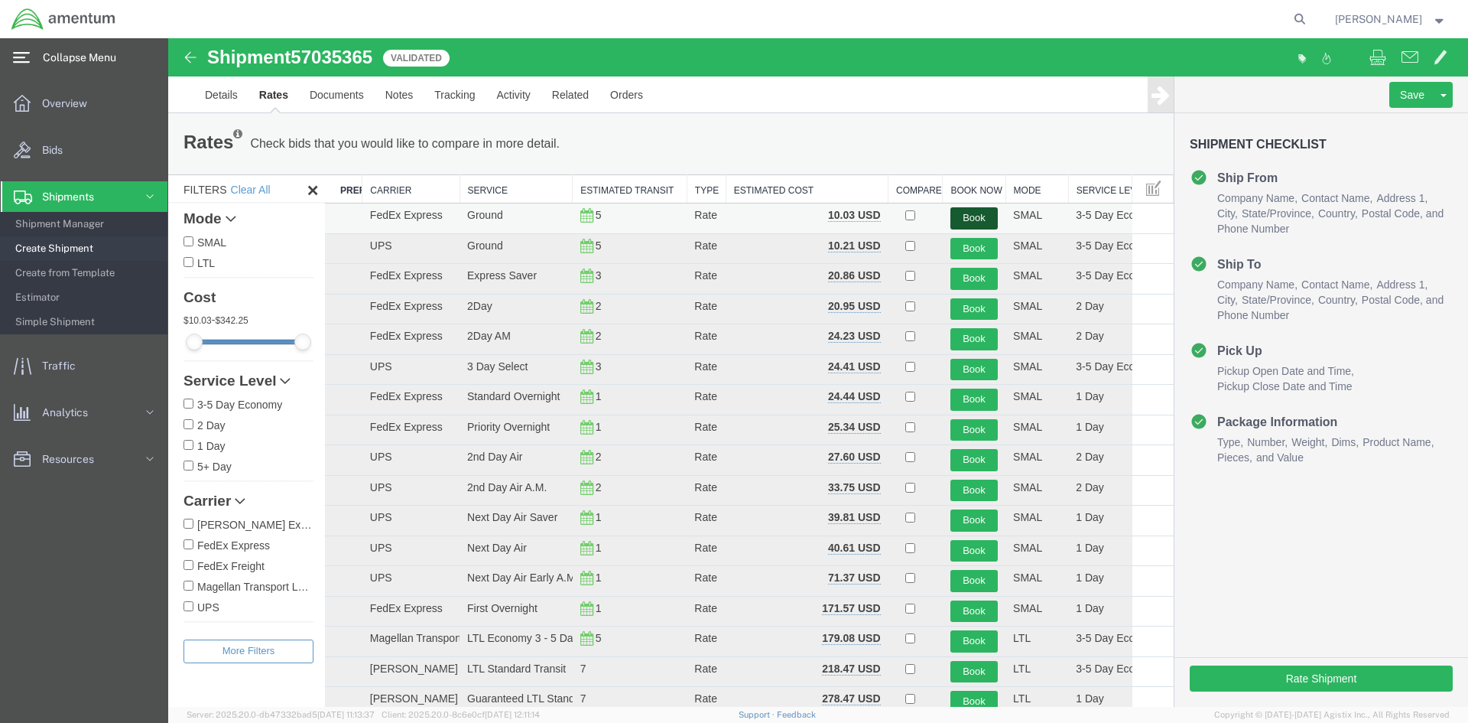
click at [965, 215] on button "Book" at bounding box center [974, 218] width 47 height 22
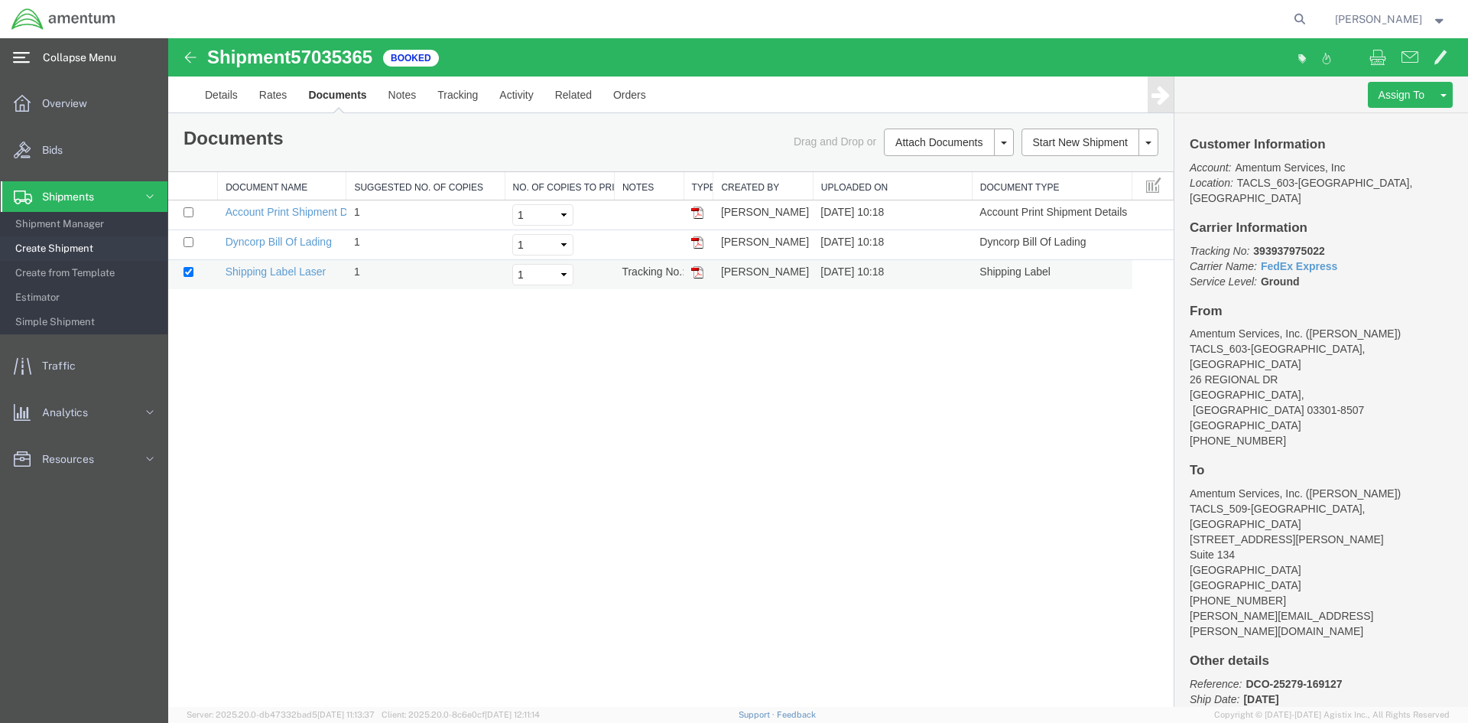
click at [698, 277] on img at bounding box center [697, 272] width 12 height 12
